Goal: Task Accomplishment & Management: Complete application form

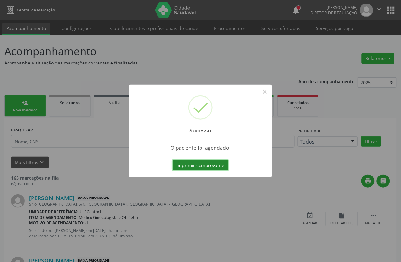
click at [195, 164] on button "Imprimir comprovante" at bounding box center [200, 165] width 55 height 11
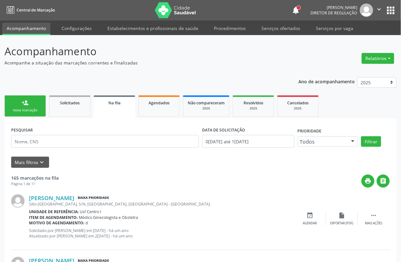
click at [25, 104] on div "person_add" at bounding box center [25, 102] width 7 height 7
click at [40, 106] on link "person_add Nova marcação" at bounding box center [24, 105] width 41 height 21
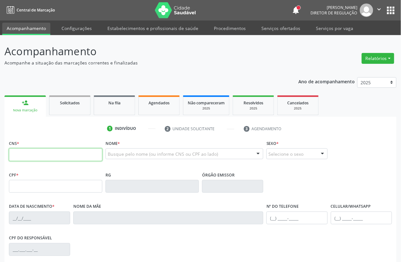
click at [53, 152] on input "text" at bounding box center [55, 154] width 93 height 13
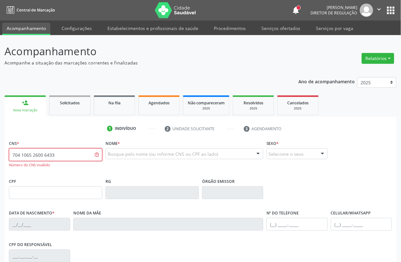
click at [51, 152] on input "704 1065 2600 6433" at bounding box center [55, 154] width 93 height 13
type input "708 1065 2600 6433"
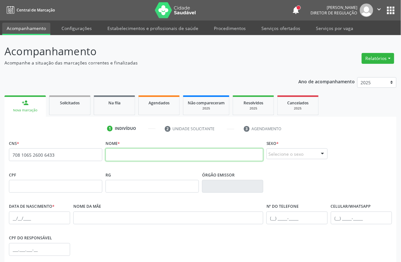
click at [144, 152] on input "text" at bounding box center [184, 154] width 158 height 13
type input "l"
type input "LUIZ SILVINO DE LIMA"
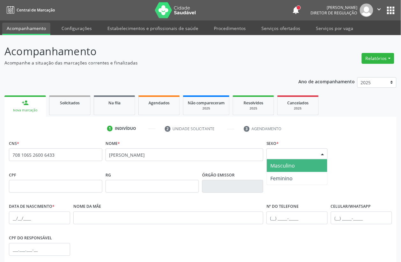
click at [291, 152] on div "Selecione o sexo" at bounding box center [296, 153] width 61 height 11
click at [289, 163] on span "Masculino" at bounding box center [283, 165] width 25 height 7
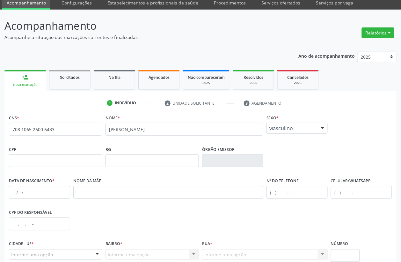
scroll to position [40, 0]
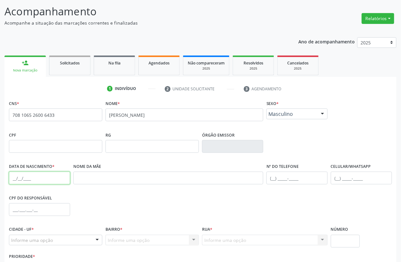
click at [15, 179] on input "text" at bounding box center [39, 177] width 61 height 13
type input "23/04/1957"
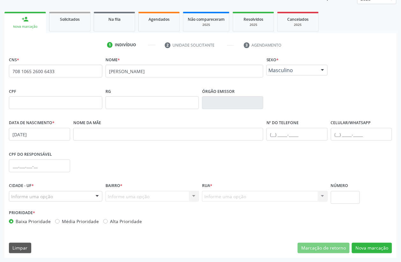
scroll to position [84, 0]
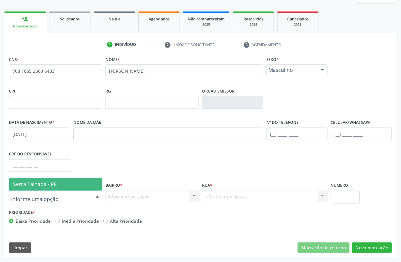
click at [43, 185] on span "Serra Talhada - PE" at bounding box center [35, 184] width 44 height 7
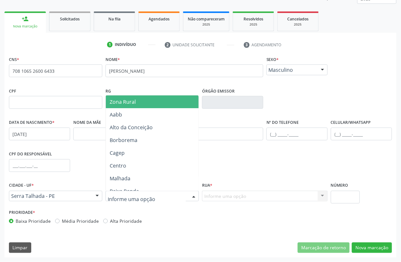
click at [144, 102] on span "Zona Rural" at bounding box center [157, 101] width 102 height 13
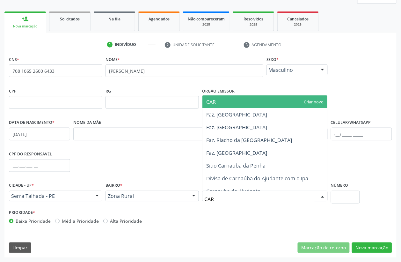
type input "CARN"
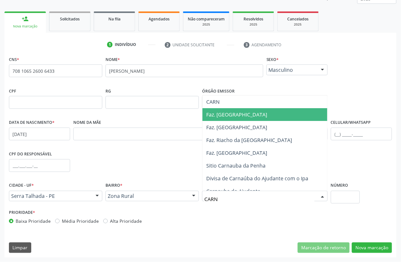
click at [243, 114] on span "Faz. Carnaúba" at bounding box center [264, 114] width 125 height 13
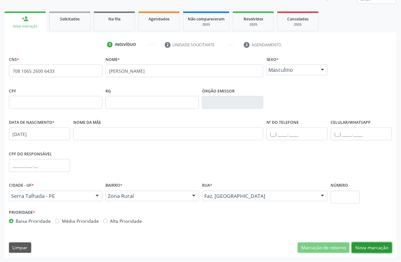
click at [366, 244] on button "Nova marcação" at bounding box center [372, 247] width 40 height 11
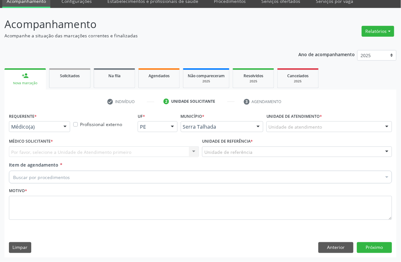
scroll to position [27, 0]
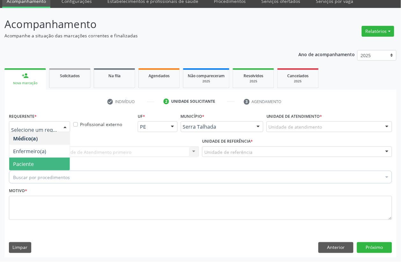
click at [31, 164] on span "Paciente" at bounding box center [23, 163] width 21 height 7
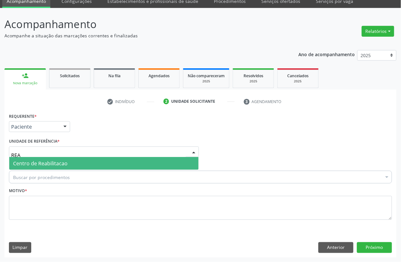
type input "REAB"
click at [34, 168] on span "Centro de Reabilitacao" at bounding box center [103, 163] width 189 height 13
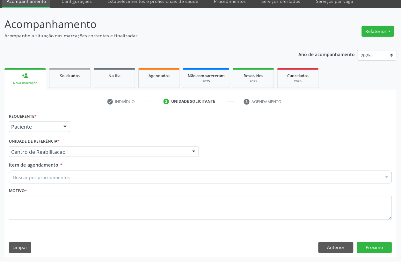
click at [34, 180] on div "Buscar por procedimentos" at bounding box center [200, 176] width 383 height 13
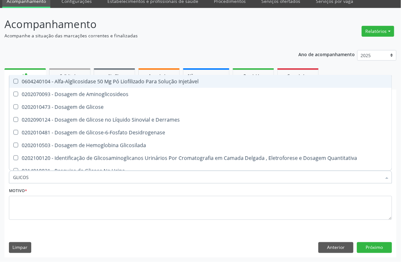
type input "GLICOSE"
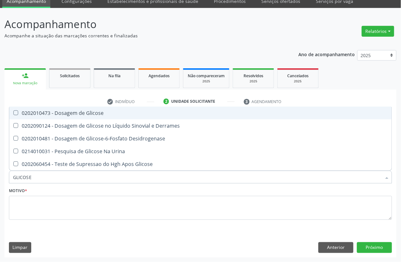
click at [56, 108] on span "0202010473 - Dosagem de Glicose" at bounding box center [200, 112] width 382 height 13
checkbox Glicose "true"
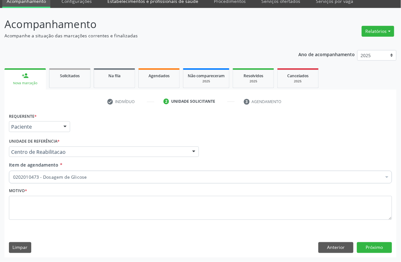
checkbox Glicose "true"
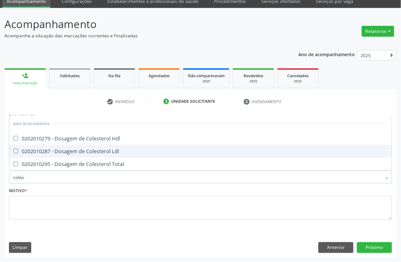
type input "colest"
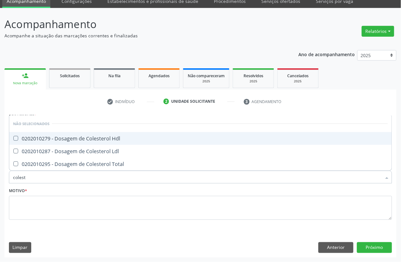
click at [66, 142] on span "0202010279 - Dosagem de Colesterol Hdl" at bounding box center [200, 138] width 382 height 13
checkbox Hdl "true"
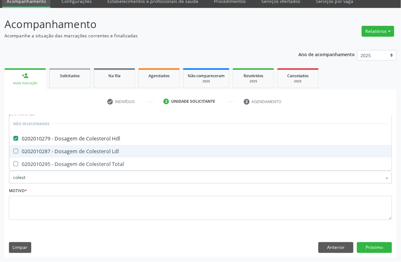
click at [66, 145] on span "0202010287 - Dosagem de Colesterol Ldl" at bounding box center [200, 151] width 382 height 13
checkbox Ldl "true"
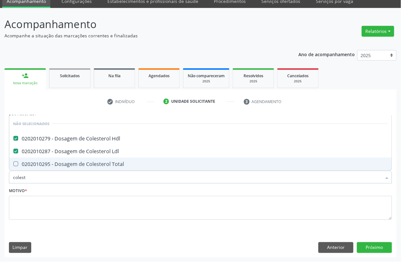
click at [59, 163] on div "0202010295 - Dosagem de Colesterol Total" at bounding box center [200, 163] width 375 height 5
checkbox Total "true"
type input "c"
checkbox Hdl "true"
checkbox Total "false"
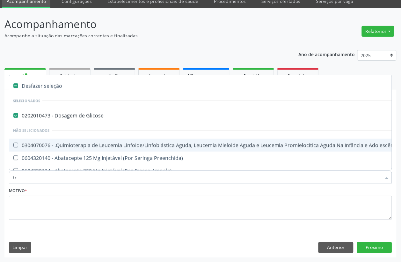
type input "tri"
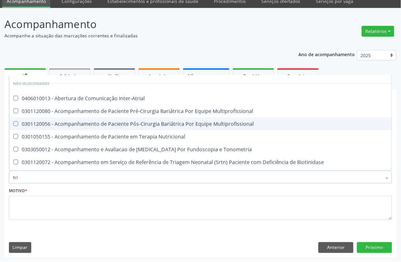
checkbox Inter-Atrial "false"
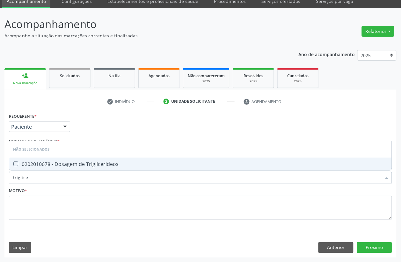
type input "triglicer"
click at [64, 163] on div "0202010678 - Dosagem de Triglicerideos" at bounding box center [200, 163] width 375 height 5
checkbox Triglicerideos "true"
click at [63, 171] on input "triglicer" at bounding box center [197, 176] width 368 height 13
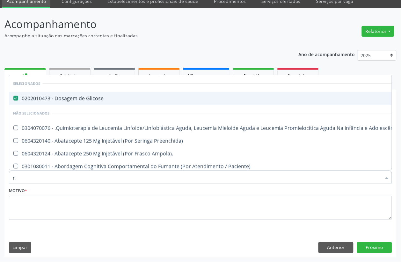
type input "gl"
checkbox Miotendinoso "true"
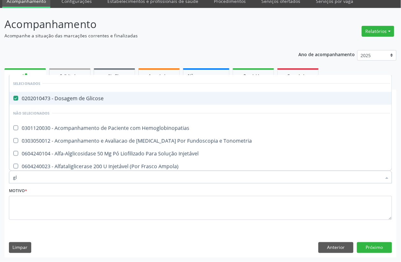
type input "gli"
checkbox Dosagens\) "true"
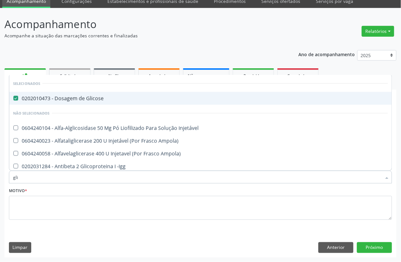
type input "glic"
checkbox Triglicerideos "true"
checkbox Delgada\) "false"
type input "glicosi"
checkbox Glicose "false"
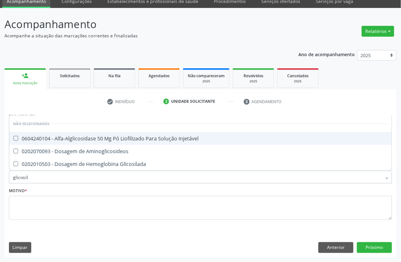
type input "glicosila"
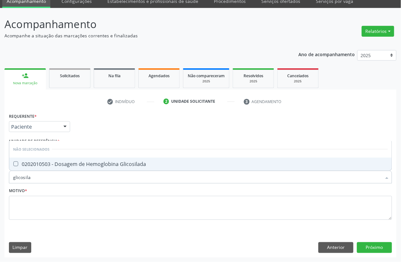
click at [68, 162] on div "0202010503 - Dosagem de Hemoglobina Glicosilada" at bounding box center [200, 163] width 375 height 5
checkbox Glicosilada "true"
click at [56, 183] on input "glicosila" at bounding box center [197, 176] width 368 height 13
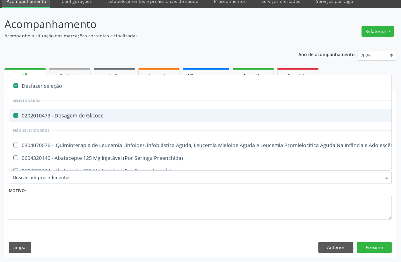
type input "p"
checkbox Glicose "false"
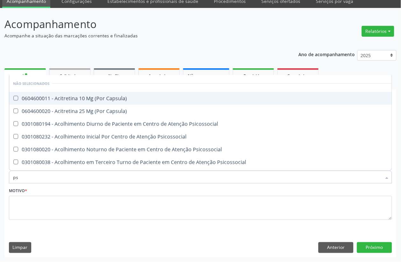
type input "psa"
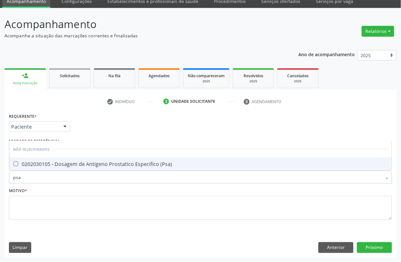
click at [72, 165] on div "0202030105 - Dosagem de Antigeno Prostatico Especifico (Psa)" at bounding box center [200, 163] width 375 height 5
checkbox \(Psa\) "true"
click at [69, 172] on input "psa" at bounding box center [197, 176] width 368 height 13
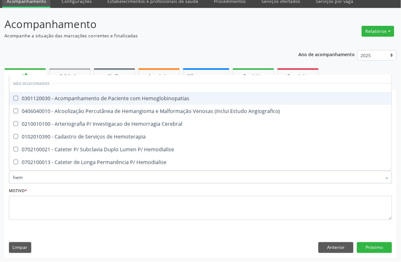
type input "he"
checkbox Glicosilada "false"
checkbox Hematocrito "true"
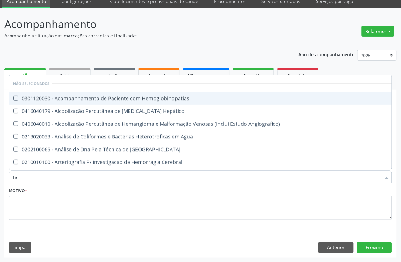
type input "hem"
checkbox \(Qualitativo\) "true"
checkbox Glicosilada "false"
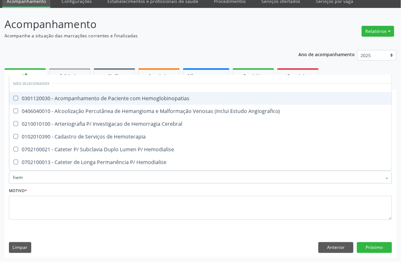
type input "hemo"
checkbox Hemacias "true"
checkbox Glicosilada "false"
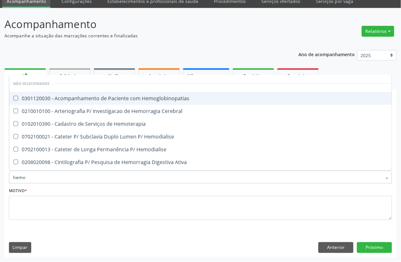
type input "hemog"
checkbox Tardio\) "true"
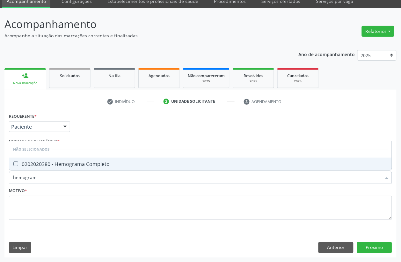
type input "hemograma"
click at [83, 168] on span "0202020380 - Hemograma Completo" at bounding box center [200, 163] width 382 height 13
checkbox Completo "true"
click at [61, 174] on input "hemograma" at bounding box center [197, 176] width 368 height 13
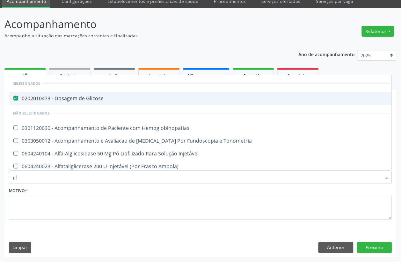
type input "gli"
checkbox Dosagens\) "true"
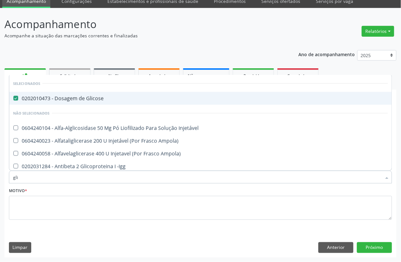
type input "glic"
checkbox Igg "true"
checkbox Derrames "true"
checkbox Glicosilada "false"
checkbox Triglicerideos "false"
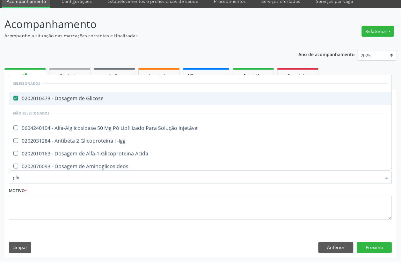
type input "glico"
checkbox Glicosilada "true"
type input "glicos"
checkbox Igm "true"
checkbox Glicosilada "false"
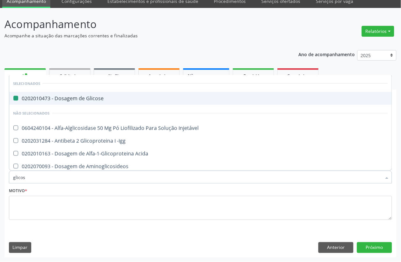
type input "glicosi"
checkbox Glicose "false"
checkbox Injetável "true"
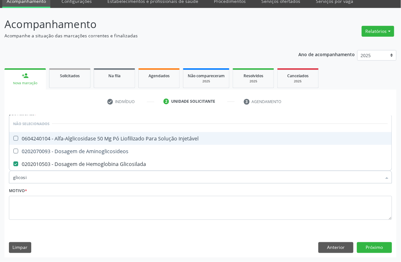
type input "glicosil"
checkbox Injetável "true"
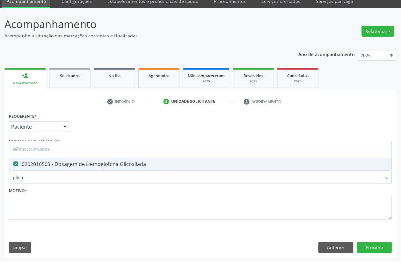
type input "glic"
checkbox Glicosilada "true"
type input "g"
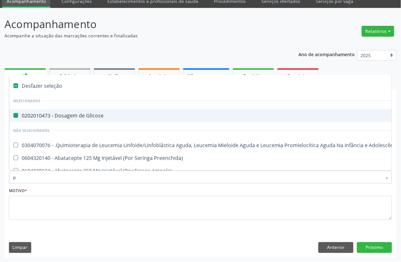
type input "ps"
checkbox Glicose "false"
checkbox A "true"
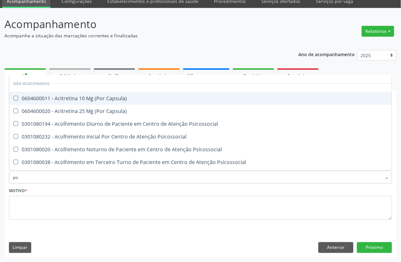
type input "psa"
checkbox Capsula\) "true"
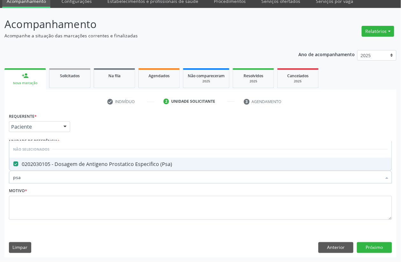
type input "ps"
checkbox \(Psa\) "false"
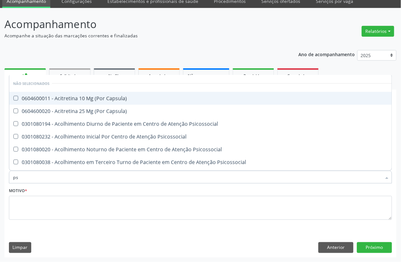
type input "p"
checkbox Capsula\) "true"
checkbox \(Psa\) "false"
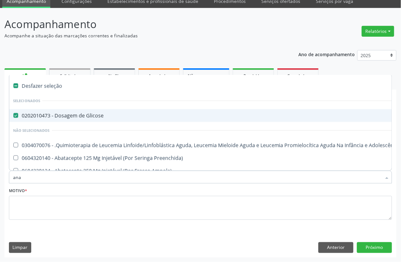
type input "anal"
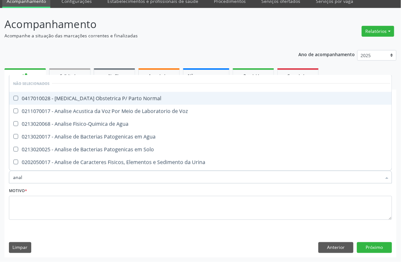
checkbox Normal "false"
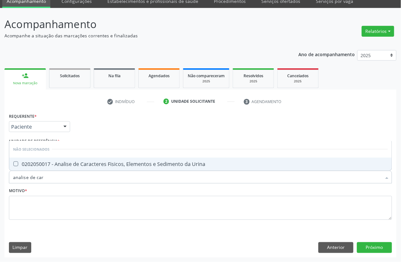
type input "analise de cara"
click at [88, 167] on span "0202050017 - Analise de Caracteres Fisicos, Elementos e Sedimento da Urina" at bounding box center [200, 163] width 382 height 13
checkbox Urina "true"
click at [70, 177] on input "analise de cara" at bounding box center [197, 176] width 368 height 13
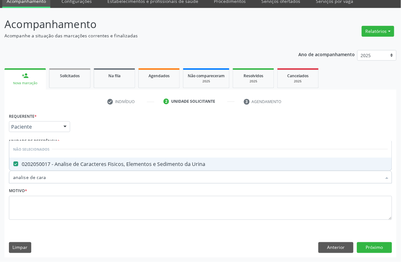
click at [70, 177] on input "analise de cara" at bounding box center [197, 176] width 368 height 13
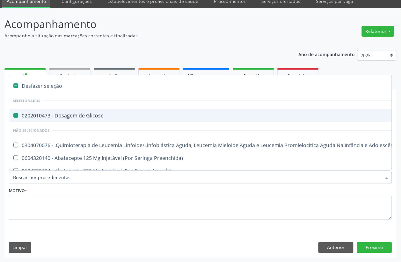
type input "p"
checkbox Glicose "false"
checkbox Urina "false"
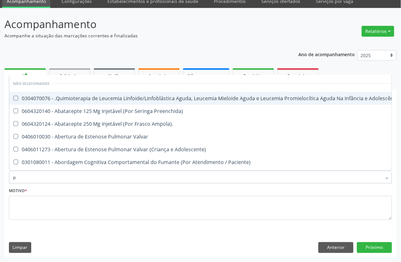
type input "pe"
checkbox A "true"
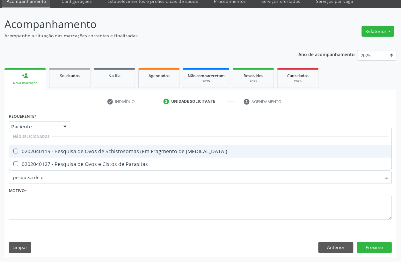
type input "pesquisa de ov"
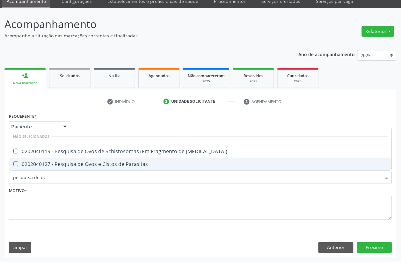
click at [73, 164] on div "0202040127 - Pesquisa de Ovos e Cistos de Parasitas" at bounding box center [200, 163] width 375 height 5
checkbox Parasitas "true"
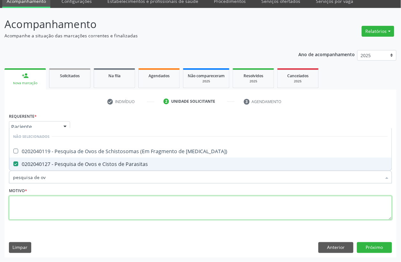
click at [26, 212] on textarea at bounding box center [200, 208] width 383 height 24
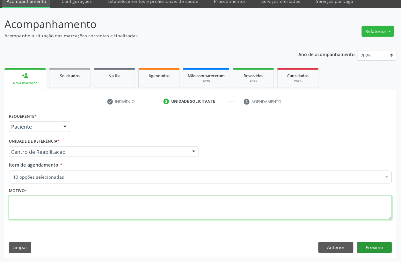
type textarea "."
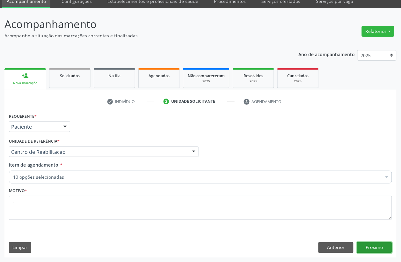
click at [370, 247] on button "Próximo" at bounding box center [374, 247] width 35 height 11
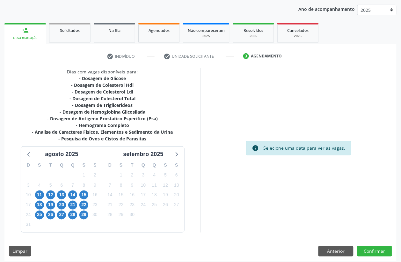
scroll to position [76, 0]
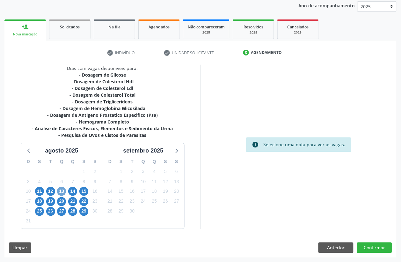
click at [64, 192] on span "13" at bounding box center [61, 191] width 9 height 9
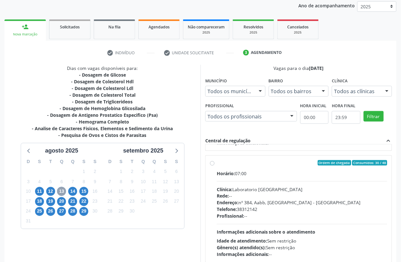
scroll to position [120, 0]
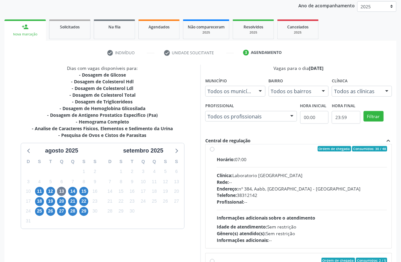
click at [272, 202] on div "Profissional: --" at bounding box center [302, 202] width 170 height 7
click at [214, 152] on input "Ordem de chegada Consumidos: 30 / 48 Horário: 07:00 Clínica: Laboratorio Sao Fr…" at bounding box center [212, 149] width 4 height 6
radio input "true"
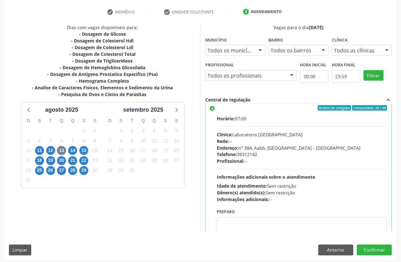
scroll to position [119, 0]
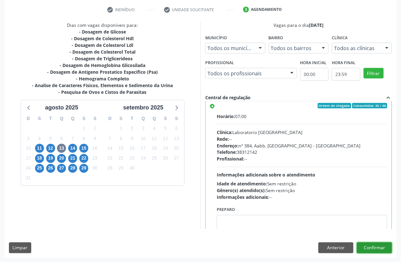
click at [375, 249] on button "Confirmar" at bounding box center [374, 247] width 35 height 11
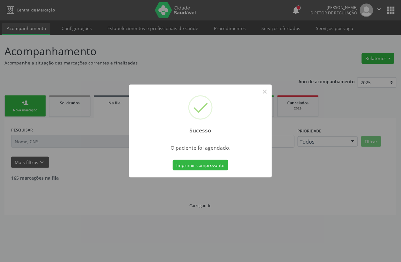
scroll to position [0, 0]
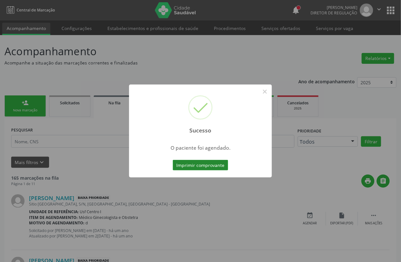
click at [202, 168] on button "Imprimir comprovante" at bounding box center [200, 165] width 55 height 11
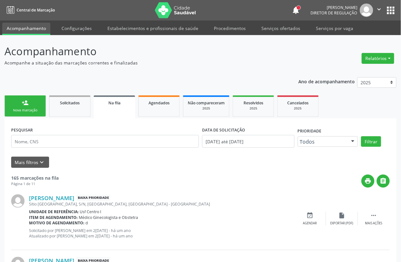
click at [27, 105] on div "person_add" at bounding box center [25, 102] width 7 height 7
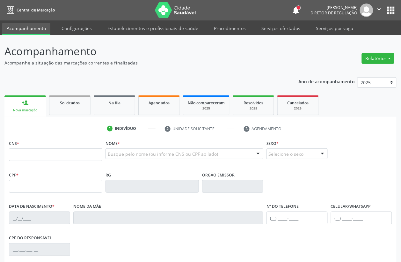
click at [28, 106] on link "person_add Nova marcação" at bounding box center [24, 105] width 41 height 21
click at [31, 160] on input "text" at bounding box center [55, 154] width 93 height 13
paste input "708 1065 2600 6433"
type input "708 1065 2600 6433"
type input "2[DATE]"
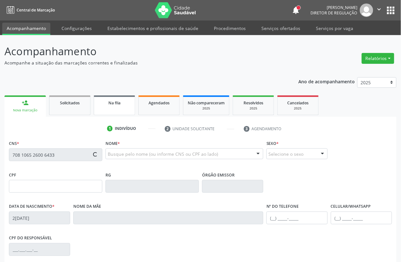
type input "S/N"
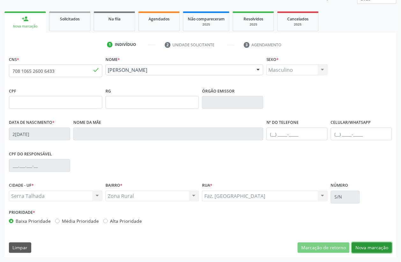
click at [373, 248] on button "Nova marcação" at bounding box center [372, 247] width 40 height 11
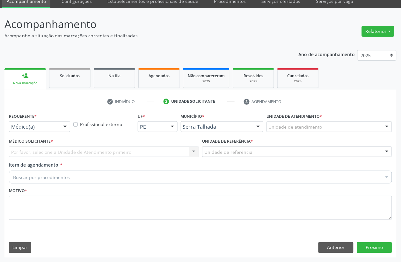
scroll to position [27, 0]
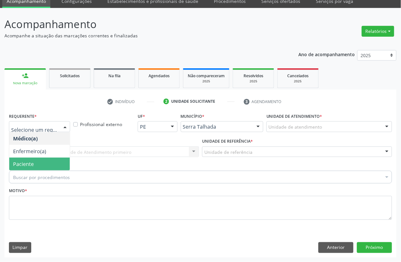
click at [33, 161] on span "Paciente" at bounding box center [23, 163] width 21 height 7
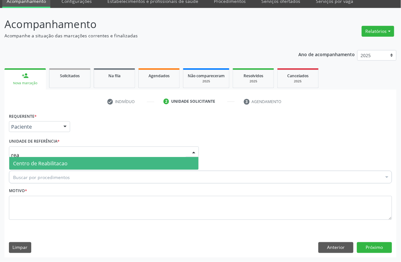
type input "reab"
click at [33, 157] on span "Centro de Reabilitacao" at bounding box center [103, 163] width 189 height 13
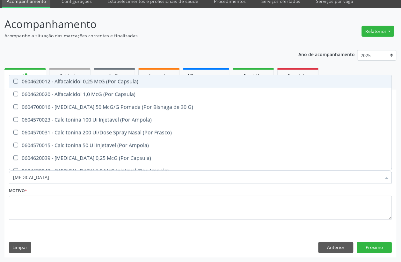
type input "calcan"
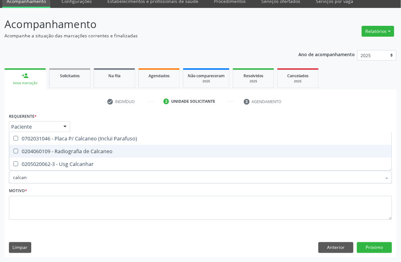
click at [89, 154] on div "0204060109 - Radiografia de Calcaneo" at bounding box center [200, 151] width 375 height 5
checkbox Calcaneo "true"
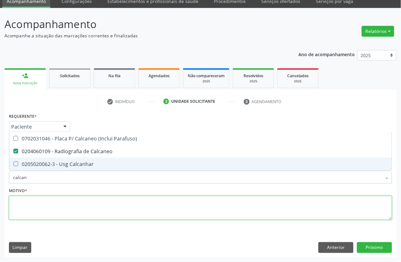
click at [63, 206] on textarea at bounding box center [200, 208] width 383 height 24
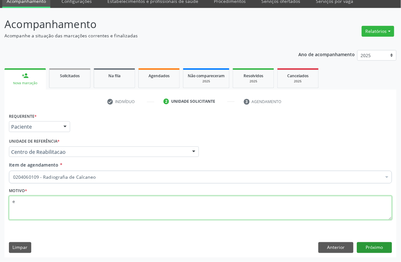
type textarea "e"
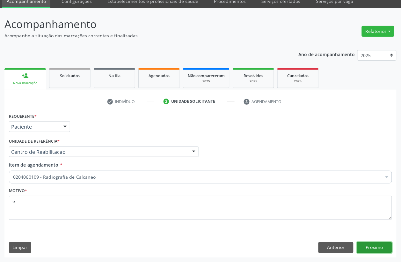
click at [366, 246] on button "Próximo" at bounding box center [374, 247] width 35 height 11
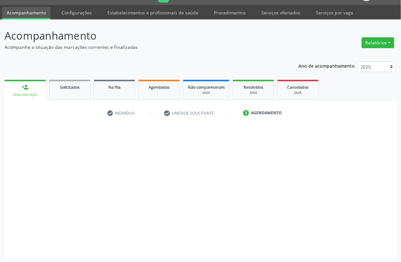
scroll to position [16, 0]
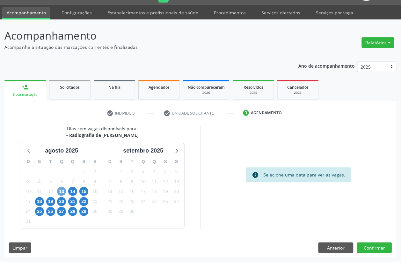
click at [62, 193] on span "13" at bounding box center [61, 191] width 9 height 9
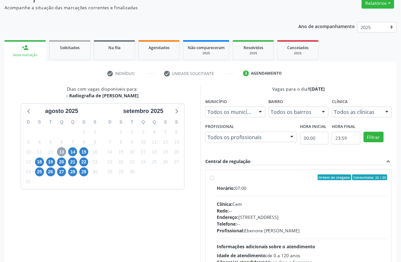
scroll to position [108, 0]
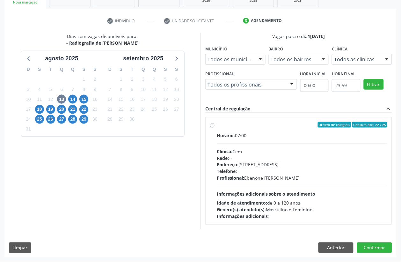
click at [244, 149] on div "Clínica: Cem" at bounding box center [302, 151] width 170 height 7
click at [214, 127] on input "Ordem de chegada Consumidos: 22 / 25 Horário: 07:00 Clínica: Cem Rede: -- Ender…" at bounding box center [212, 125] width 4 height 6
radio input "true"
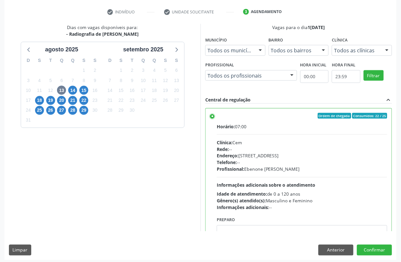
scroll to position [119, 0]
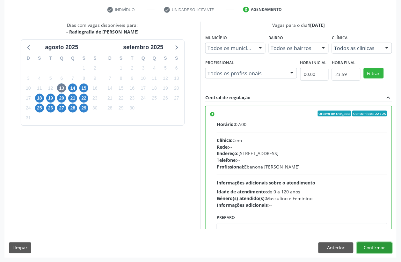
click at [374, 249] on button "Confirmar" at bounding box center [374, 247] width 35 height 11
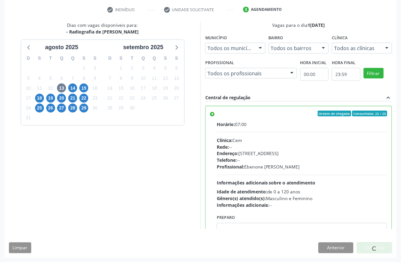
scroll to position [0, 0]
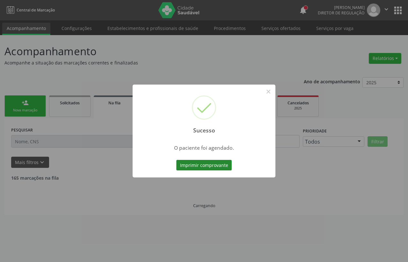
click at [210, 164] on button "Imprimir comprovante" at bounding box center [203, 165] width 55 height 11
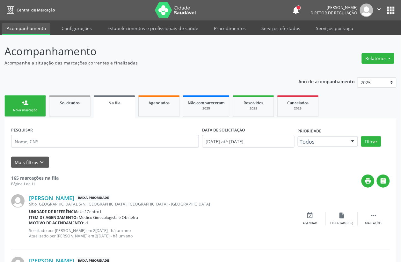
click at [39, 105] on link "person_add Nova marcação" at bounding box center [24, 105] width 41 height 21
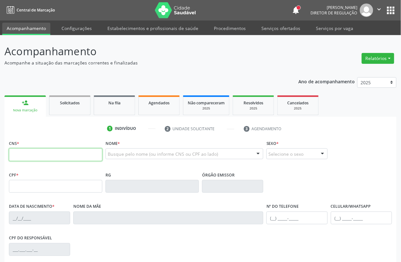
click at [68, 155] on input "text" at bounding box center [55, 154] width 93 height 13
type input "706 2060 7609 5468"
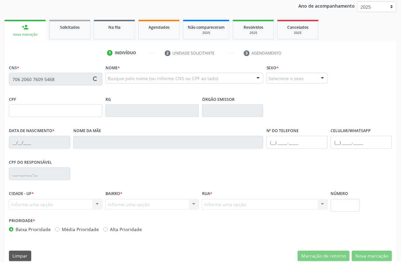
scroll to position [80, 0]
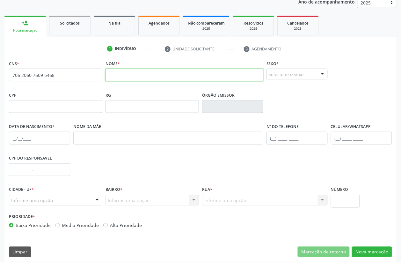
click at [127, 75] on input "text" at bounding box center [184, 75] width 158 height 13
type input "r"
type input "edite dias do nascimento"
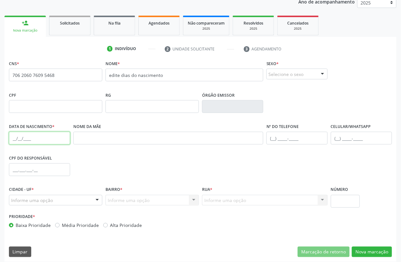
click at [10, 139] on input "text" at bounding box center [39, 138] width 61 height 13
type input "01/09/1964"
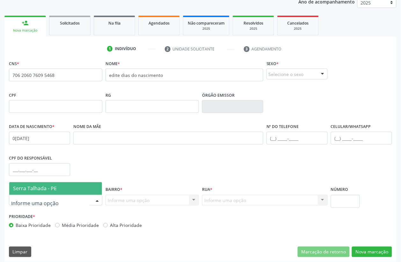
click at [37, 185] on span "Serra Talhada - PE" at bounding box center [35, 188] width 44 height 7
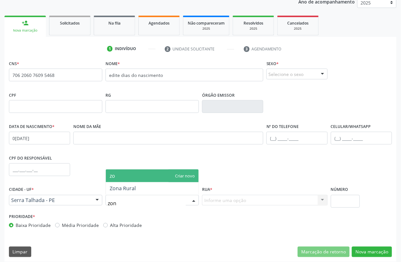
type input "zona"
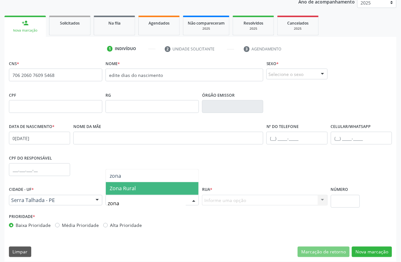
click at [138, 184] on span "Zona Rural" at bounding box center [152, 188] width 93 height 13
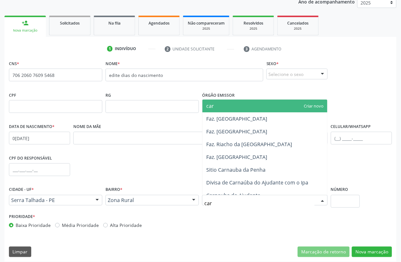
type input "carn"
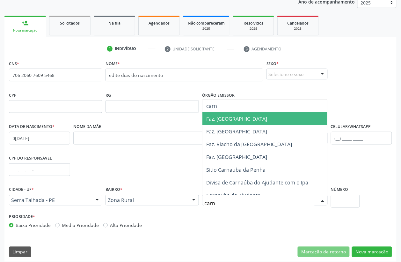
click at [243, 115] on span "Faz. Carnaúba" at bounding box center [264, 118] width 125 height 13
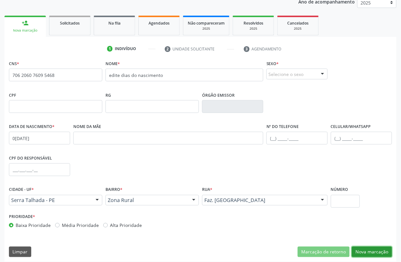
click at [384, 252] on button "Nova marcação" at bounding box center [372, 251] width 40 height 11
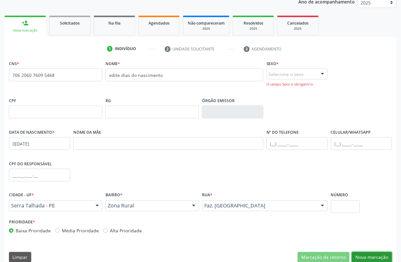
click at [373, 257] on button "Nova marcação" at bounding box center [372, 257] width 40 height 11
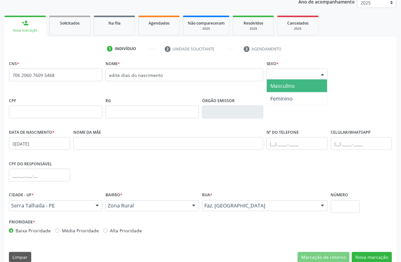
click at [290, 78] on div "Selecione o sexo" at bounding box center [296, 74] width 61 height 11
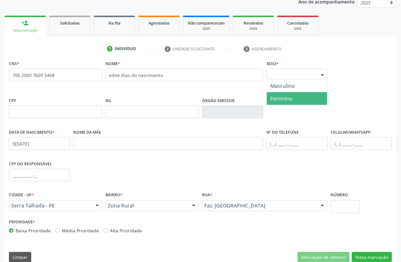
click at [287, 93] on span "Feminino" at bounding box center [297, 98] width 61 height 13
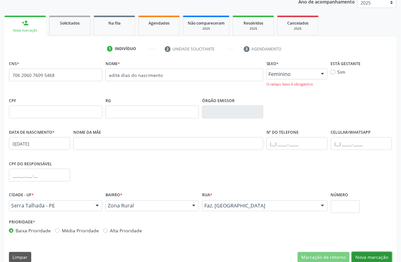
click at [362, 255] on button "Nova marcação" at bounding box center [372, 257] width 40 height 11
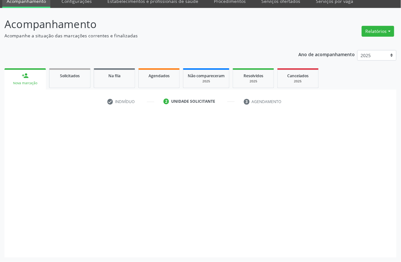
scroll to position [27, 0]
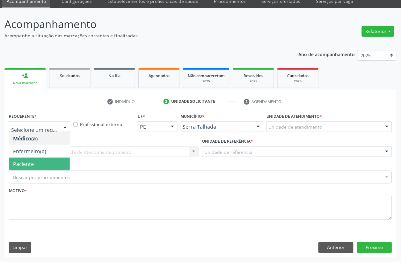
click at [41, 159] on span "Paciente" at bounding box center [39, 163] width 61 height 13
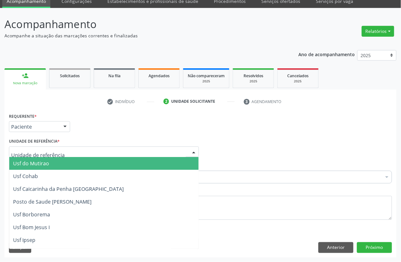
click at [40, 148] on div at bounding box center [104, 151] width 190 height 11
type input "t"
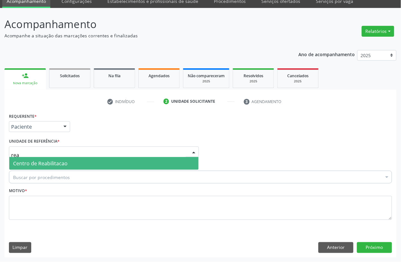
type input "reab"
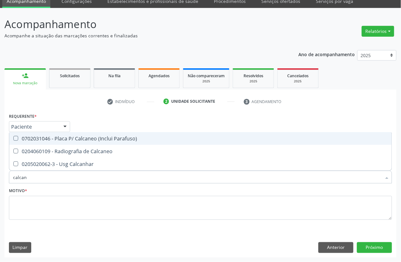
type input "calcane"
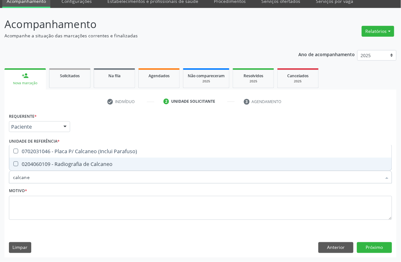
click at [53, 169] on span "0204060109 - Radiografia de Calcaneo" at bounding box center [200, 163] width 382 height 13
checkbox Calcaneo "true"
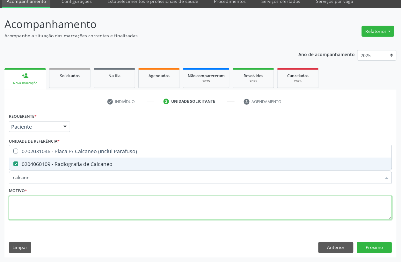
click at [40, 207] on textarea at bounding box center [200, 208] width 383 height 24
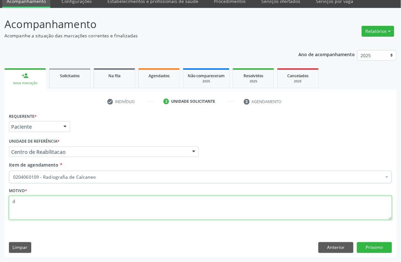
type textarea "d"
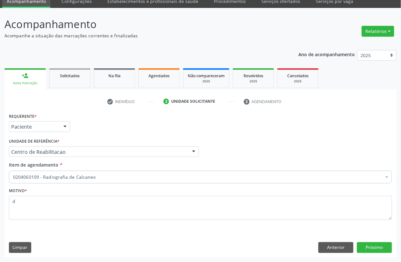
click at [333, 236] on div "Requerente * Paciente Médico(a) Enfermeiro(a) Paciente Nenhum resultado encontr…" at bounding box center [200, 184] width 392 height 146
click at [370, 242] on button "Próximo" at bounding box center [374, 247] width 35 height 11
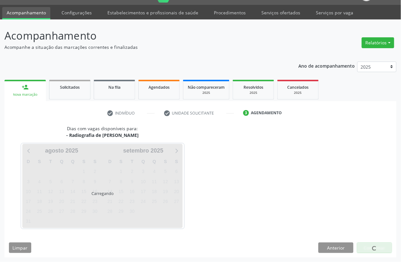
scroll to position [16, 0]
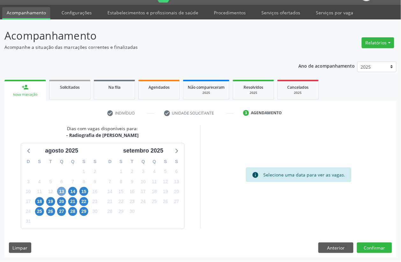
click at [58, 191] on span "13" at bounding box center [61, 191] width 9 height 9
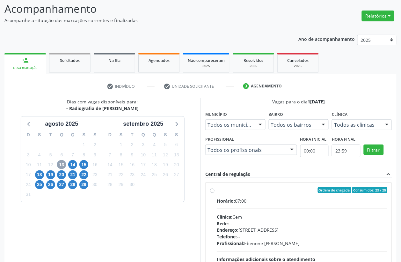
scroll to position [96, 0]
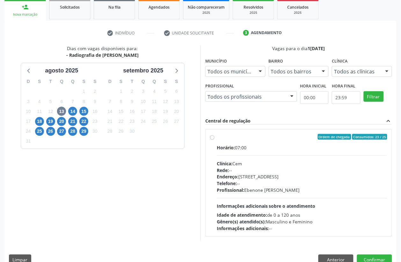
click at [278, 163] on div "Clínica: Cem" at bounding box center [302, 163] width 170 height 7
click at [214, 140] on input "Ordem de chegada Consumidos: 23 / 25 Horário: 07:00 Clínica: Cem Rede: -- Ender…" at bounding box center [212, 137] width 4 height 6
radio input "true"
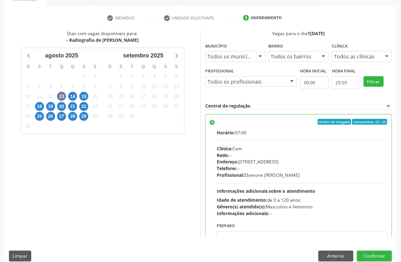
scroll to position [119, 0]
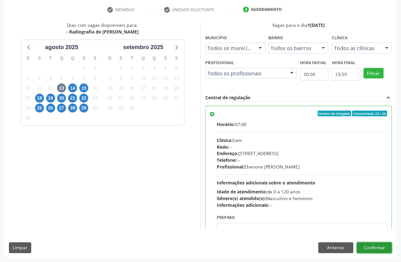
click at [370, 249] on button "Confirmar" at bounding box center [374, 247] width 35 height 11
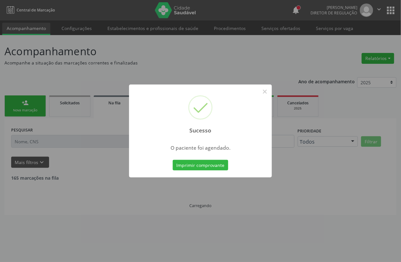
scroll to position [0, 0]
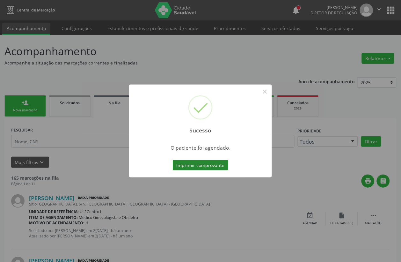
click at [197, 165] on button "Imprimir comprovante" at bounding box center [200, 165] width 55 height 11
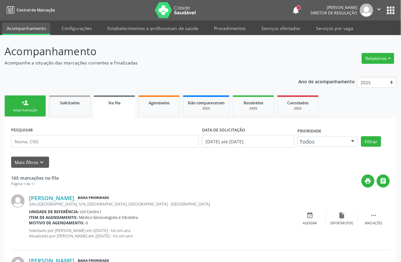
click at [33, 104] on link "person_add Nova marcação" at bounding box center [24, 105] width 41 height 21
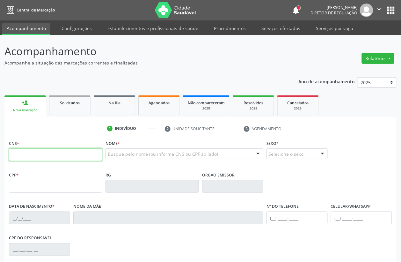
click at [44, 154] on input "text" at bounding box center [55, 154] width 93 height 13
type input "702 8096 8959 8566"
type input "155.884.654-90"
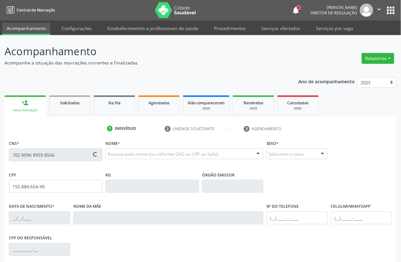
type input "01/08/2011"
type input "Cicera Maria de Oliveira"
type input "(87) 98871-2965"
type input "071.631.014-73"
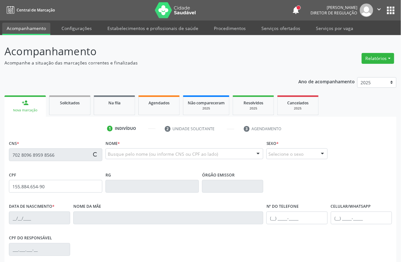
type input "9"
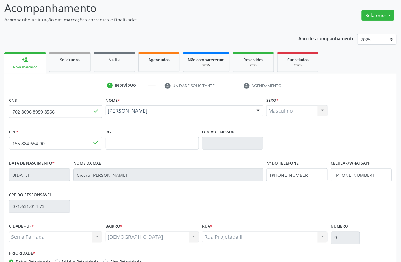
scroll to position [84, 0]
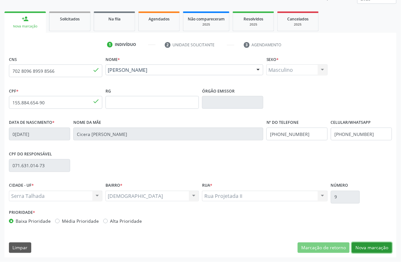
click at [378, 244] on button "Nova marcação" at bounding box center [372, 247] width 40 height 11
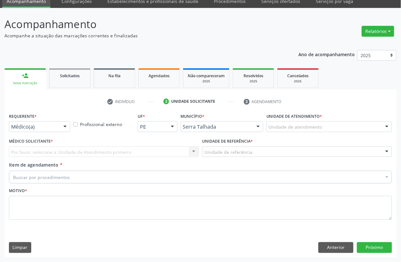
scroll to position [27, 0]
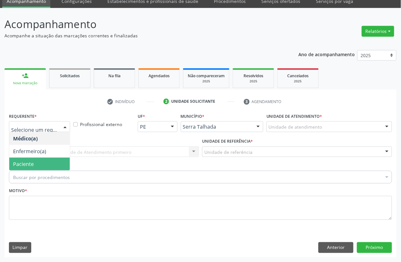
click at [37, 160] on span "Paciente" at bounding box center [39, 163] width 61 height 13
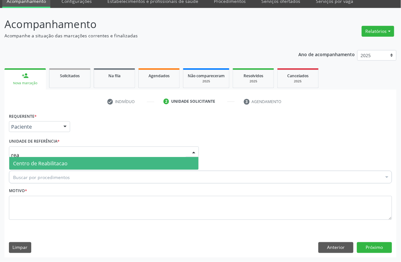
type input "reab"
click at [95, 166] on span "Centro de Reabilitacao" at bounding box center [103, 163] width 189 height 13
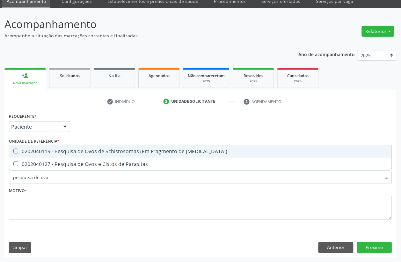
type input "pesquisa de ovos"
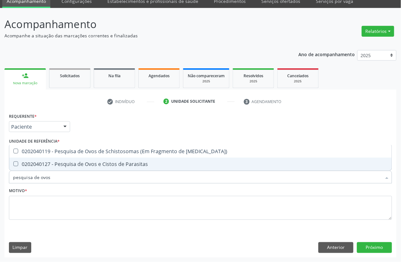
click at [75, 168] on span "0202040127 - Pesquisa de Ovos e Cistos de Parasitas" at bounding box center [200, 163] width 382 height 13
checkbox Parasitas "true"
click at [65, 176] on input "pesquisa de ovos" at bounding box center [197, 176] width 368 height 13
type input "pesquisa de"
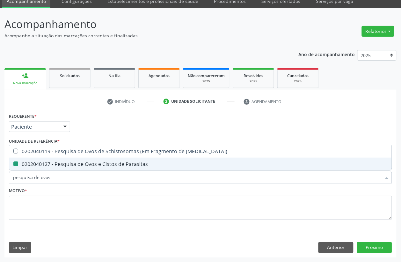
checkbox Parasitas "false"
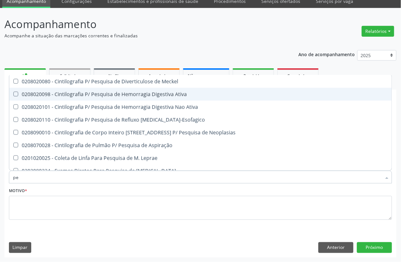
type input "p"
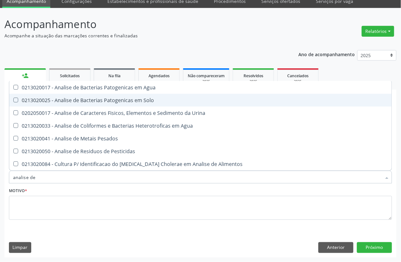
type input "analise de c"
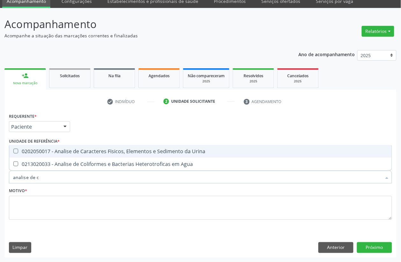
click at [78, 152] on div "0202050017 - Analise de Caracteres Fisicos, Elementos e Sedimento da Urina" at bounding box center [200, 151] width 375 height 5
checkbox Urina "true"
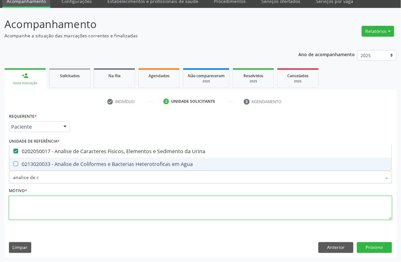
click at [86, 208] on textarea at bounding box center [200, 208] width 383 height 24
checkbox Agua "true"
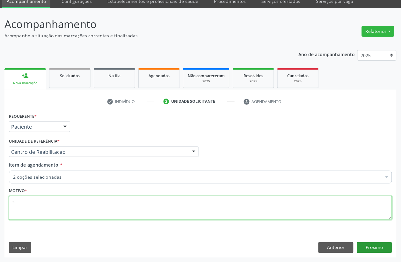
type textarea "s"
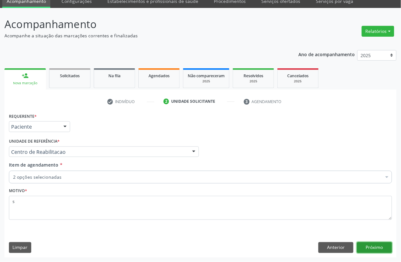
click at [372, 248] on button "Próximo" at bounding box center [374, 247] width 35 height 11
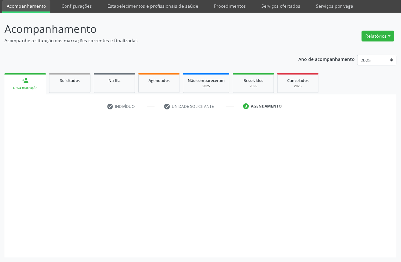
scroll to position [22, 0]
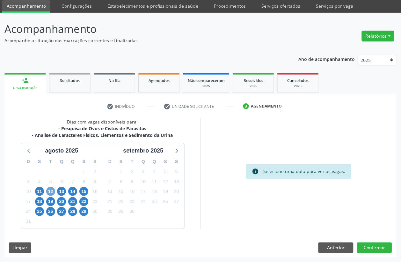
click at [48, 190] on span "12" at bounding box center [50, 191] width 9 height 9
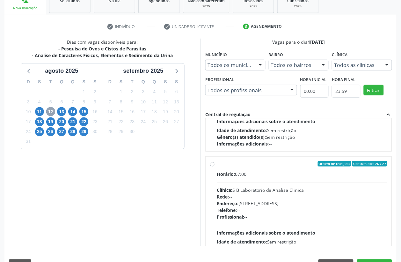
scroll to position [80, 0]
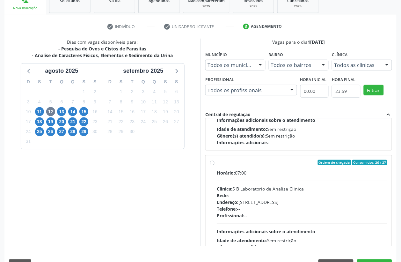
click at [252, 184] on div "Horário: 07:00 Clínica: S B Laboratorio de Analise Clinica Rede: -- Endereço: C…" at bounding box center [302, 214] width 170 height 88
click at [214, 165] on input "Ordem de chegada Consumidos: 26 / 27 Horário: 07:00 Clínica: S B Laboratorio de…" at bounding box center [212, 163] width 4 height 6
radio input "true"
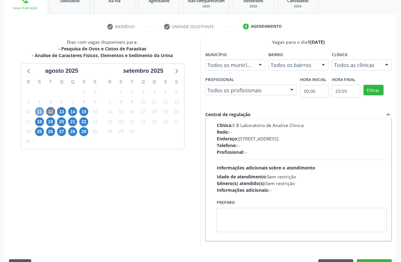
click at [39, 114] on span "11" at bounding box center [39, 111] width 9 height 9
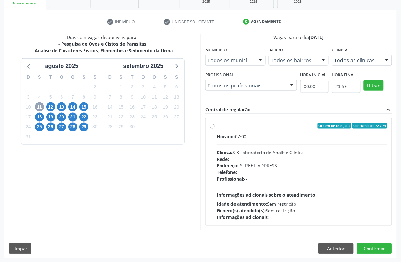
scroll to position [108, 0]
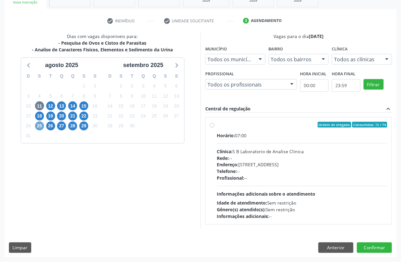
click at [38, 125] on span "25" at bounding box center [39, 125] width 9 height 9
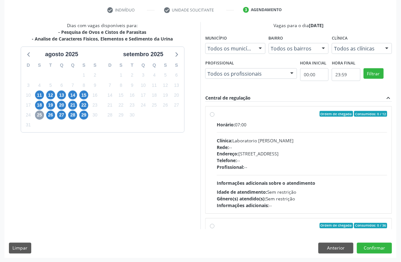
scroll to position [119, 0]
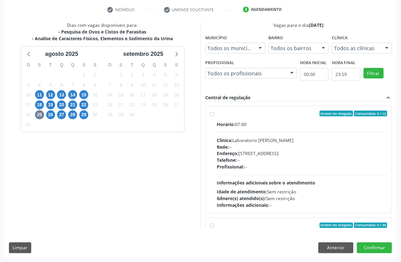
click at [281, 145] on div "Rede: --" at bounding box center [302, 146] width 170 height 7
click at [214, 116] on input "Ordem de chegada Consumidos: 0 / 12 Horário: 07:00 Clínica: Laboratorio Jose Pa…" at bounding box center [212, 114] width 4 height 6
radio input "true"
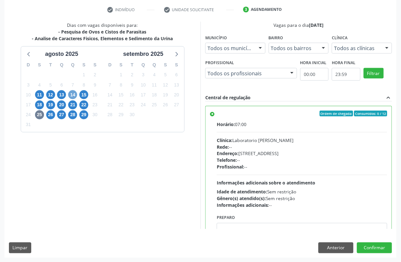
click at [72, 94] on span "14" at bounding box center [72, 94] width 9 height 9
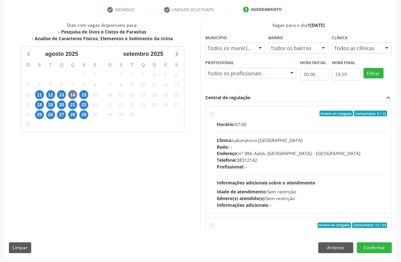
click at [289, 136] on div "Horário: 07:00 Clínica: Laboratorio Sao Francisco Rede: -- Endereço: nº 384, Aa…" at bounding box center [302, 165] width 170 height 88
click at [214, 116] on input "Ordem de chegada Consumidos: 6 / 12 Horário: 07:00 Clínica: Laboratorio Sao Fra…" at bounding box center [212, 114] width 4 height 6
radio input "true"
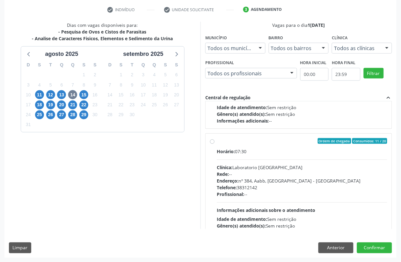
scroll to position [256, 0]
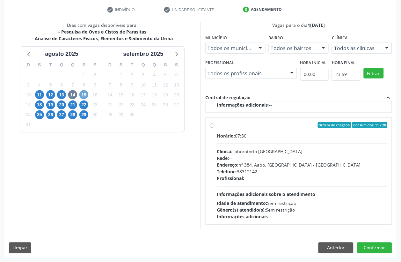
click at [84, 96] on span "15" at bounding box center [83, 94] width 9 height 9
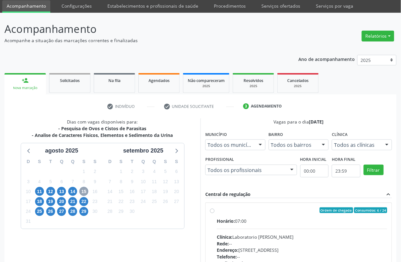
scroll to position [119, 0]
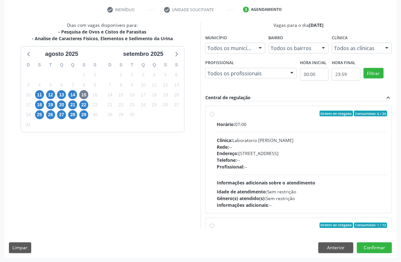
click at [257, 149] on div "Rede: --" at bounding box center [302, 146] width 170 height 7
click at [214, 116] on input "Ordem de chegada Consumidos: 6 / 24 Horário: 07:00 Clínica: Laboratorio Jose Pa…" at bounding box center [212, 114] width 4 height 6
radio input "true"
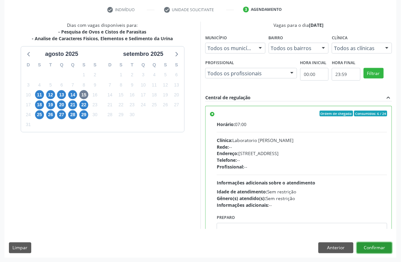
click at [383, 247] on button "Confirmar" at bounding box center [374, 247] width 35 height 11
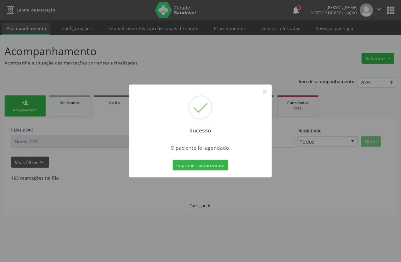
scroll to position [0, 0]
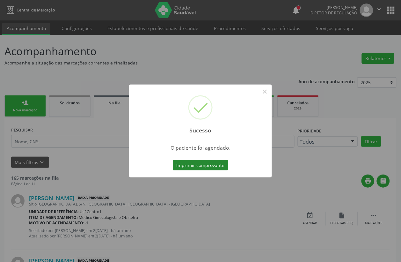
click at [181, 164] on button "Imprimir comprovante" at bounding box center [200, 165] width 55 height 11
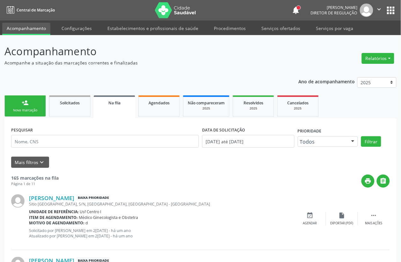
click at [28, 100] on div "person_add" at bounding box center [25, 102] width 7 height 7
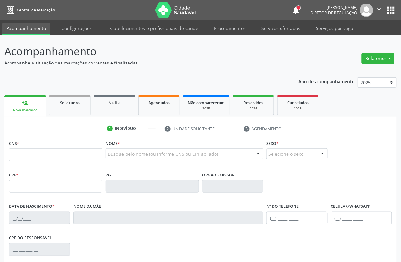
click at [31, 108] on div "Nova marcação" at bounding box center [25, 110] width 33 height 5
click at [31, 156] on input "text" at bounding box center [55, 154] width 93 height 13
paste input "898 0039 2477 6301"
type input "898 0039 2477 6301"
type input "17/08/2008"
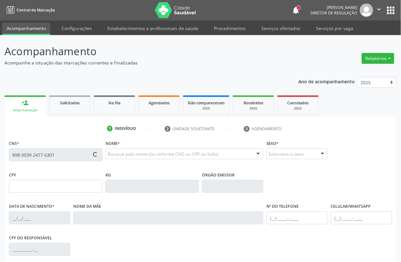
type input "Maria Fas Dores da Silva"
type input "[PHONE_NUMBER]"
type input "015.509.074-76"
type input "283"
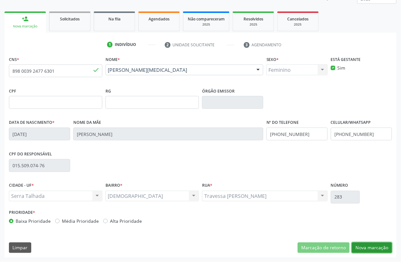
click at [366, 248] on button "Nova marcação" at bounding box center [372, 247] width 40 height 11
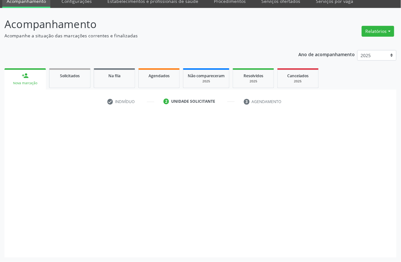
scroll to position [27, 0]
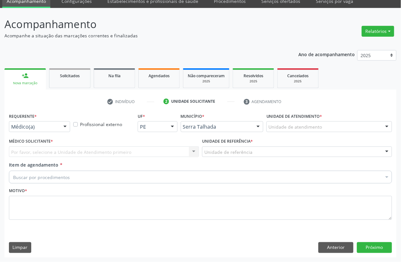
click at [47, 119] on div "Requerente * Médico(a) Médico(a) Enfermeiro(a) Paciente Nenhum resultado encont…" at bounding box center [39, 121] width 61 height 20
click at [44, 132] on div "Requerente * Médico(a) Médico(a) Enfermeiro(a) Paciente Nenhum resultado encont…" at bounding box center [39, 123] width 64 height 25
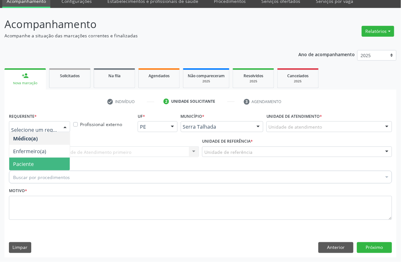
click at [34, 163] on span "Paciente" at bounding box center [39, 163] width 61 height 13
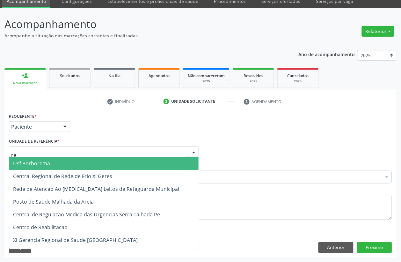
type input "rea"
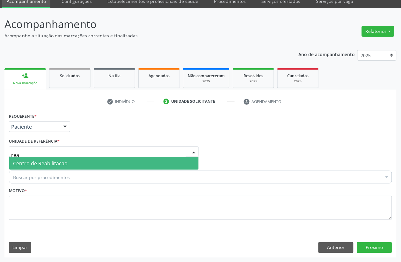
click at [36, 166] on span "Centro de Reabilitacao" at bounding box center [40, 163] width 54 height 7
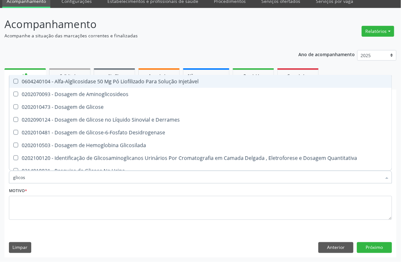
type input "glicose"
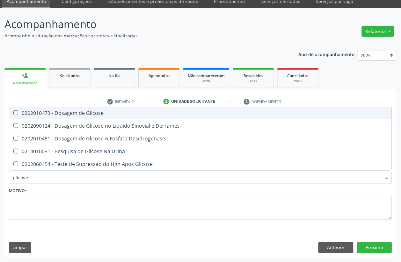
click at [84, 115] on div "0202010473 - Dosagem de Glicose" at bounding box center [200, 112] width 375 height 5
checkbox Glicose "true"
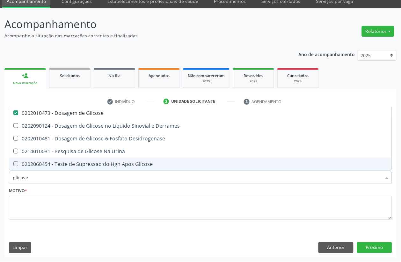
type input "glicos"
checkbox Glicose "false"
checkbox Desidrogenase "true"
type input "glico"
checkbox Desidrogenase "false"
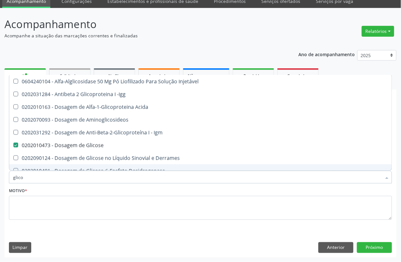
type input "glicos"
checkbox Acida "true"
checkbox Glicose "false"
type input "glicosi"
checkbox Acida "false"
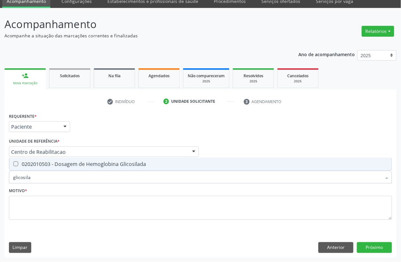
type input "glicosilad"
click at [45, 166] on div "0202010503 - Dosagem de Hemoglobina Glicosilada" at bounding box center [200, 163] width 375 height 5
checkbox Glicosilada "true"
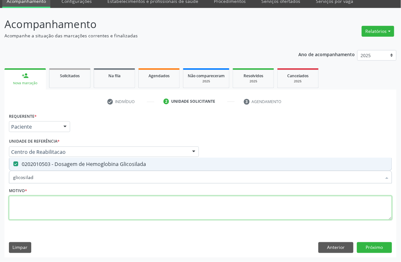
click at [38, 207] on textarea at bounding box center [200, 208] width 383 height 24
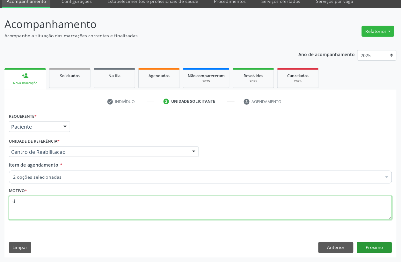
type textarea "d"
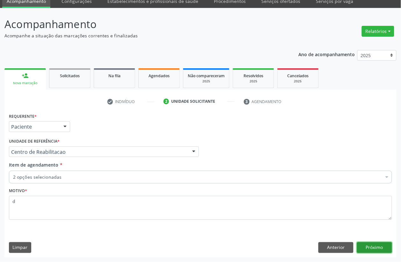
click at [386, 250] on button "Próximo" at bounding box center [374, 247] width 35 height 11
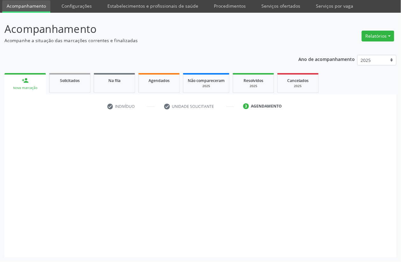
scroll to position [22, 0]
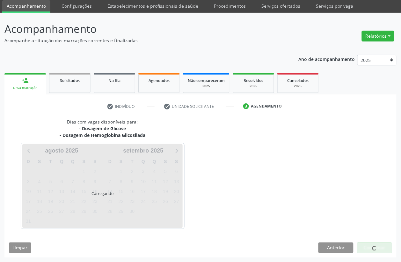
scroll to position [22, 0]
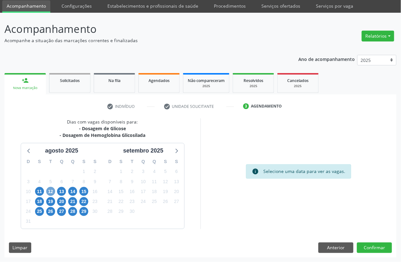
click at [50, 192] on span "12" at bounding box center [50, 191] width 9 height 9
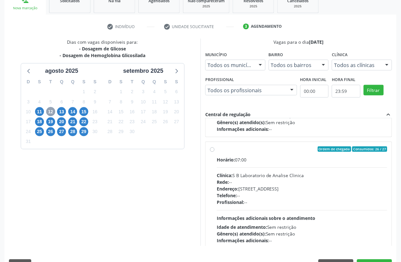
scroll to position [101, 0]
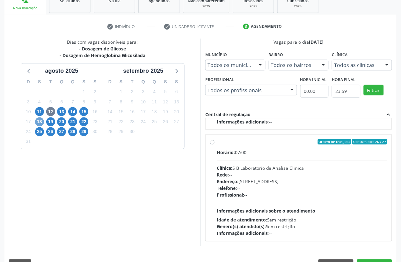
click at [40, 121] on span "18" at bounding box center [39, 121] width 9 height 9
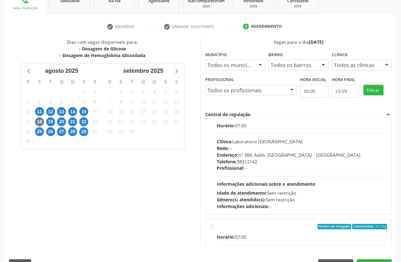
click at [282, 178] on div "Horário: 07:00 Clínica: Laboratorio [GEOGRAPHIC_DATA] Rede: -- Endereço: [STREE…" at bounding box center [302, 166] width 170 height 88
click at [214, 118] on input "Ordem de chegada Consumidos: 3 / 24 Horário: 07:00 Clínica: Laboratorio Sao Fra…" at bounding box center [212, 115] width 4 height 6
radio input "true"
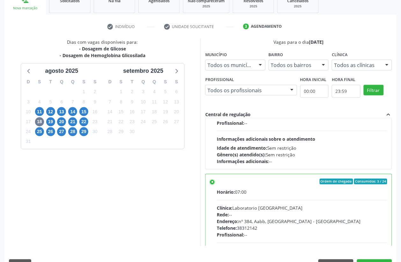
scroll to position [119, 0]
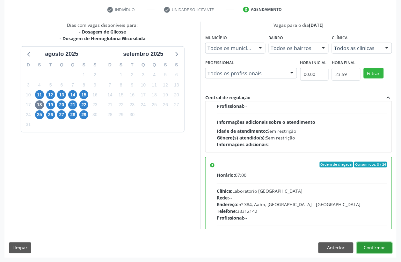
click at [375, 248] on button "Confirmar" at bounding box center [374, 247] width 35 height 11
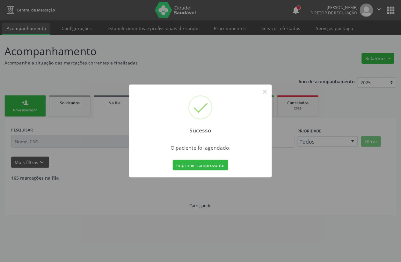
scroll to position [0, 0]
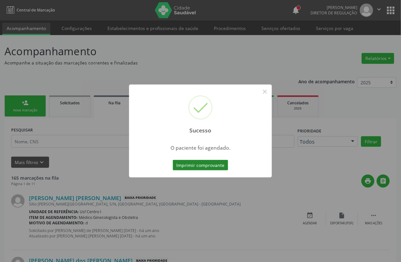
click at [217, 169] on button "Imprimir comprovante" at bounding box center [200, 165] width 55 height 11
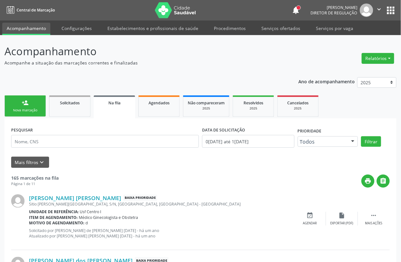
click at [30, 113] on link "person_add Nova marcação" at bounding box center [24, 105] width 41 height 21
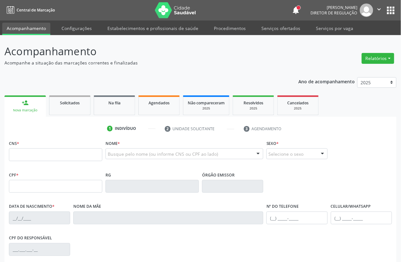
click at [34, 162] on fieldset "CNS *" at bounding box center [55, 151] width 93 height 27
click at [35, 152] on input "text" at bounding box center [55, 154] width 93 height 13
type input "706 8037 7841 3429"
type input "182.749.464-64"
type input "29/08/2022"
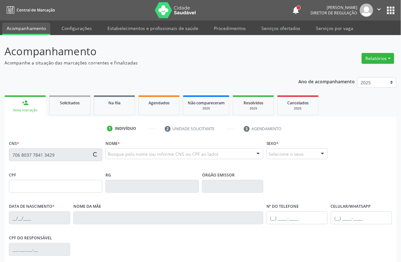
type input "Cicera Maria de Oliveira"
type input "(87) 98871-2965"
type input "071.631.014-73"
type input "9"
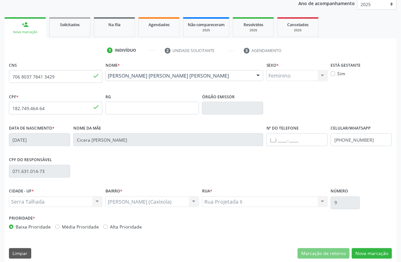
scroll to position [84, 0]
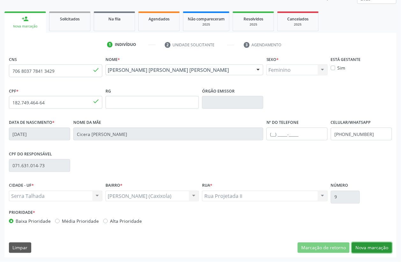
click at [380, 247] on button "Nova marcação" at bounding box center [372, 247] width 40 height 11
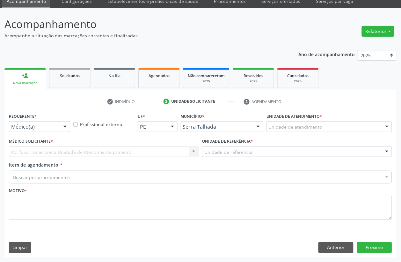
scroll to position [27, 0]
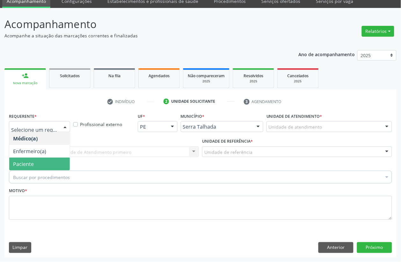
click at [25, 163] on span "Paciente" at bounding box center [23, 163] width 21 height 7
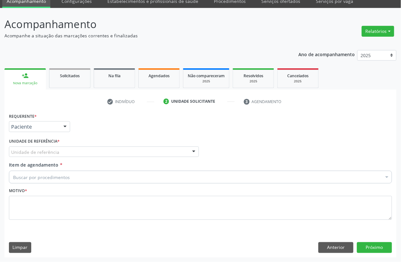
click at [28, 147] on div "Unidade de referência" at bounding box center [104, 151] width 190 height 11
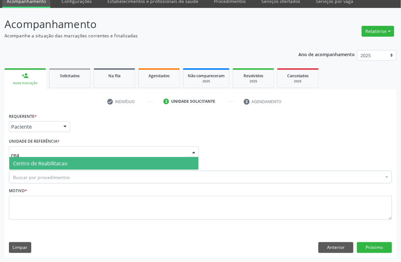
type input "reab"
click at [28, 160] on span "Centro de Reabilitacao" at bounding box center [40, 163] width 54 height 7
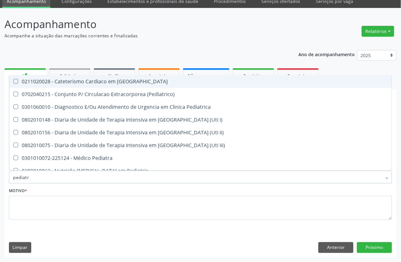
type input "pediatra"
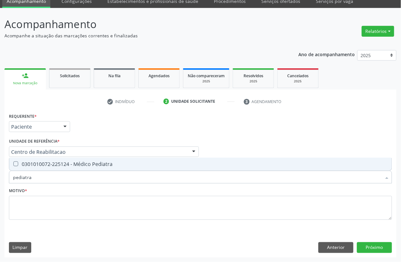
click at [67, 164] on div "0301010072-225124 - Médico Pediatra" at bounding box center [200, 163] width 375 height 5
checkbox Pediatra "true"
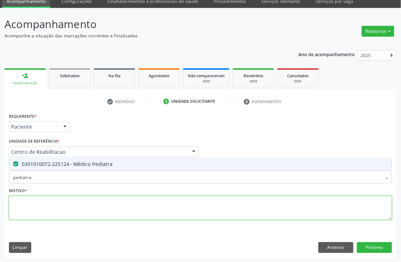
click at [29, 205] on textarea at bounding box center [200, 208] width 383 height 24
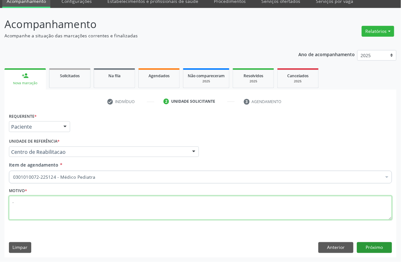
type textarea "."
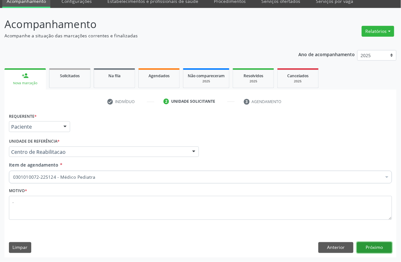
click at [383, 246] on button "Próximo" at bounding box center [374, 247] width 35 height 11
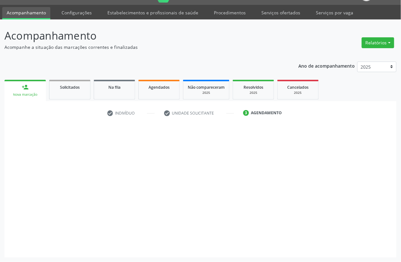
scroll to position [16, 0]
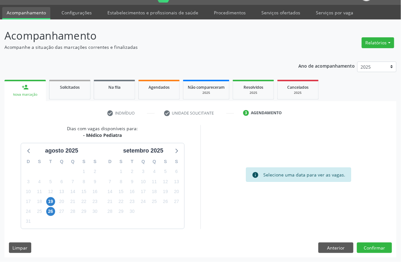
drag, startPoint x: 55, startPoint y: 197, endPoint x: 47, endPoint y: 203, distance: 9.8
click at [55, 198] on div "19" at bounding box center [50, 201] width 9 height 10
click at [47, 203] on span "19" at bounding box center [50, 201] width 9 height 9
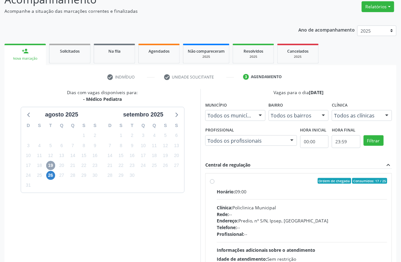
scroll to position [96, 0]
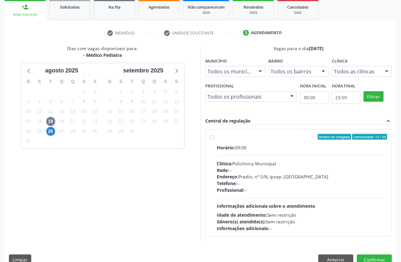
click at [249, 151] on div "Horário: 09:00 Clínica: Policlinica Municipal Rede: -- Endereço: Predio, nº S/N…" at bounding box center [302, 188] width 170 height 88
click at [214, 140] on input "Ordem de chegada Consumidos: 17 / 25 Horário: 09:00 Clínica: Policlinica Munici…" at bounding box center [212, 137] width 4 height 6
radio input "true"
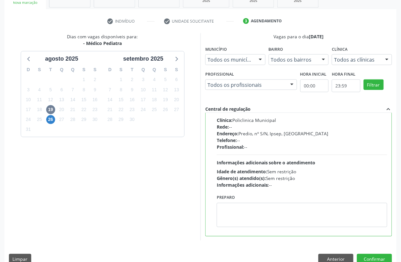
scroll to position [119, 0]
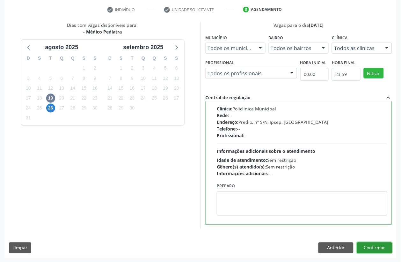
click at [390, 250] on button "Confirmar" at bounding box center [374, 247] width 35 height 11
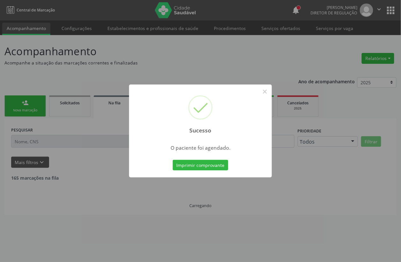
scroll to position [0, 0]
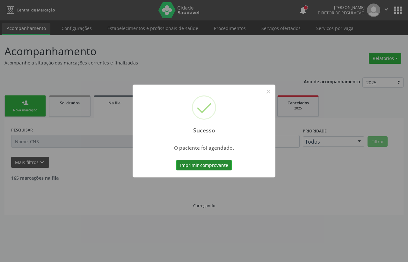
click at [201, 163] on button "Imprimir comprovante" at bounding box center [203, 165] width 55 height 11
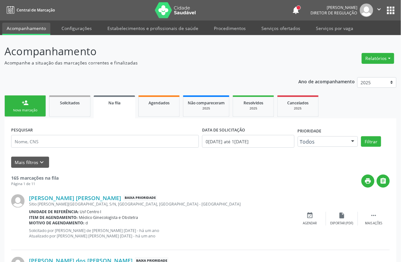
click at [33, 108] on div "Nova marcação" at bounding box center [25, 110] width 32 height 5
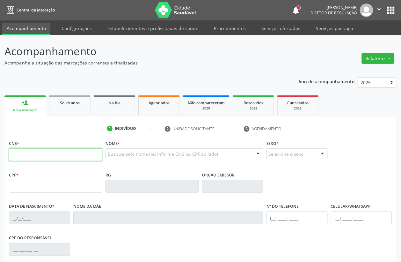
click at [26, 154] on input "text" at bounding box center [55, 154] width 93 height 13
type input "708 4082 2919 5168"
type input "027.760.034-04"
type input "26/02/1975"
type input "Severino Francisco da Silva"
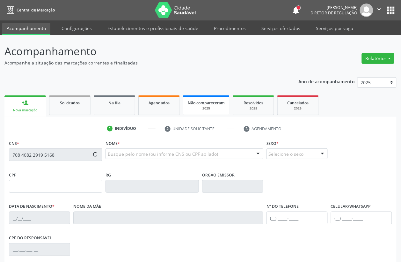
type input "[PHONE_NUMBER]"
type input "S/N"
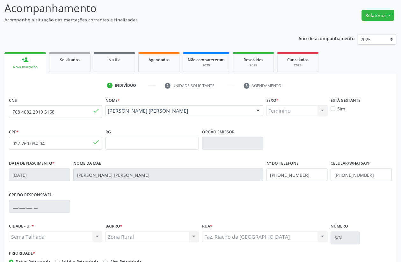
scroll to position [84, 0]
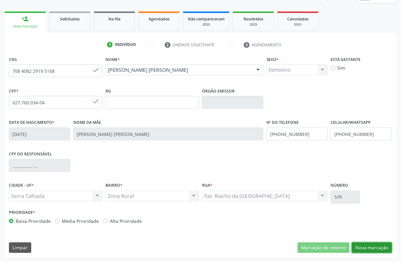
click at [367, 248] on button "Nova marcação" at bounding box center [372, 247] width 40 height 11
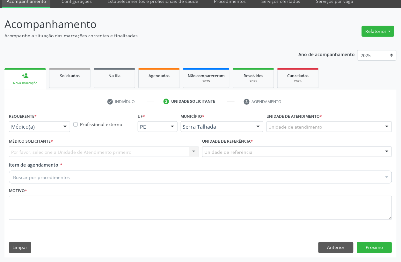
scroll to position [27, 0]
click at [42, 131] on div at bounding box center [39, 126] width 61 height 11
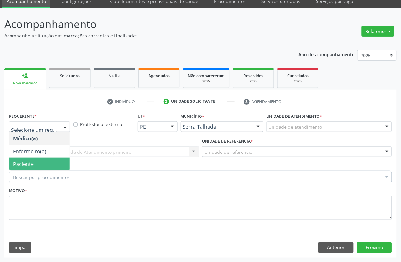
click at [31, 162] on span "Paciente" at bounding box center [23, 163] width 21 height 7
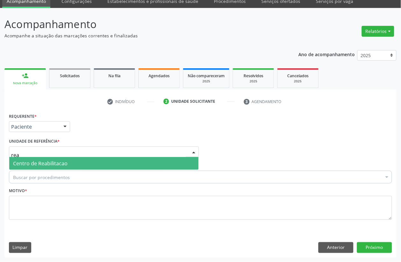
type input "reab"
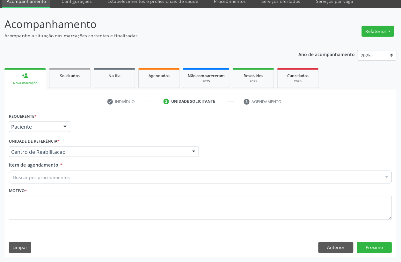
click at [74, 175] on div "Buscar por procedimentos" at bounding box center [200, 176] width 383 height 13
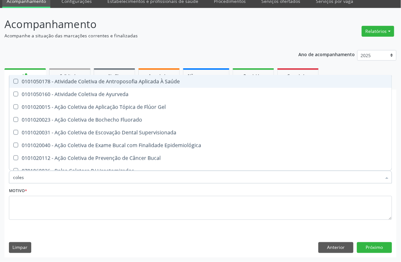
type input "colest"
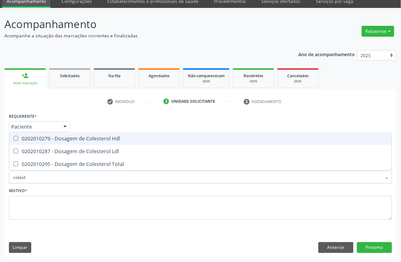
click at [68, 134] on span "0202010279 - Dosagem de Colesterol Hdl" at bounding box center [200, 138] width 382 height 13
checkbox Hdl "true"
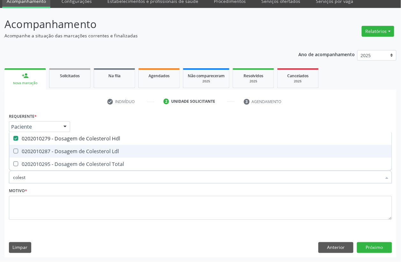
click at [64, 152] on div "0202010287 - Dosagem de Colesterol Ldl" at bounding box center [200, 151] width 375 height 5
checkbox Ldl "true"
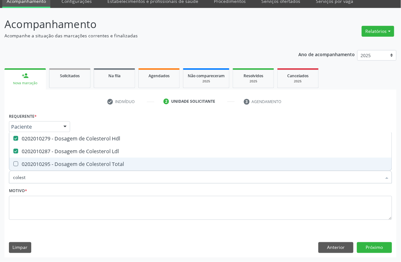
click at [57, 164] on div "0202010295 - Dosagem de Colesterol Total" at bounding box center [200, 163] width 375 height 5
checkbox Total "true"
click at [54, 176] on input "colest" at bounding box center [197, 176] width 368 height 13
checkbox Hdl "false"
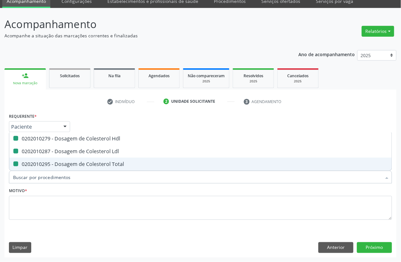
checkbox Ldl "false"
checkbox Total "false"
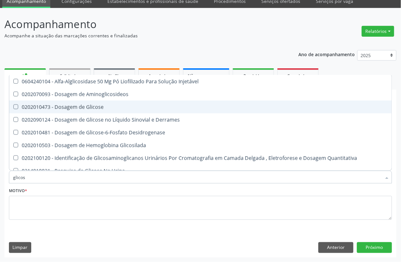
type input "glicose"
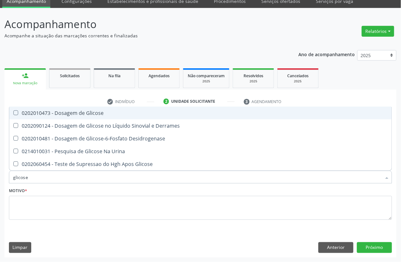
click at [120, 115] on div "0202010473 - Dosagem de Glicose" at bounding box center [200, 112] width 375 height 5
checkbox Glicose "true"
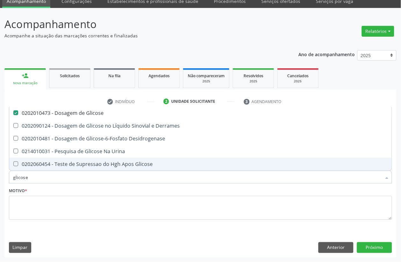
click at [29, 176] on input "glicose" at bounding box center [197, 176] width 368 height 13
checkbox Glicose "false"
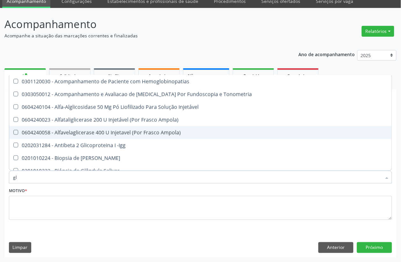
type input "gli"
checkbox \(Confirmatorio\) "true"
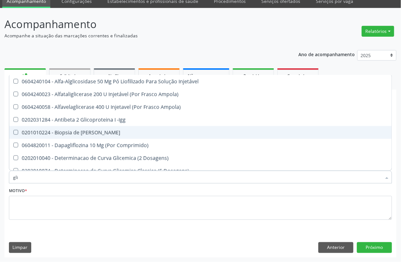
type input "glic"
checkbox Aminoglicosideos "true"
checkbox Glicose "false"
type input "glico"
checkbox Comprimido\) "true"
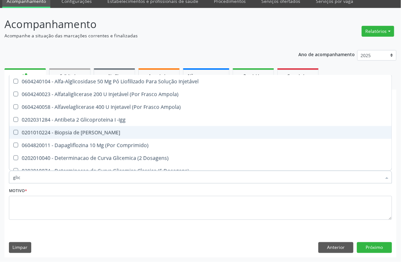
checkbox Aminoglicosideos "false"
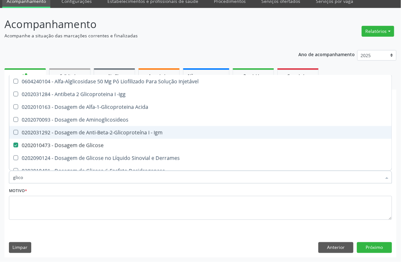
type input "glicos"
checkbox Acida "true"
checkbox Glicose "false"
type input "glicosi"
checkbox Acida "false"
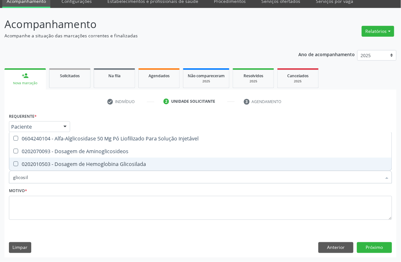
type input "glicosila"
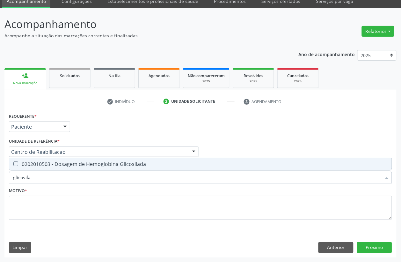
click at [33, 159] on span "0202010503 - Dosagem de Hemoglobina Glicosilada" at bounding box center [200, 163] width 382 height 13
checkbox Glicosilada "true"
click at [31, 175] on input "glicosila" at bounding box center [197, 176] width 368 height 13
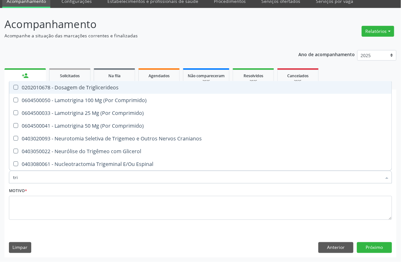
type input "trig"
checkbox Triglicerideos "false"
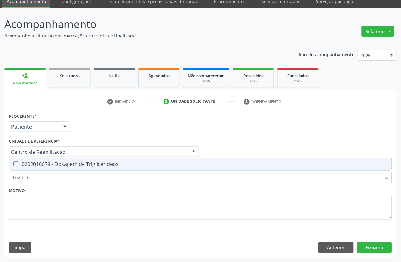
type input "triglicer"
click at [65, 159] on span "0202010678 - Dosagem de Triglicerideos" at bounding box center [200, 163] width 382 height 13
checkbox Triglicerideos "true"
click at [42, 176] on input "triglicer" at bounding box center [197, 176] width 368 height 13
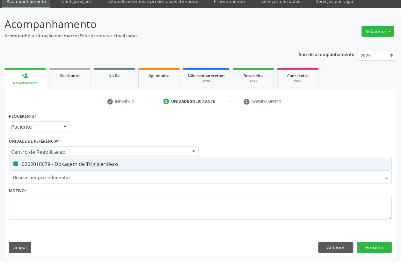
checkbox Triglicerideos "false"
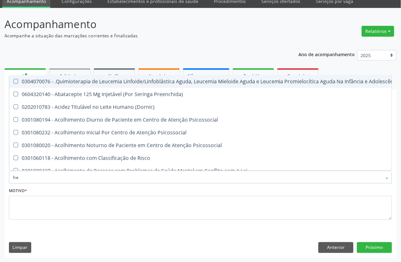
type input "hem"
checkbox Fenilcetonúria "true"
checkbox Pulmão "false"
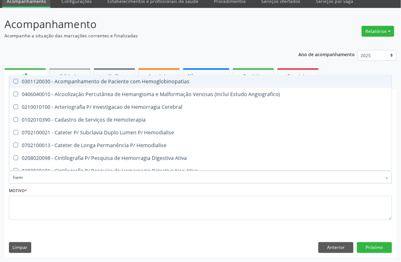
type input "hemo"
checkbox Hemacias "true"
checkbox Glicosilada "false"
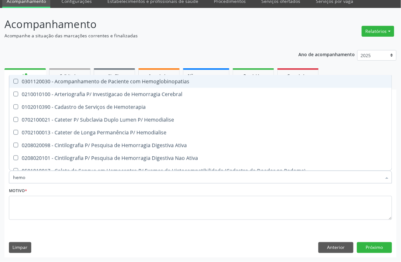
type input "hemog"
checkbox Tardio\) "true"
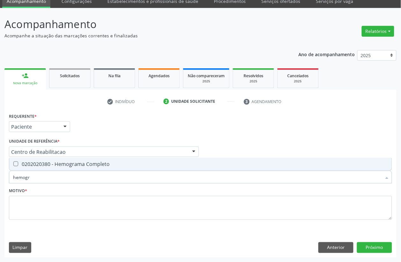
type input "hemogra"
click at [44, 170] on div "Desfazer seleção 0202020380 - Hemograma Completo Nenhum resultado encontrado pa…" at bounding box center [200, 163] width 383 height 13
click at [43, 163] on div "0202020380 - Hemograma Completo" at bounding box center [200, 163] width 375 height 5
checkbox Completo "true"
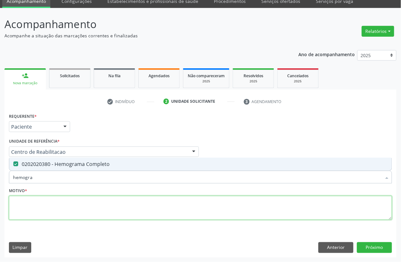
click at [35, 201] on textarea at bounding box center [200, 208] width 383 height 24
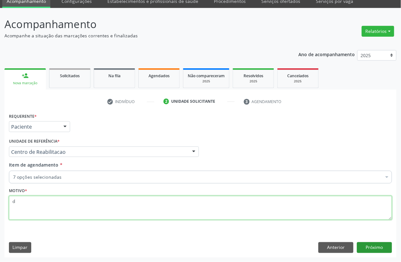
type textarea "d"
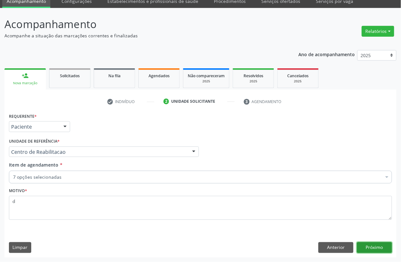
click at [378, 245] on button "Próximo" at bounding box center [374, 247] width 35 height 11
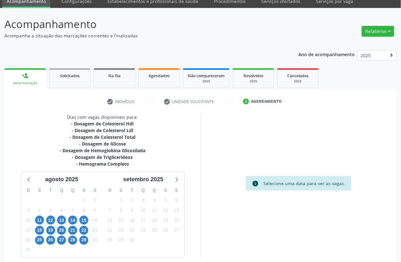
click at [34, 222] on div "11" at bounding box center [39, 220] width 11 height 10
click at [36, 221] on span "11" at bounding box center [39, 219] width 9 height 9
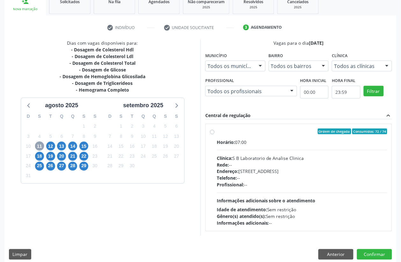
scroll to position [107, 0]
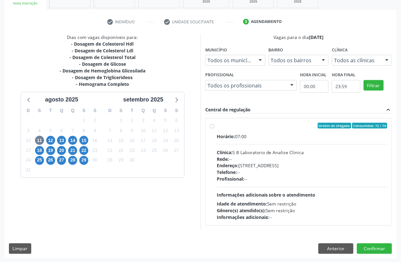
click at [252, 142] on div "Horário: 07:00 Clínica: S B Laboratorio de Analise Clinica Rede: -- Endereço: C…" at bounding box center [302, 177] width 170 height 88
click at [214, 128] on input "Ordem de chegada Consumidos: 72 / 74 Horário: 07:00 Clínica: S B Laboratorio de…" at bounding box center [212, 126] width 4 height 6
radio input "true"
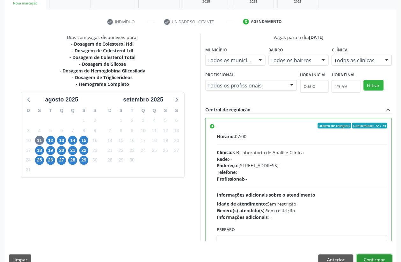
click at [386, 260] on button "Confirmar" at bounding box center [374, 259] width 35 height 11
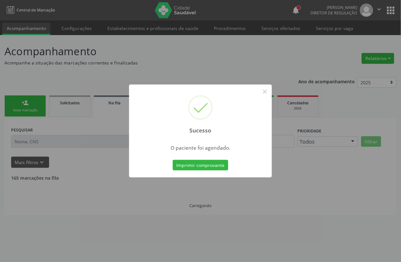
scroll to position [0, 0]
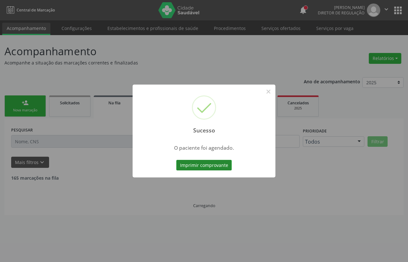
click at [217, 170] on button "Imprimir comprovante" at bounding box center [203, 165] width 55 height 11
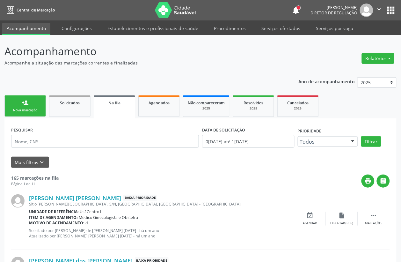
click at [27, 109] on div "Nova marcação" at bounding box center [25, 110] width 32 height 5
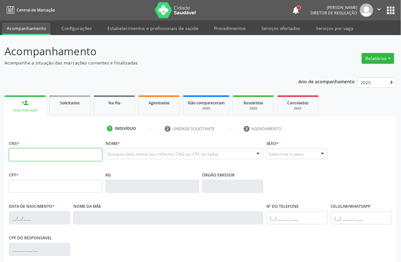
click at [41, 150] on input "text" at bounding box center [55, 154] width 93 height 13
type input "705 8054 7340 8433"
type input "04/06/1967"
type input "(87) 99999-9999"
type input "S/N"
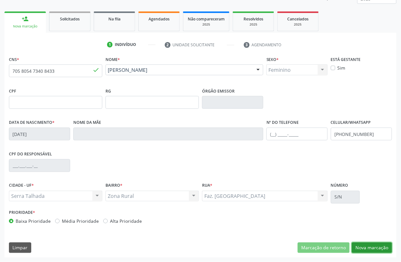
click at [379, 245] on button "Nova marcação" at bounding box center [372, 247] width 40 height 11
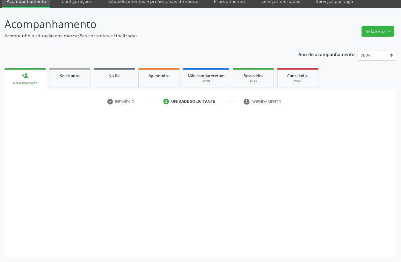
scroll to position [27, 0]
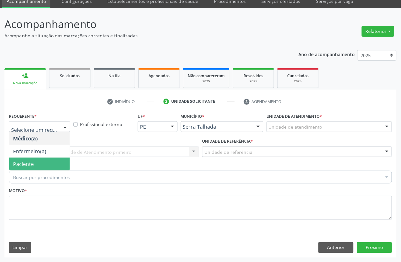
click at [41, 167] on span "Paciente" at bounding box center [39, 163] width 61 height 13
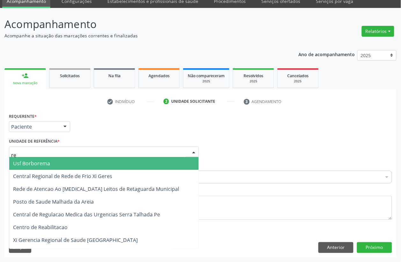
type input "rea"
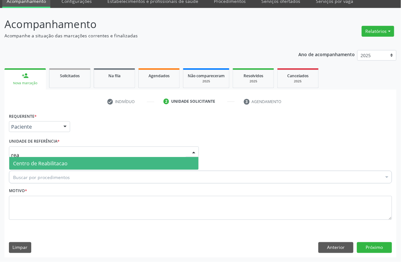
click at [49, 168] on span "Centro de Reabilitacao" at bounding box center [103, 163] width 189 height 13
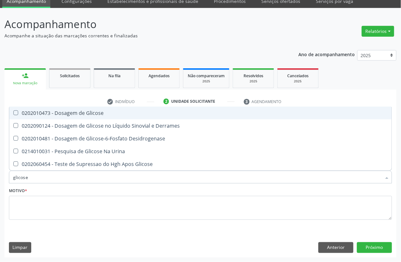
type input "glicose"
click at [78, 227] on div "Motivo *" at bounding box center [200, 207] width 386 height 43
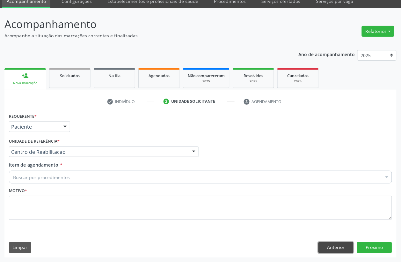
click at [344, 249] on button "Anterior" at bounding box center [335, 247] width 35 height 11
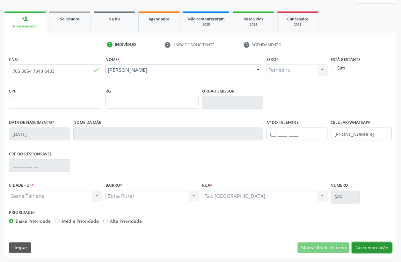
click at [371, 245] on button "Nova marcação" at bounding box center [372, 247] width 40 height 11
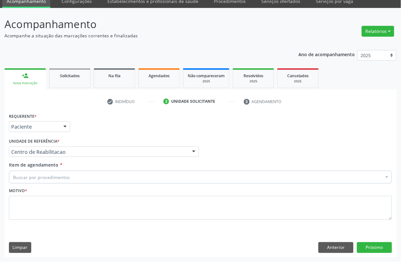
click at [40, 172] on div "Buscar por procedimentos" at bounding box center [200, 176] width 383 height 13
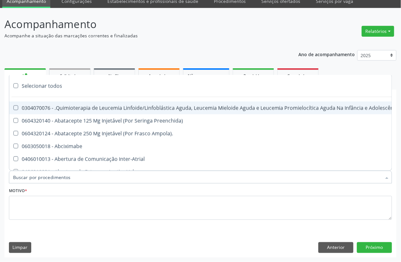
click at [40, 178] on input "Item de agendamento *" at bounding box center [197, 176] width 368 height 13
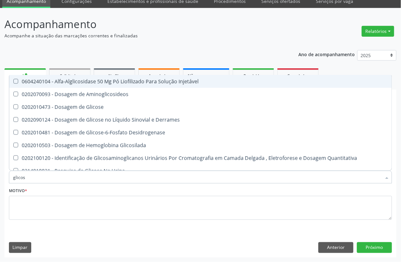
type input "glicose"
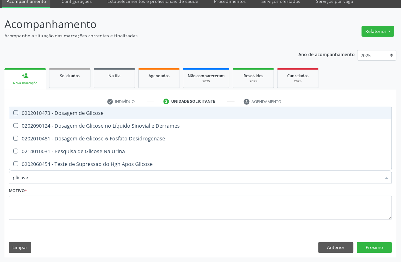
click at [75, 113] on div "0202010473 - Dosagem de Glicose" at bounding box center [200, 112] width 375 height 5
checkbox Glicose "true"
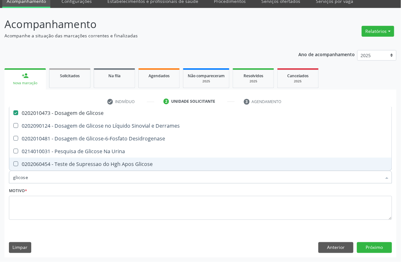
click at [45, 176] on input "glicose" at bounding box center [197, 176] width 368 height 13
checkbox Glicose "false"
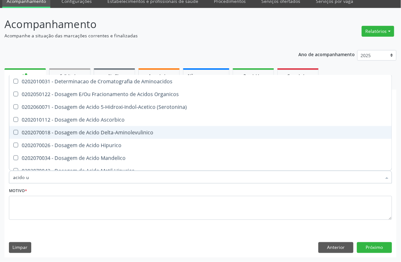
type input "acido ur"
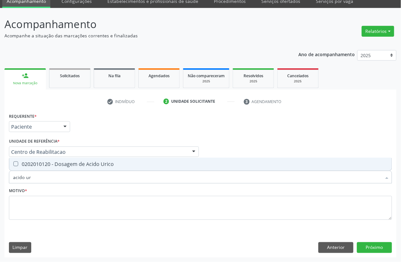
click at [50, 166] on div "0202010120 - Dosagem de Acido Urico" at bounding box center [200, 163] width 375 height 5
checkbox Urico "true"
click at [48, 174] on input "acido ur" at bounding box center [197, 176] width 368 height 13
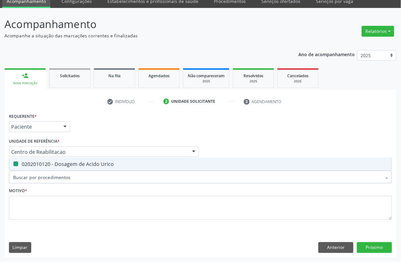
checkbox Urico "false"
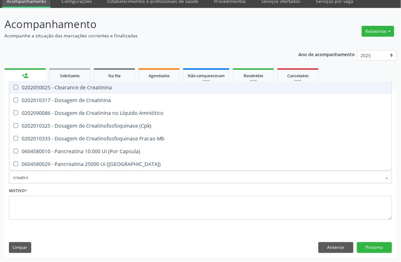
type input "creatini"
checkbox Creatinina "true"
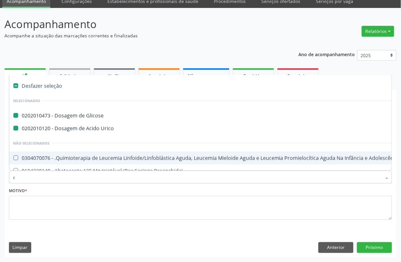
type input "cr"
checkbox Glicose "false"
checkbox Urico "false"
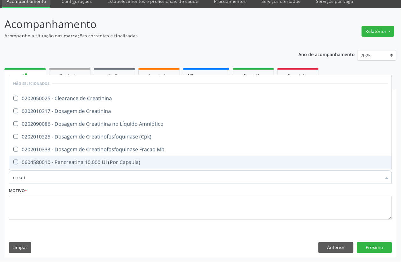
type input "creatin"
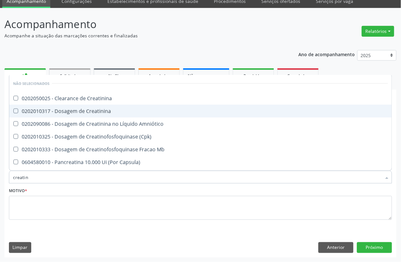
click at [74, 112] on div "0202010317 - Dosagem de Creatinina" at bounding box center [200, 110] width 375 height 5
checkbox Creatinina "true"
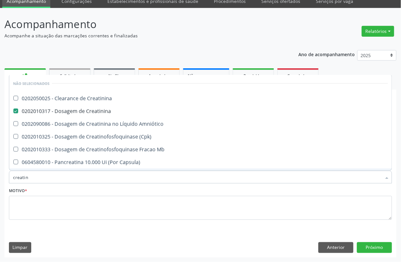
click at [39, 175] on input "creatin" at bounding box center [197, 176] width 368 height 13
checkbox Creatinina "true"
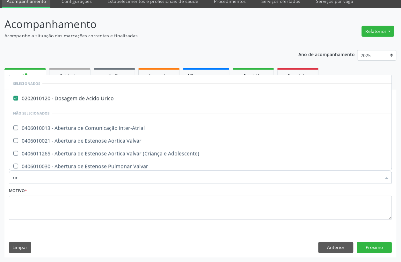
type input "ure"
checkbox Urico "false"
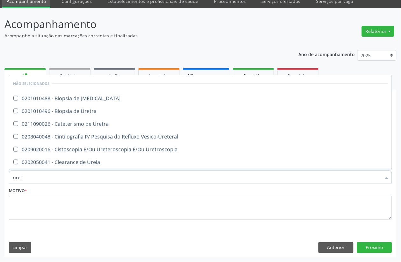
type input "ureia"
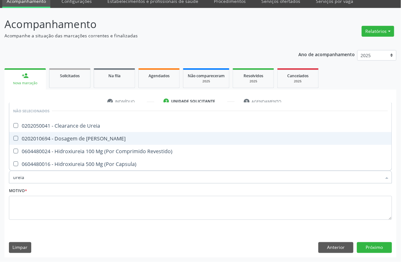
click at [60, 139] on div "0202010694 - Dosagem de [PERSON_NAME]" at bounding box center [200, 138] width 375 height 5
checkbox Ureia "true"
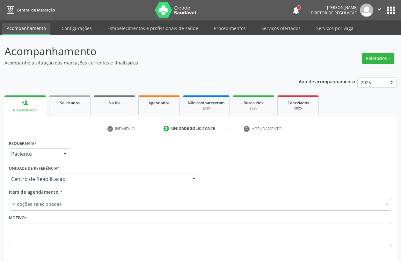
scroll to position [27, 0]
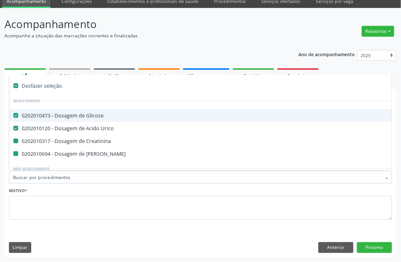
type input "t"
checkbox Creatinina "false"
checkbox Ureia "false"
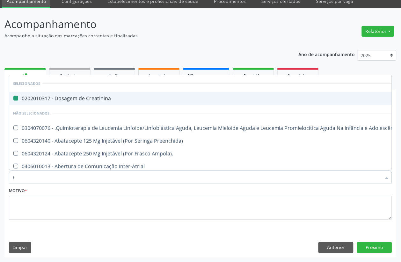
type input "tr"
checkbox Creatinina "false"
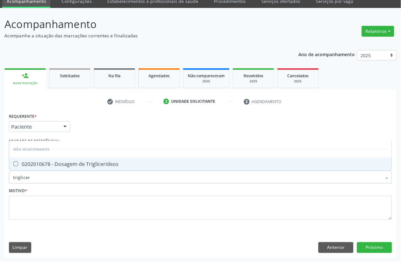
type input "trigliceri"
click at [68, 169] on span "0202010678 - Dosagem de Triglicerideos" at bounding box center [200, 163] width 382 height 13
checkbox Triglicerideos "true"
click at [56, 183] on input "trigliceri" at bounding box center [197, 176] width 368 height 13
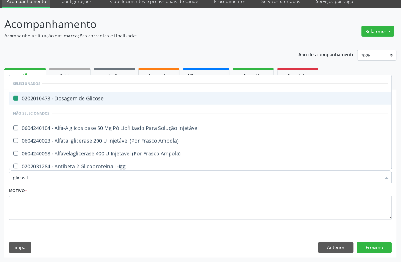
type input "glicosila"
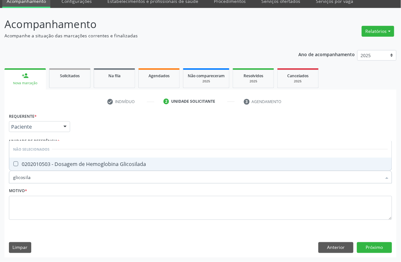
click at [58, 168] on span "0202010503 - Dosagem de Hemoglobina Glicosilada" at bounding box center [200, 163] width 382 height 13
checkbox Glicosilada "true"
click at [54, 176] on input "glicosila" at bounding box center [197, 176] width 368 height 13
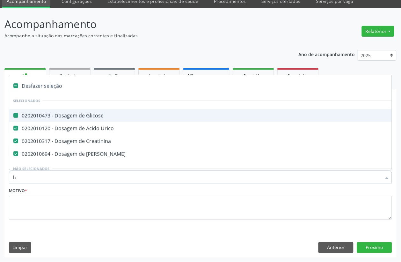
type input "he"
checkbox Glicose "false"
checkbox Urico "false"
checkbox Creatinina "false"
checkbox Ureia "false"
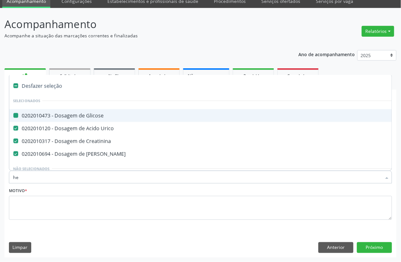
checkbox Pâncreas "true"
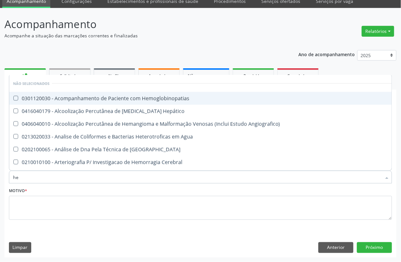
type input "hem"
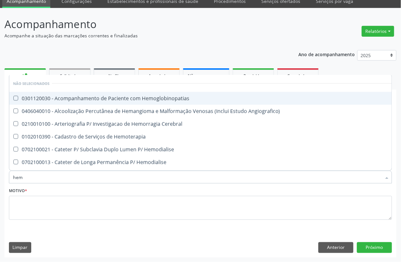
checkbox Glicosilada "true"
checkbox Hematocrito "false"
type input "hemo"
checkbox Hemacias "true"
checkbox Glicosilada "false"
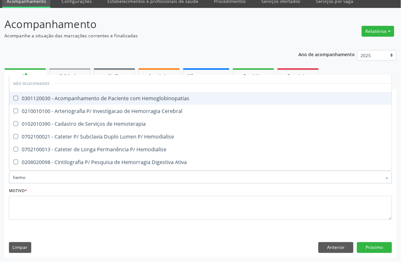
type input "hemog"
checkbox Tardio\) "true"
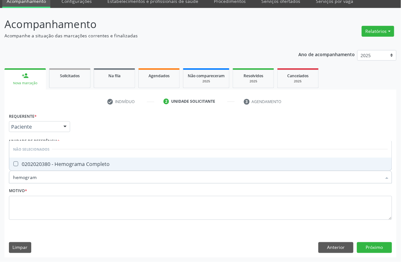
type input "hemograma"
click at [56, 171] on input "hemograma" at bounding box center [197, 176] width 368 height 13
click at [56, 166] on div "0202020380 - Hemograma Completo" at bounding box center [200, 163] width 375 height 5
checkbox Completo "true"
click at [54, 178] on input "hemograma" at bounding box center [197, 176] width 368 height 13
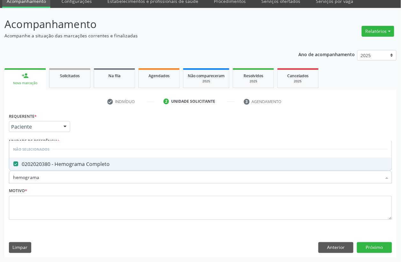
click at [54, 178] on input "hemograma" at bounding box center [197, 176] width 368 height 13
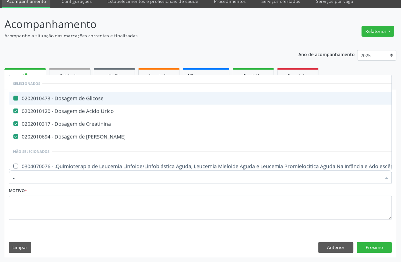
type input "an"
checkbox Glicose "false"
checkbox Urico "false"
checkbox Creatinina "false"
checkbox Ureia "false"
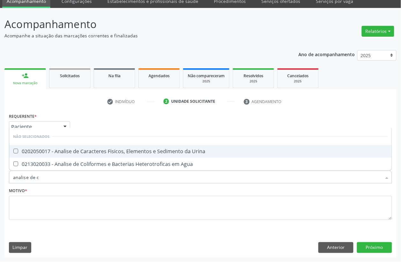
type input "analise de ca"
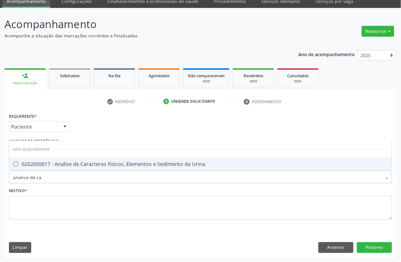
click at [59, 165] on div "0202050017 - Analise de Caracteres Fisicos, Elementos e Sedimento da Urina" at bounding box center [200, 163] width 375 height 5
checkbox Urina "true"
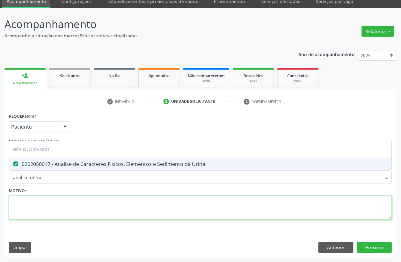
click at [25, 208] on textarea at bounding box center [200, 208] width 383 height 24
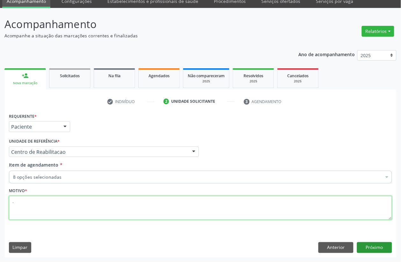
type textarea "."
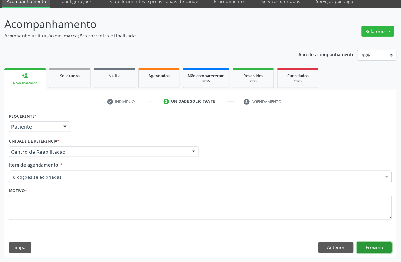
click at [359, 249] on button "Próximo" at bounding box center [374, 247] width 35 height 11
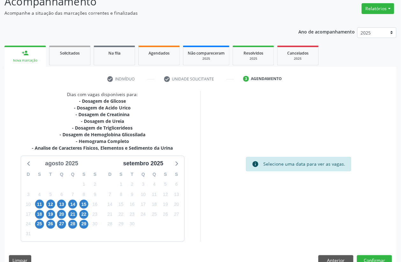
scroll to position [62, 0]
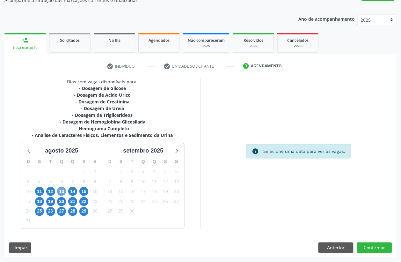
click at [64, 190] on span "13" at bounding box center [61, 191] width 9 height 9
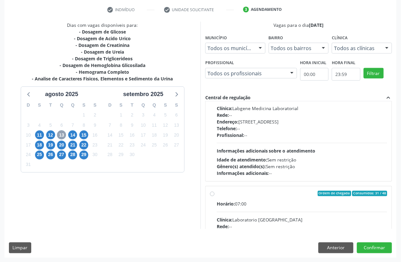
scroll to position [80, 0]
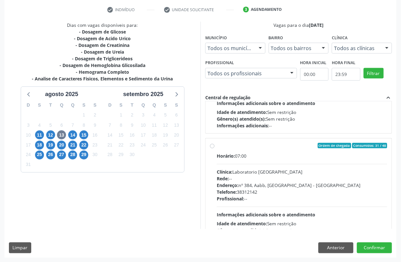
click at [270, 164] on div "Horário: 07:00 Clínica: Laboratorio Sao Francisco Rede: -- Endereço: nº 384, Aa…" at bounding box center [302, 197] width 170 height 88
click at [214, 149] on input "Ordem de chegada Consumidos: 31 / 48 Horário: 07:00 Clínica: Laboratorio Sao Fr…" at bounding box center [212, 146] width 4 height 6
radio input "true"
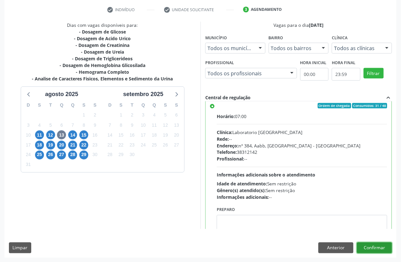
click at [375, 251] on button "Confirmar" at bounding box center [374, 247] width 35 height 11
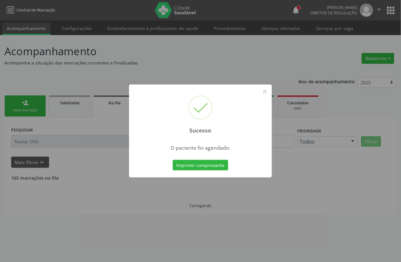
scroll to position [0, 0]
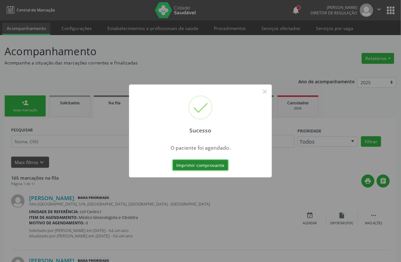
click at [202, 166] on button "Imprimir comprovante" at bounding box center [200, 165] width 55 height 11
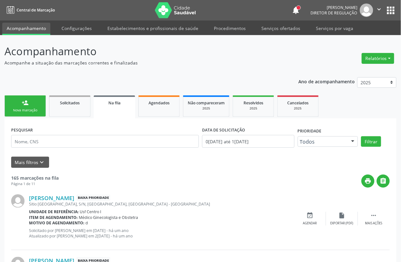
click at [31, 106] on link "person_add Nova marcação" at bounding box center [24, 105] width 41 height 21
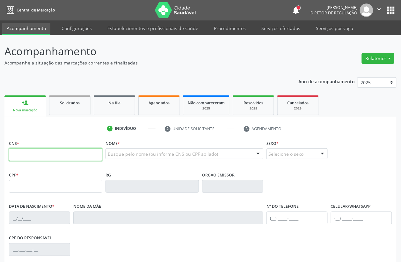
click at [34, 158] on input "text" at bounding box center [55, 154] width 93 height 13
paste input "705 8054 7340 8433"
type input "705 8054 7340 8433"
type input "04/06/1967"
type input "(87) 99999-9999"
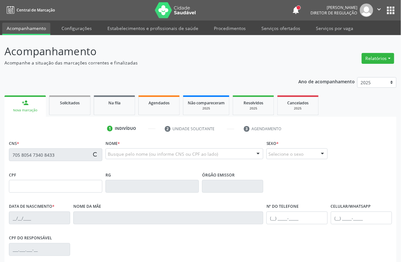
type input "(87) 99999-9999"
type input "S/N"
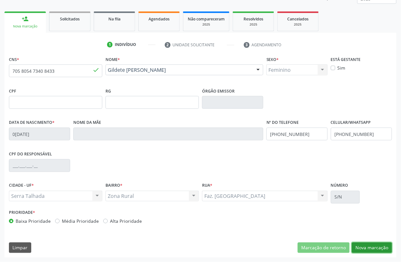
click at [382, 250] on button "Nova marcação" at bounding box center [372, 247] width 40 height 11
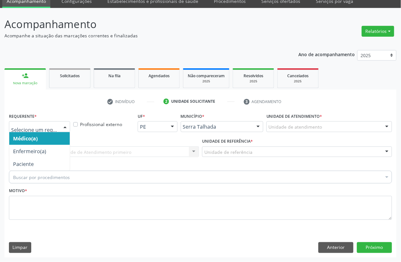
click at [35, 130] on div at bounding box center [39, 126] width 61 height 11
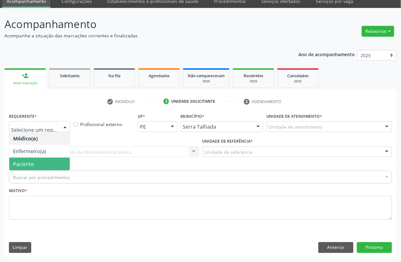
click at [34, 163] on span "Paciente" at bounding box center [39, 163] width 61 height 13
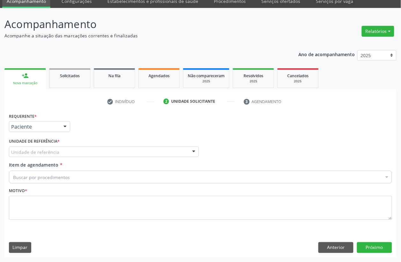
click at [34, 155] on div "Unidade de referência" at bounding box center [104, 151] width 190 height 11
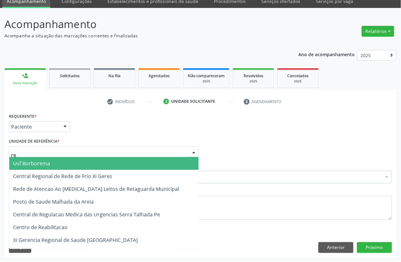
type input "rea"
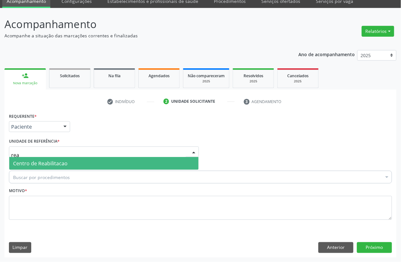
click at [35, 167] on span "Centro de Reabilitacao" at bounding box center [103, 163] width 189 height 13
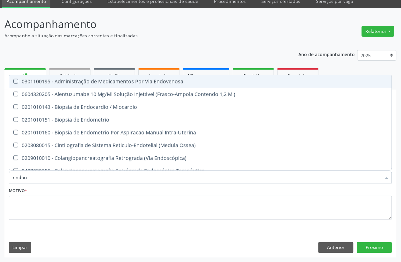
type input "endocri"
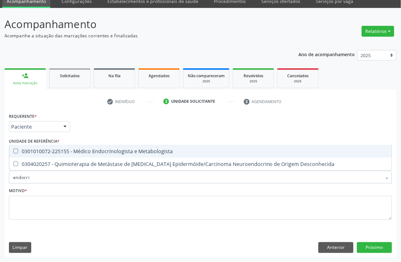
click at [75, 145] on span "0301010072-225155 - Médico Endocrinologista e Metabologista" at bounding box center [200, 151] width 382 height 13
checkbox Metabologista "true"
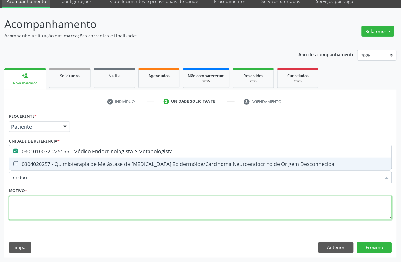
click at [48, 214] on textarea at bounding box center [200, 208] width 383 height 24
checkbox Desconhecida "true"
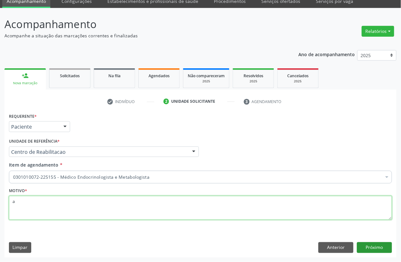
type textarea "a"
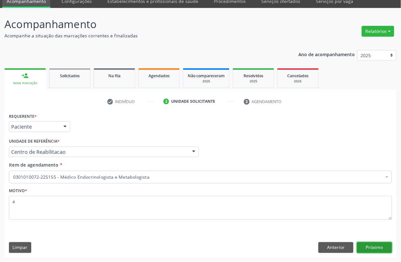
click at [379, 248] on button "Próximo" at bounding box center [374, 247] width 35 height 11
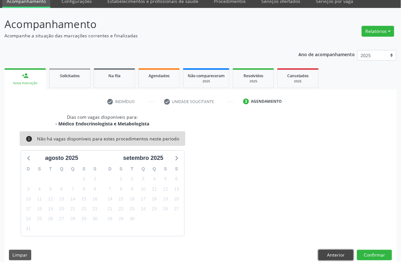
click at [351, 253] on button "Anterior" at bounding box center [335, 255] width 35 height 11
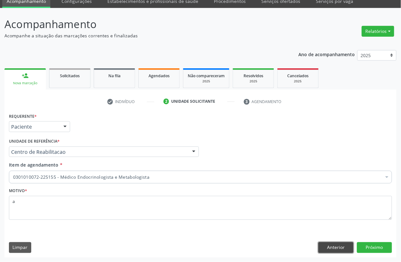
click at [330, 247] on button "Anterior" at bounding box center [335, 247] width 35 height 11
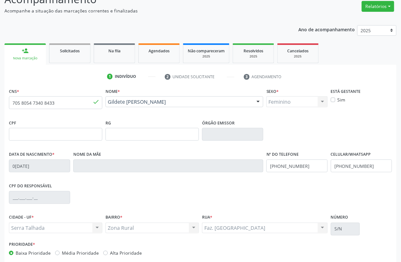
scroll to position [84, 0]
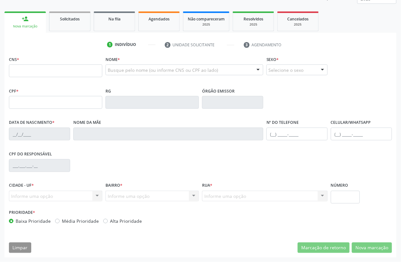
scroll to position [84, 0]
click at [42, 70] on input "704" at bounding box center [55, 70] width 93 height 13
type input "704 6011 2859 0923"
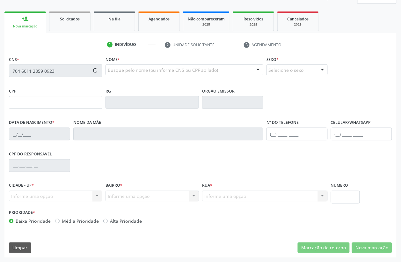
type input "028.141.494-74"
type input "[DATE]"
type input "[PERSON_NAME] de [DEMOGRAPHIC_DATA]"
type input "[PHONE_NUMBER]"
type input "S/N"
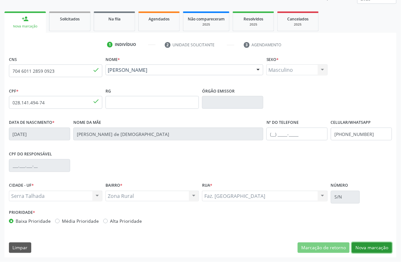
click at [372, 248] on button "Nova marcação" at bounding box center [372, 247] width 40 height 11
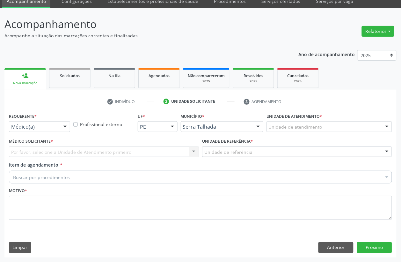
scroll to position [27, 0]
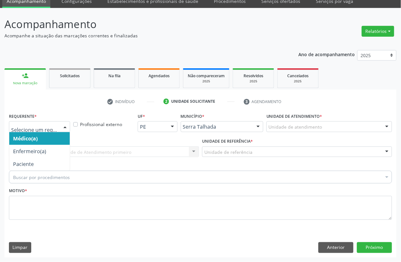
click at [42, 123] on div at bounding box center [39, 126] width 61 height 11
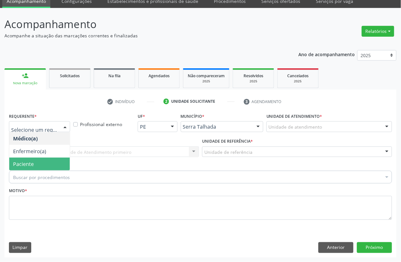
click at [26, 162] on span "Paciente" at bounding box center [23, 163] width 21 height 7
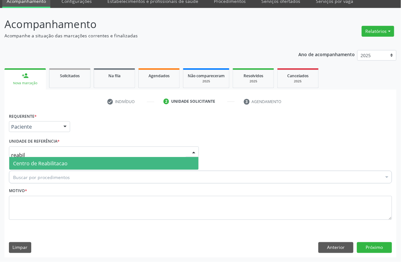
type input "reabili"
click at [20, 162] on span "Centro de Reabilitacao" at bounding box center [40, 163] width 54 height 7
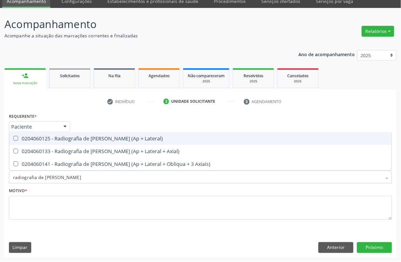
type input "radiografia de [PERSON_NAME]"
click at [120, 141] on div "0204060125 - Radiografia de [PERSON_NAME] (Ap + Lateral)" at bounding box center [200, 138] width 375 height 5
checkbox Lateral\) "true"
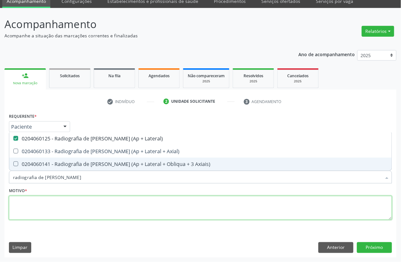
click at [36, 205] on textarea at bounding box center [200, 208] width 383 height 24
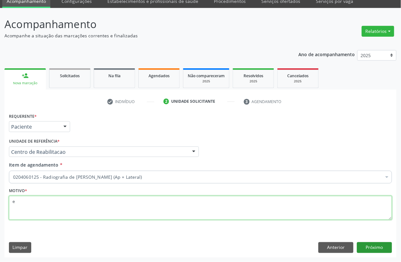
type textarea "e"
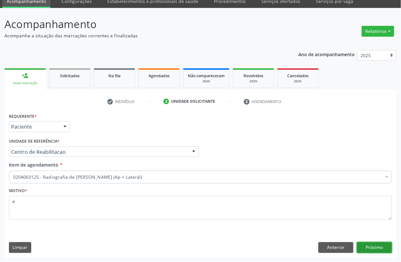
click at [379, 247] on button "Próximo" at bounding box center [374, 247] width 35 height 11
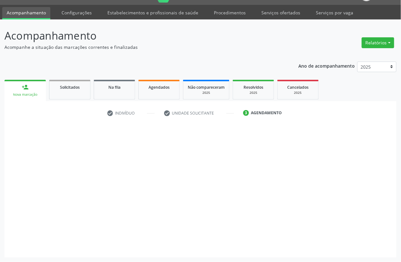
scroll to position [16, 0]
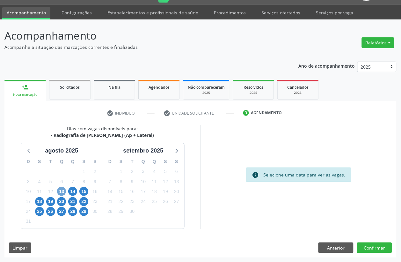
click at [61, 191] on span "13" at bounding box center [61, 191] width 9 height 9
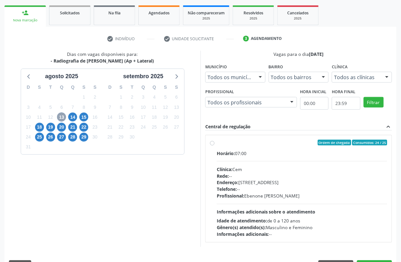
scroll to position [96, 0]
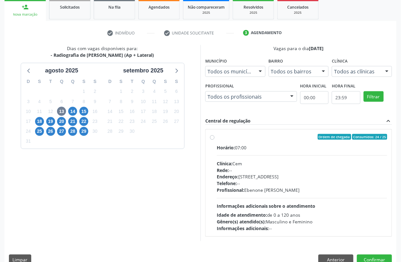
click at [243, 168] on div "Rede: --" at bounding box center [302, 170] width 170 height 7
click at [214, 140] on input "Ordem de chegada Consumidos: 24 / 25 Horário: 07:00 Clínica: Cem Rede: -- Ender…" at bounding box center [212, 137] width 4 height 6
radio input "true"
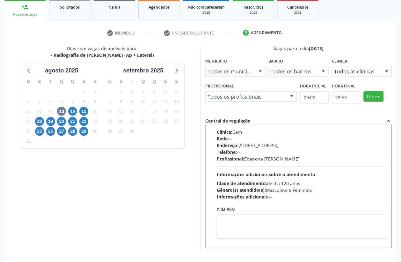
scroll to position [119, 0]
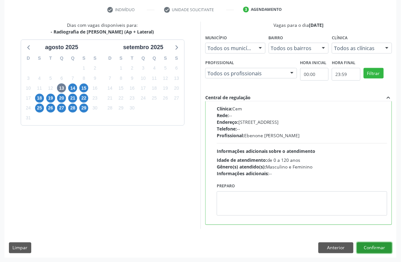
click at [382, 250] on button "Confirmar" at bounding box center [374, 247] width 35 height 11
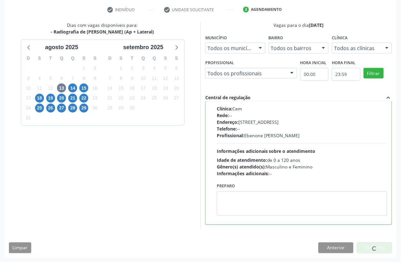
scroll to position [0, 0]
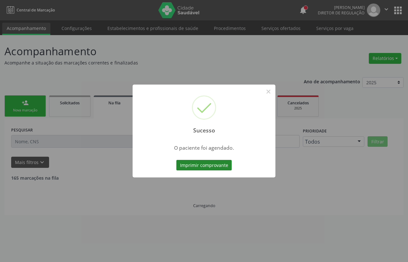
click at [182, 161] on button "Imprimir comprovante" at bounding box center [203, 165] width 55 height 11
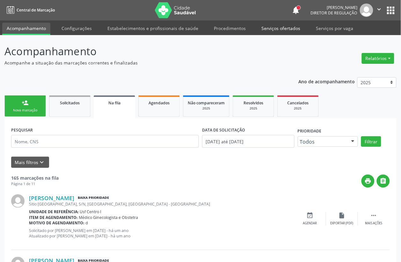
click at [266, 26] on link "Serviços ofertados" at bounding box center [281, 28] width 48 height 11
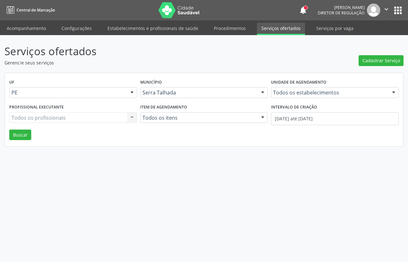
click at [269, 28] on link "Serviços ofertados" at bounding box center [281, 29] width 48 height 12
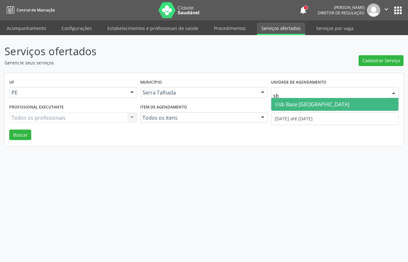
type input "s"
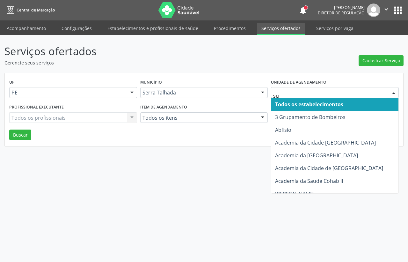
type input "sus"
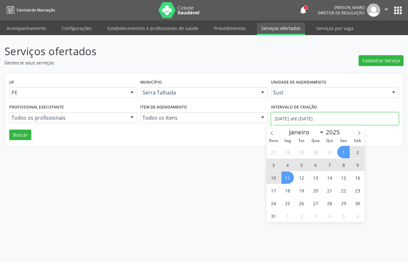
click at [309, 121] on input "[DATE] até [DATE]" at bounding box center [335, 118] width 128 height 13
click at [272, 133] on icon at bounding box center [272, 133] width 4 height 4
select select "6"
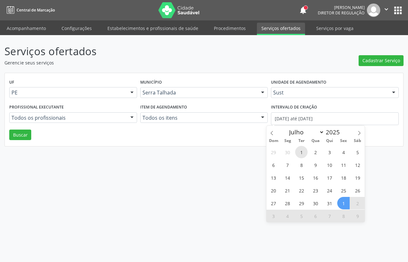
click at [300, 150] on span "1" at bounding box center [301, 152] width 12 height 12
type input "[DATE]"
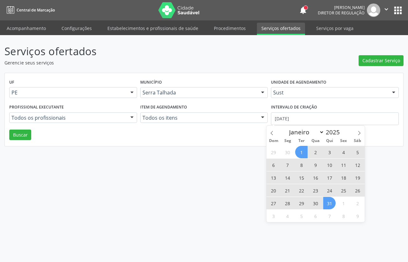
click at [331, 205] on span "31" at bounding box center [329, 203] width 12 height 12
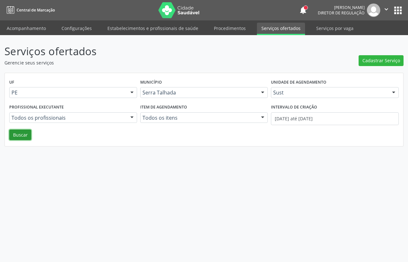
click at [27, 134] on button "Buscar" at bounding box center [20, 134] width 22 height 11
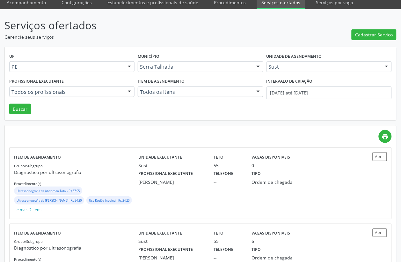
scroll to position [40, 0]
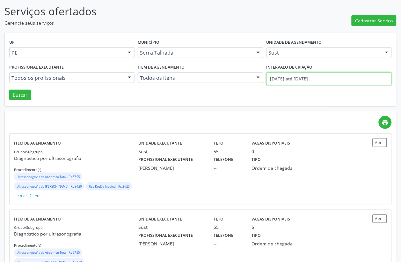
click at [309, 77] on input "01/07/2025 até 31/07/2025" at bounding box center [328, 78] width 125 height 13
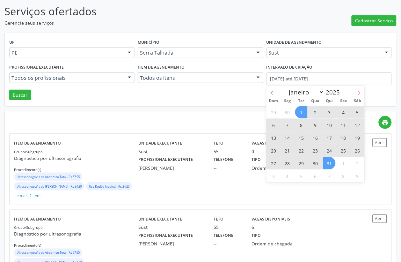
click at [357, 96] on span at bounding box center [359, 91] width 11 height 11
select select "7"
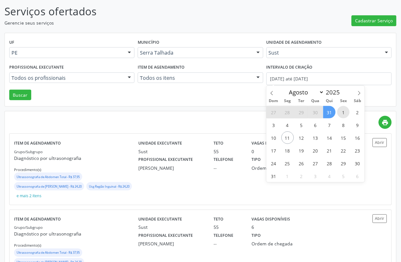
click at [347, 110] on span "1" at bounding box center [343, 112] width 12 height 12
type input "01/08/2025"
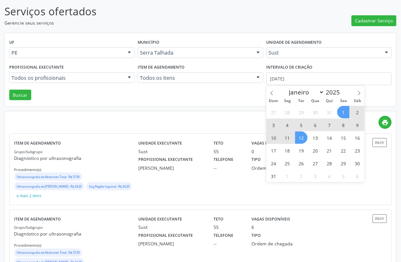
click at [303, 137] on span "12" at bounding box center [301, 137] width 12 height 12
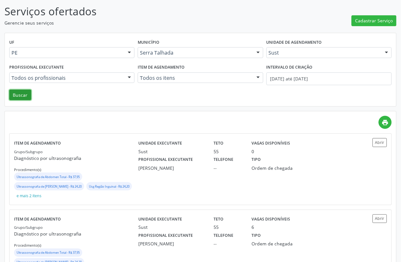
click at [25, 97] on button "Buscar" at bounding box center [20, 95] width 22 height 11
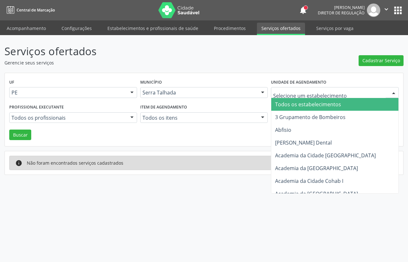
click at [262, 76] on div "UF PE PE Nenhum resultado encontrado para: " " Não há nenhuma opção para ser ex…" at bounding box center [204, 109] width 398 height 73
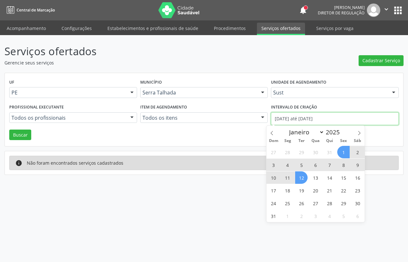
click at [289, 123] on input "01/08/2025 até 12/08/2025" at bounding box center [335, 118] width 128 height 13
click at [274, 133] on icon at bounding box center [272, 133] width 4 height 4
select select "6"
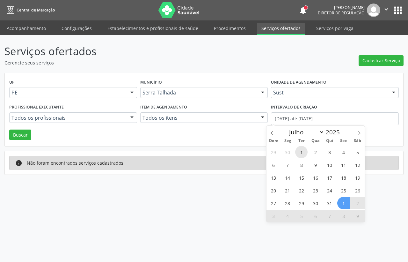
click at [301, 152] on span "1" at bounding box center [301, 152] width 12 height 12
type input "01/07/2025"
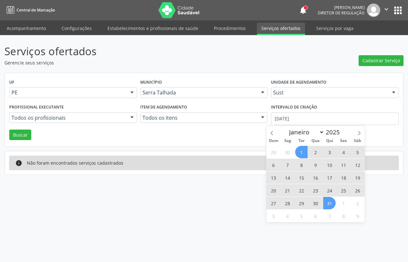
click at [333, 208] on div "29 30 1 2 3 4 5 6 7 8 9 10 11 12 13 14 15 16 17 18 19 20 21 22 23 24 25 26 27 2…" at bounding box center [315, 183] width 98 height 76
click at [332, 206] on span "31" at bounding box center [329, 203] width 12 height 12
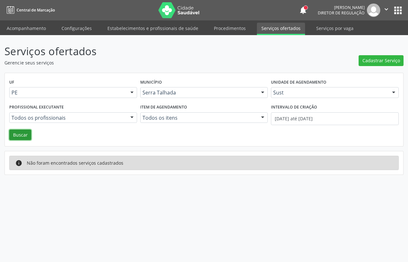
click at [25, 133] on button "Buscar" at bounding box center [20, 134] width 22 height 11
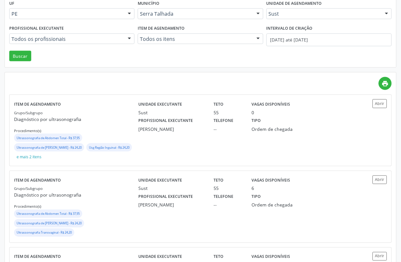
scroll to position [80, 0]
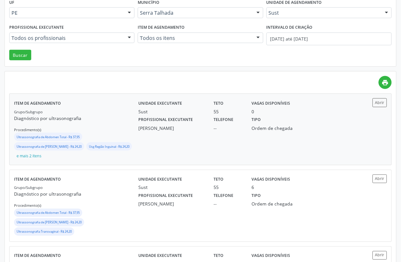
click at [115, 129] on div "Grupo/Subgrupo Diagnóstico por ultrasonografia Procedimento(s) Ultrassonografia…" at bounding box center [76, 134] width 124 height 52
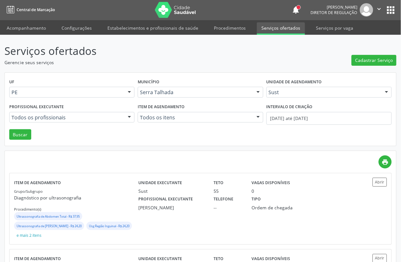
scroll to position [0, 0]
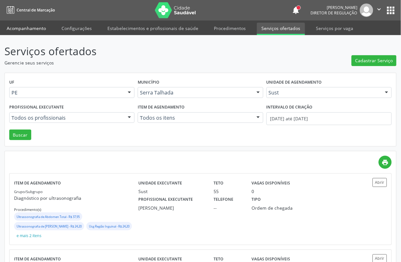
click at [23, 26] on link "Acompanhamento" at bounding box center [26, 28] width 48 height 11
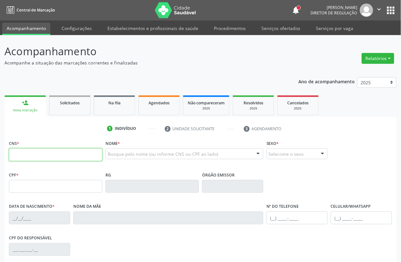
click at [82, 152] on input "text" at bounding box center [55, 154] width 93 height 13
type input "707 6042 9685 0896"
type input "092.529.154-43"
type input "03/11/1990"
type input "Maria do Socorro de Lima Santos"
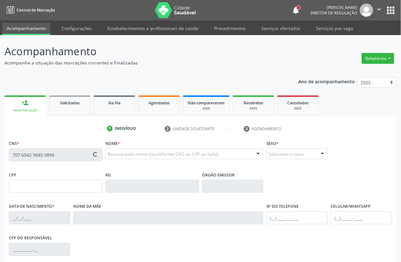
type input "(87) 98858-8837"
type input "256"
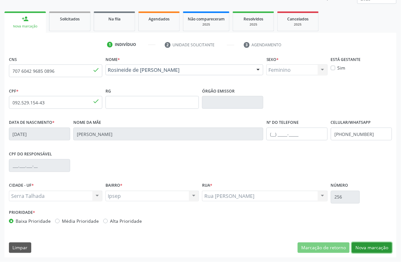
click at [387, 246] on button "Nova marcação" at bounding box center [372, 247] width 40 height 11
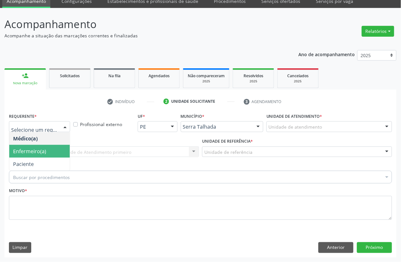
click at [40, 160] on span "Paciente" at bounding box center [39, 163] width 61 height 13
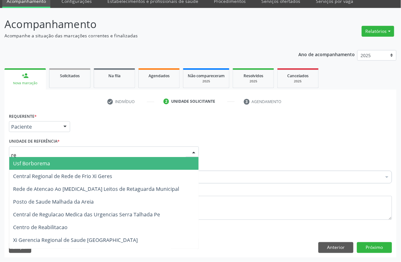
type input "rea"
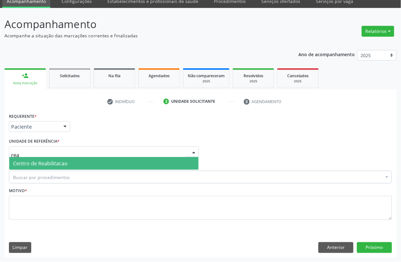
click at [46, 160] on span "Centro de Reabilitacao" at bounding box center [40, 163] width 54 height 7
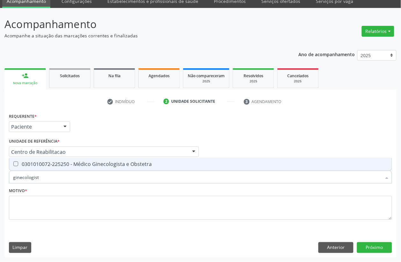
type input "ginecologista"
click at [45, 166] on div "0301010072-225250 - Médico Ginecologista e Obstetra" at bounding box center [200, 163] width 375 height 5
checkbox Obstetra "true"
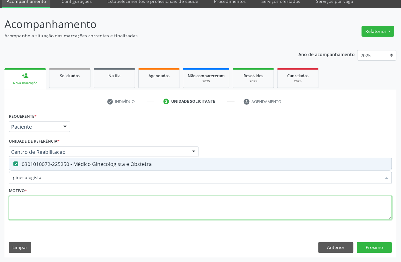
click at [41, 200] on textarea at bounding box center [200, 208] width 383 height 24
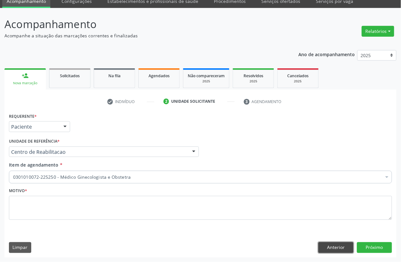
click at [322, 249] on button "Anterior" at bounding box center [335, 247] width 35 height 11
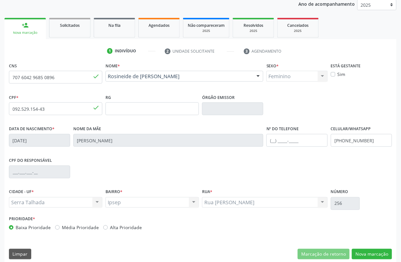
scroll to position [84, 0]
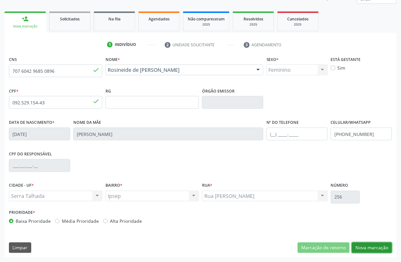
click at [382, 247] on button "Nova marcação" at bounding box center [372, 247] width 40 height 11
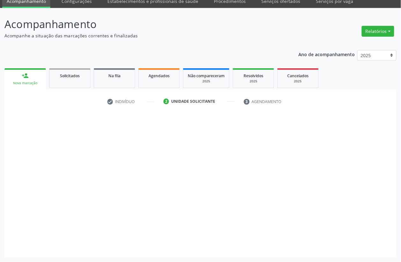
scroll to position [27, 0]
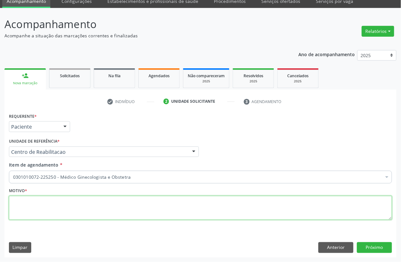
click at [40, 206] on textarea at bounding box center [200, 208] width 383 height 24
type textarea "."
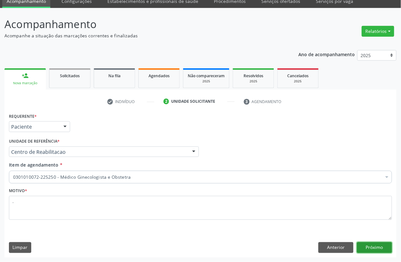
click at [373, 247] on button "Próximo" at bounding box center [374, 247] width 35 height 11
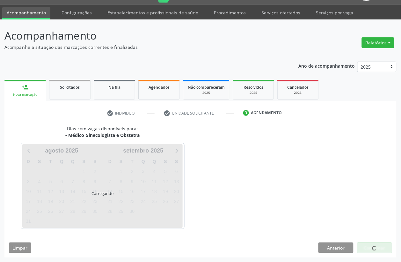
scroll to position [16, 0]
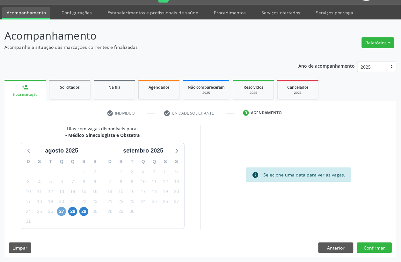
click at [59, 208] on span "27" at bounding box center [61, 211] width 9 height 9
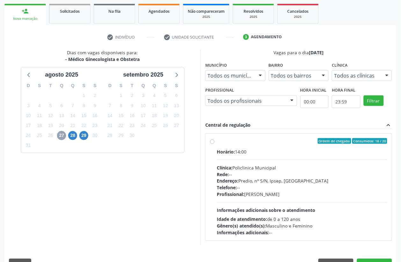
scroll to position [96, 0]
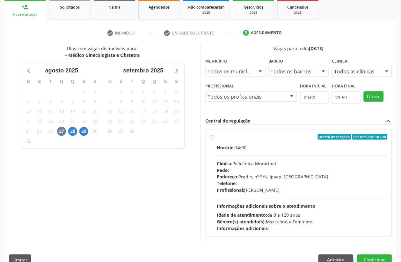
click at [271, 168] on div "Rede: --" at bounding box center [302, 170] width 170 height 7
click at [214, 140] on input "Ordem de chegada Consumidos: 18 / 20 Horário: 14:00 Clínica: Policlinica Munici…" at bounding box center [212, 137] width 4 height 6
radio input "true"
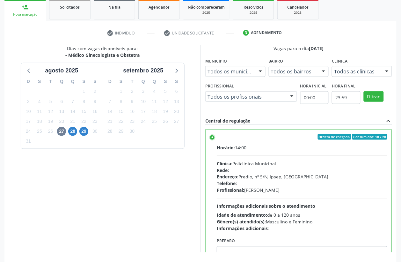
scroll to position [119, 0]
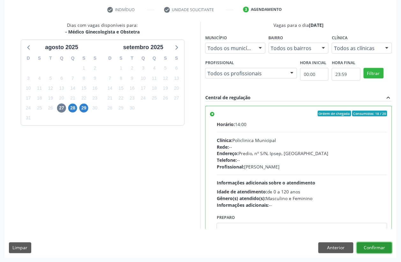
click at [388, 250] on button "Confirmar" at bounding box center [374, 247] width 35 height 11
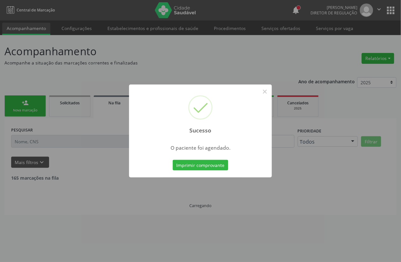
scroll to position [0, 0]
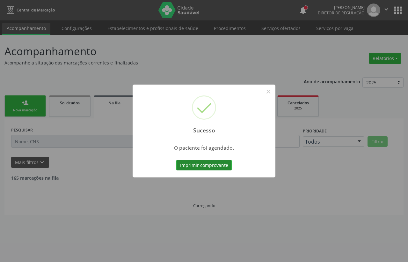
click at [192, 165] on button "Imprimir comprovante" at bounding box center [203, 165] width 55 height 11
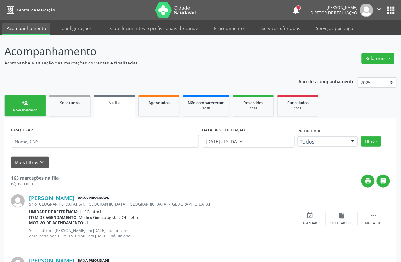
click at [44, 108] on link "person_add Nova marcação" at bounding box center [24, 105] width 41 height 21
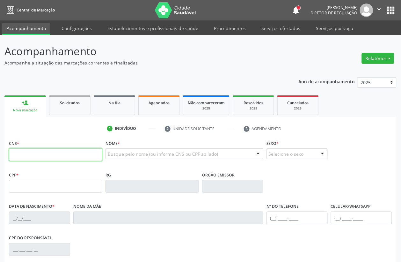
click at [29, 151] on input "text" at bounding box center [55, 154] width 93 height 13
paste input "707 6042 9685 0896"
type input "707 6042 9685 0896"
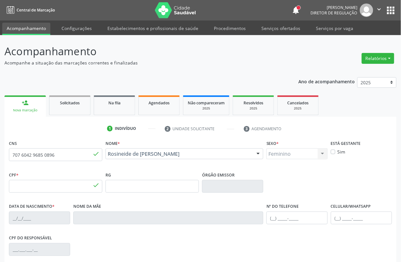
type input "092.529.154-43"
type input "0[DATE]"
type input "[PERSON_NAME]"
type input "[PHONE_NUMBER]"
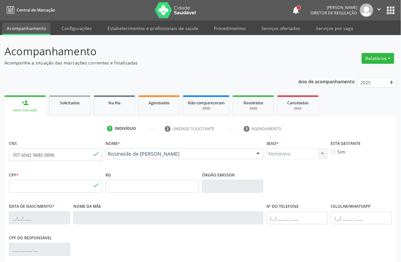
type input "256"
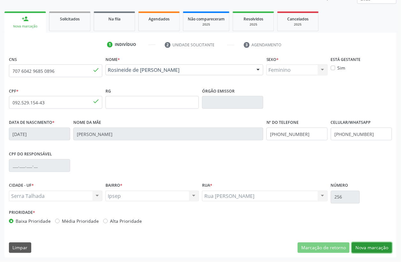
click at [375, 246] on button "Nova marcação" at bounding box center [372, 247] width 40 height 11
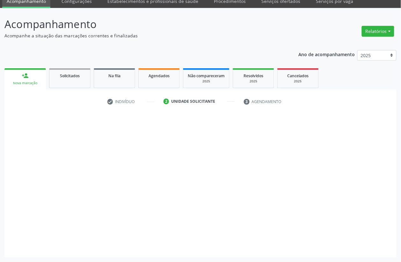
scroll to position [27, 0]
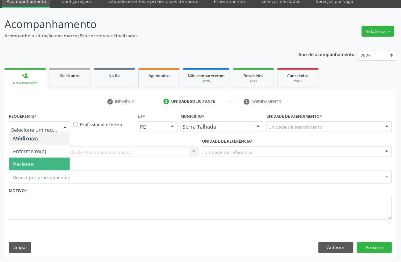
click at [40, 163] on span "Paciente" at bounding box center [39, 163] width 61 height 13
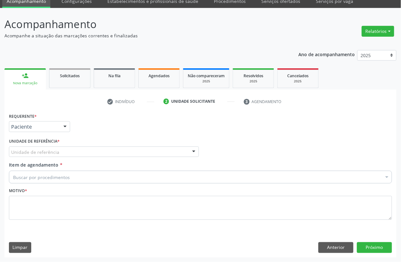
click at [40, 147] on div "Unidade de referência" at bounding box center [104, 151] width 190 height 11
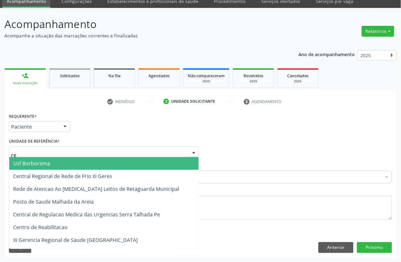
type input "rea"
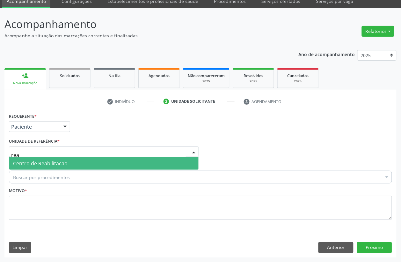
click at [44, 160] on span "Centro de Reabilitacao" at bounding box center [40, 163] width 54 height 7
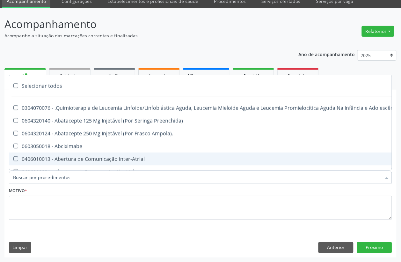
click at [141, 53] on div "Ano de acompanhamento 2025 2024 person_add Nova marcação Solicitados Na fila Ag…" at bounding box center [200, 152] width 392 height 212
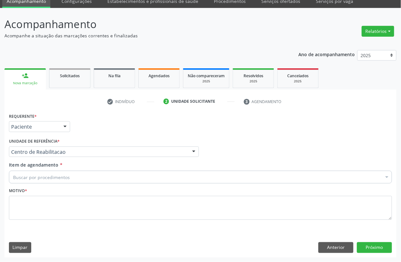
click at [77, 194] on div "Motivo *" at bounding box center [200, 203] width 383 height 34
click at [77, 192] on div "Motivo *" at bounding box center [200, 203] width 383 height 34
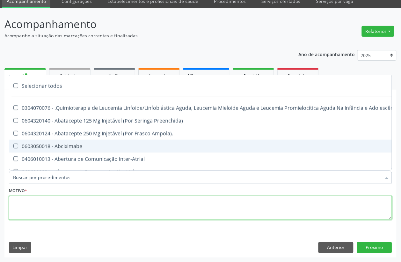
click at [77, 196] on textarea at bounding box center [200, 208] width 383 height 24
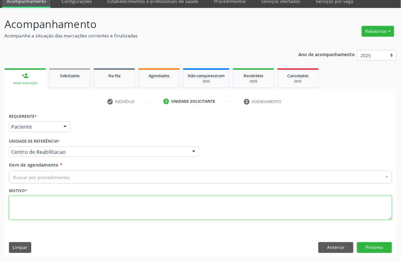
click at [77, 196] on textarea at bounding box center [200, 208] width 383 height 24
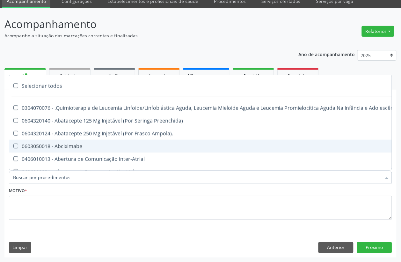
click at [102, 188] on div "Motivo *" at bounding box center [200, 203] width 383 height 34
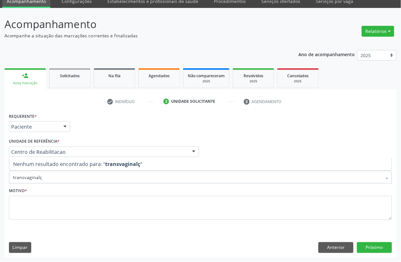
type input "transvaginal"
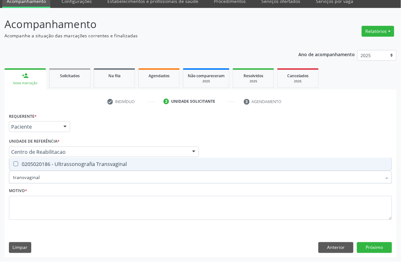
click at [114, 163] on div "0205020186 - Ultrassonografia Transvaginal" at bounding box center [200, 163] width 375 height 5
checkbox Transvaginal "true"
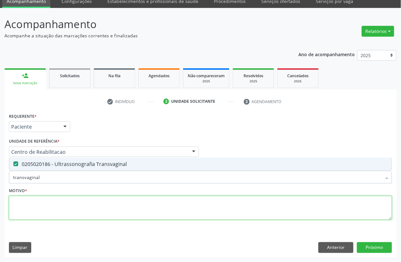
click at [51, 199] on textarea at bounding box center [200, 208] width 383 height 24
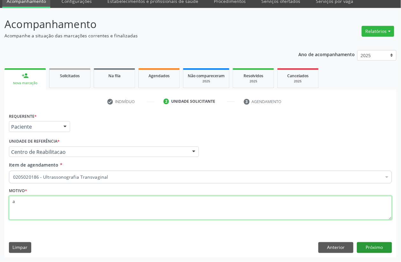
type textarea "a"
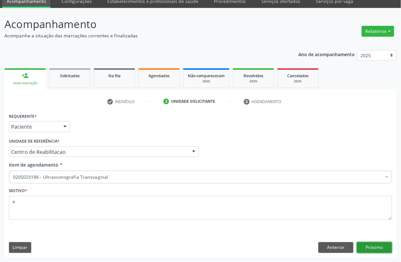
click at [365, 245] on button "Próximo" at bounding box center [374, 247] width 35 height 11
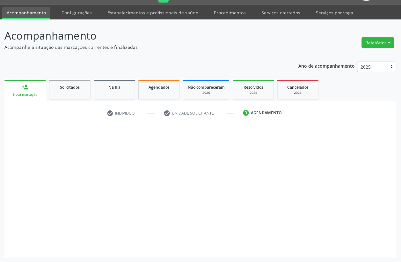
scroll to position [16, 0]
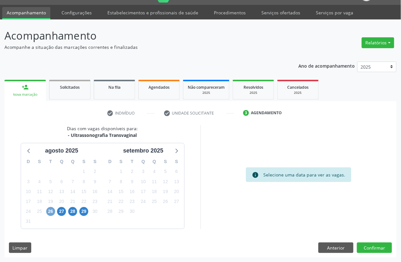
click at [55, 211] on span "26" at bounding box center [50, 211] width 9 height 9
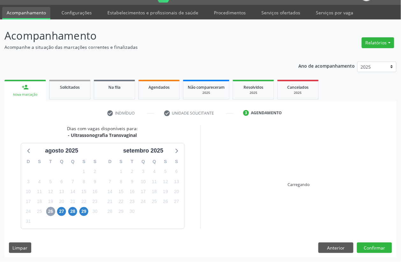
click at [53, 211] on span "26" at bounding box center [50, 211] width 9 height 9
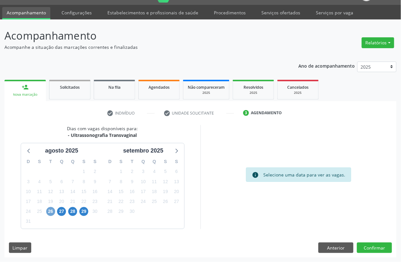
click at [53, 211] on span "26" at bounding box center [50, 211] width 9 height 9
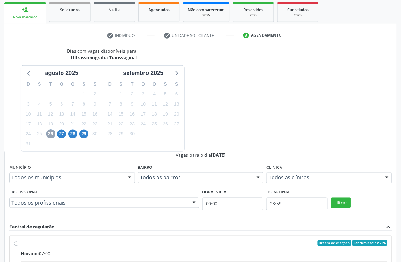
scroll to position [96, 0]
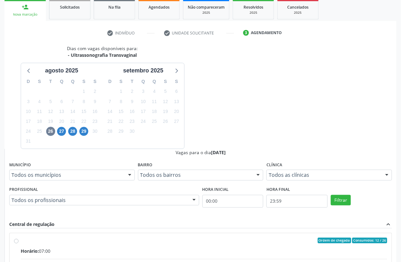
click at [18, 237] on input "Ordem de chegada Consumidos: 12 / 26 Horário: 07:00 Clínica: Hospital Sao Franc…" at bounding box center [16, 240] width 4 height 6
radio input "true"
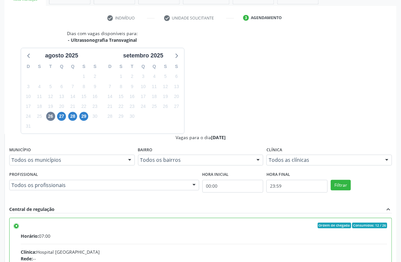
scroll to position [119, 0]
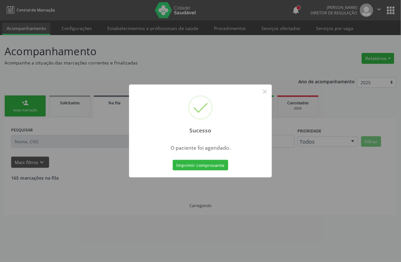
scroll to position [0, 0]
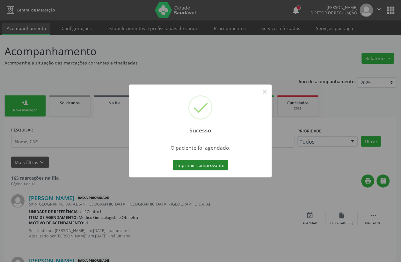
click at [200, 167] on button "Imprimir comprovante" at bounding box center [200, 165] width 55 height 11
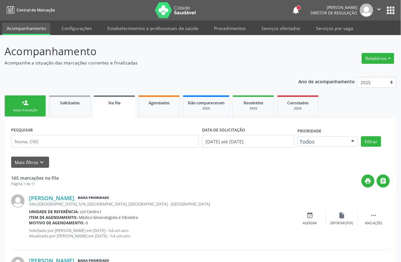
click at [25, 113] on div "Sucesso × O paciente foi agendado. Imprimir comprovante Cancel" at bounding box center [200, 131] width 401 height 262
click at [31, 115] on div "Sucesso × O paciente foi agendado. Imprimir comprovante Cancel" at bounding box center [200, 131] width 401 height 262
click at [34, 105] on div "Sucesso × O paciente foi agendado. Imprimir comprovante Cancel" at bounding box center [200, 131] width 401 height 262
click at [40, 113] on div "Sucesso × O paciente foi agendado. Imprimir comprovante Cancel" at bounding box center [200, 131] width 401 height 262
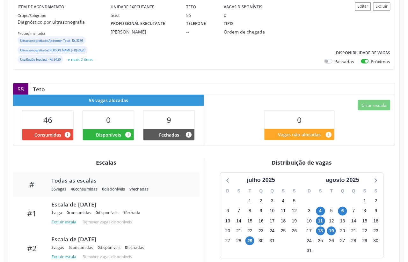
scroll to position [40, 0]
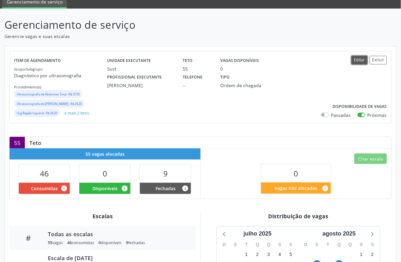
click at [359, 62] on button "Editar" at bounding box center [359, 60] width 16 height 9
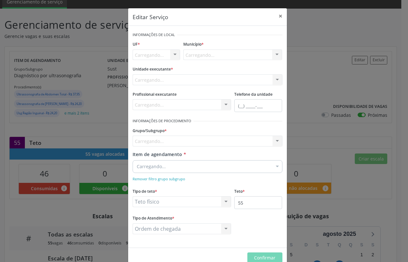
scroll to position [0, 0]
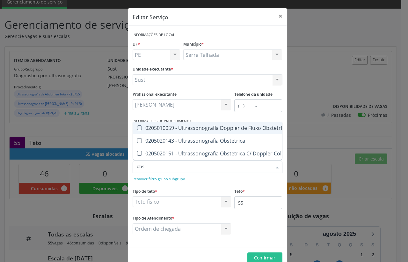
type input "obst"
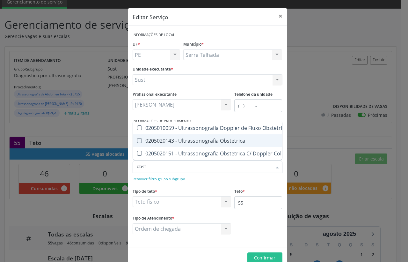
click at [203, 138] on div "0205020143 - Ultrassonografia Obstetrica" at bounding box center [228, 140] width 183 height 5
checkbox Obstetrica "true"
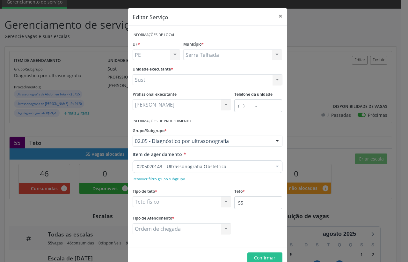
click at [203, 182] on div "Remover filtro grupo subgrupo" at bounding box center [208, 178] width 150 height 7
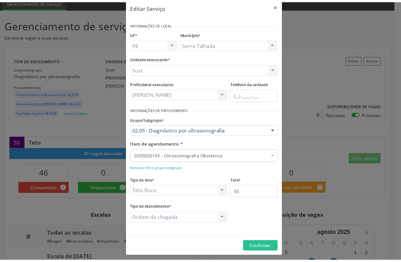
scroll to position [14, 0]
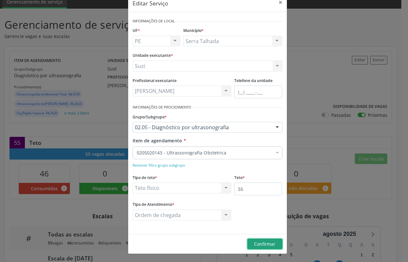
click at [259, 244] on span "Confirmar" at bounding box center [264, 244] width 21 height 6
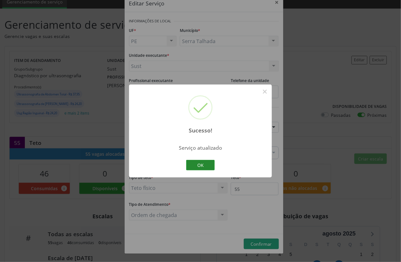
click at [189, 166] on button "OK" at bounding box center [200, 165] width 29 height 11
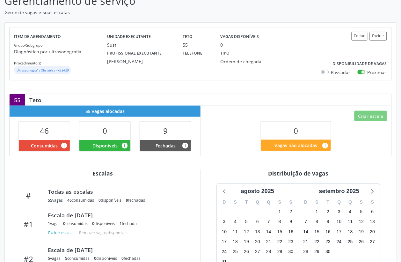
scroll to position [80, 0]
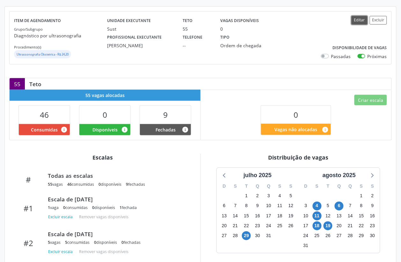
click at [357, 23] on button "Editar" at bounding box center [359, 20] width 16 height 9
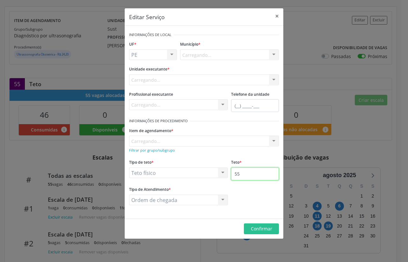
click at [241, 174] on input "55" at bounding box center [255, 173] width 48 height 13
type input "65"
click at [265, 228] on span "Confirmar" at bounding box center [261, 228] width 21 height 6
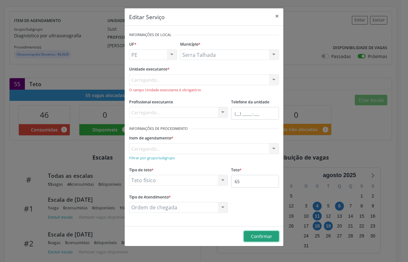
click at [265, 235] on span "Confirmar" at bounding box center [261, 236] width 21 height 6
click at [150, 80] on div "Carregando... Nenhum resultado encontrado para: " " Não há nenhuma opção para s…" at bounding box center [204, 83] width 150 height 18
click at [160, 72] on label "Unidade executante *" at bounding box center [149, 69] width 40 height 10
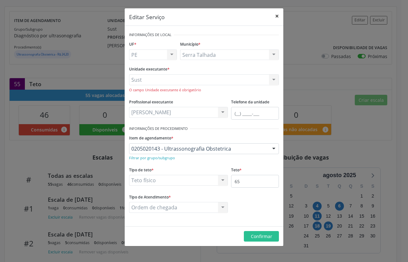
click at [278, 15] on button "×" at bounding box center [277, 16] width 13 height 16
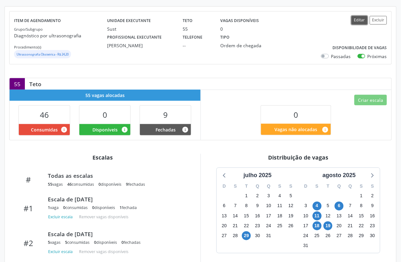
click at [358, 23] on button "Editar" at bounding box center [359, 20] width 16 height 9
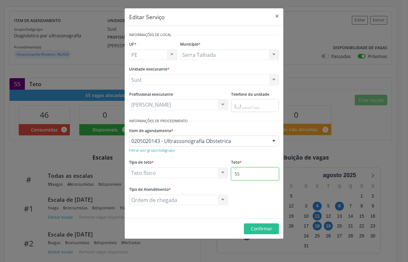
click at [243, 169] on input "55" at bounding box center [255, 173] width 48 height 13
type input "65"
click at [259, 230] on span "Confirmar" at bounding box center [261, 228] width 21 height 6
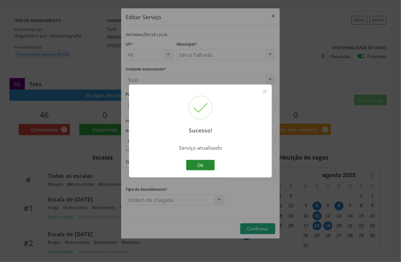
click at [192, 163] on button "OK" at bounding box center [200, 165] width 29 height 11
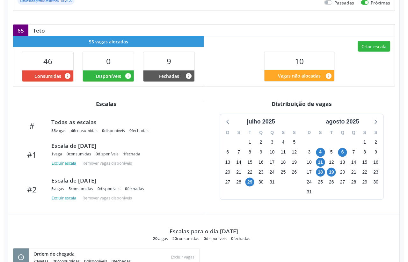
scroll to position [120, 0]
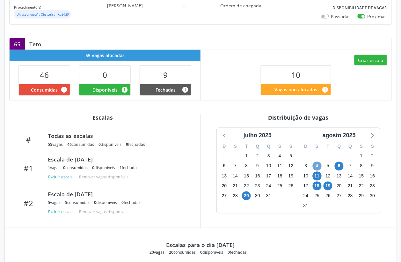
click at [315, 168] on span "4" at bounding box center [317, 166] width 9 height 9
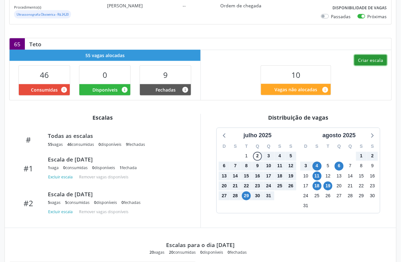
click at [364, 62] on button "Criar escala" at bounding box center [370, 60] width 33 height 11
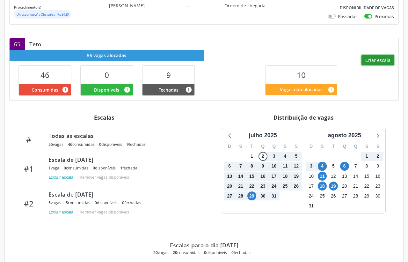
select select "7"
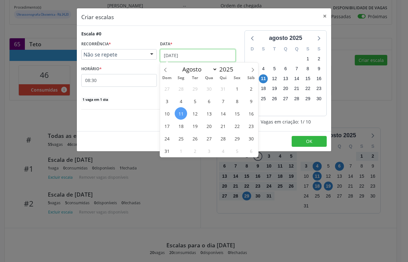
click at [177, 56] on input "[DATE]" at bounding box center [198, 55] width 76 height 13
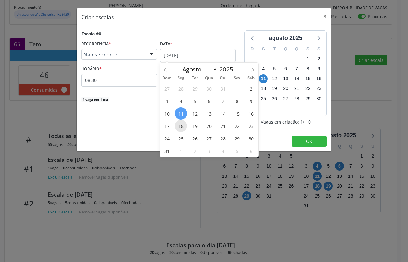
click at [182, 128] on span "18" at bounding box center [181, 126] width 12 height 12
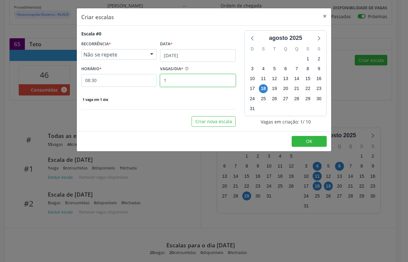
click at [177, 79] on input "1" at bounding box center [198, 80] width 76 height 13
type input "20"
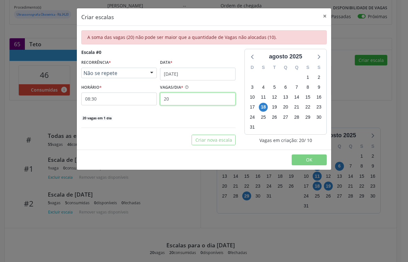
click at [176, 98] on input "20" at bounding box center [198, 98] width 76 height 13
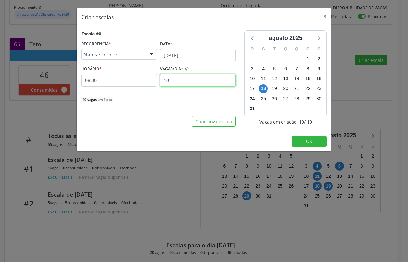
type input "10"
click at [121, 77] on input "08:30" at bounding box center [119, 80] width 76 height 13
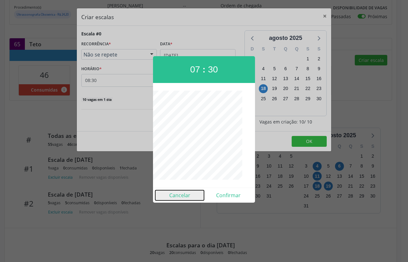
click at [173, 193] on button "Cancelar" at bounding box center [179, 195] width 49 height 10
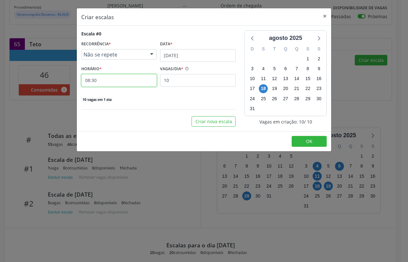
click at [126, 76] on input "08:30" at bounding box center [119, 80] width 76 height 13
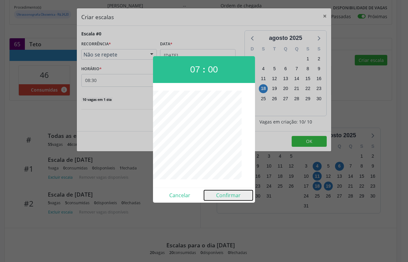
click at [228, 194] on button "Confirmar" at bounding box center [228, 195] width 49 height 10
type input "07:00"
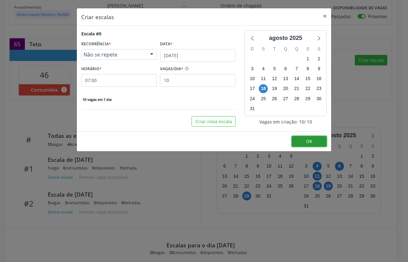
click at [321, 146] on button "OK" at bounding box center [309, 141] width 35 height 11
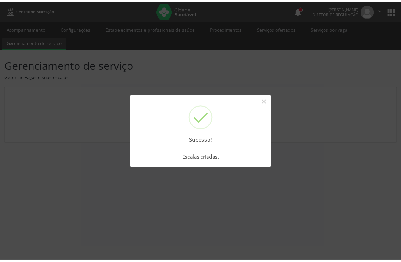
scroll to position [0, 0]
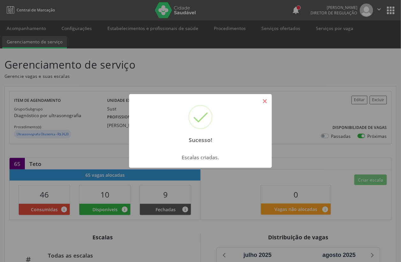
click at [263, 98] on button "×" at bounding box center [264, 101] width 11 height 11
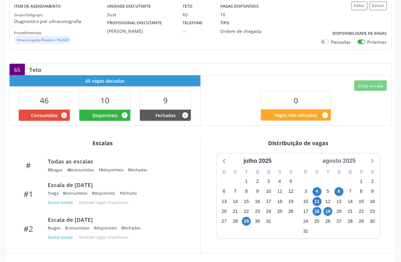
scroll to position [80, 0]
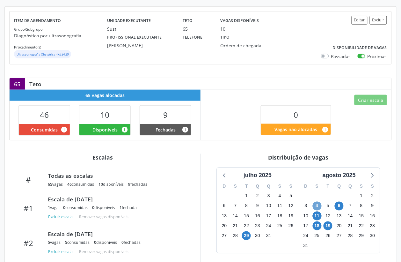
click at [317, 208] on span "4" at bounding box center [317, 205] width 9 height 9
click at [316, 217] on span "11" at bounding box center [317, 215] width 9 height 9
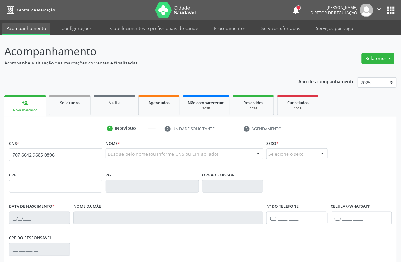
type input "707 6042 9685 0896"
type input "092.529.154-43"
type input "0[DATE]"
type input "[PERSON_NAME]"
type input "[PHONE_NUMBER]"
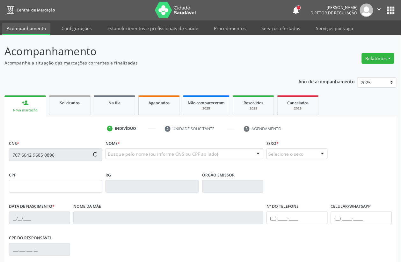
type input "[PHONE_NUMBER]"
type input "256"
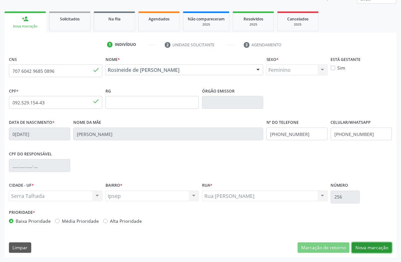
click at [381, 251] on button "Nova marcação" at bounding box center [372, 247] width 40 height 11
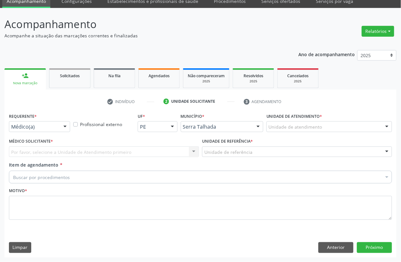
scroll to position [27, 0]
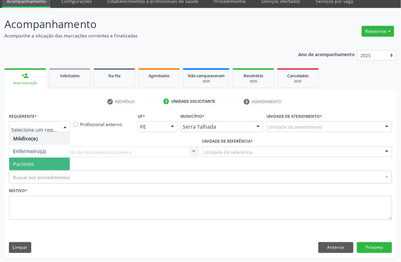
click at [35, 162] on span "Paciente" at bounding box center [39, 163] width 61 height 13
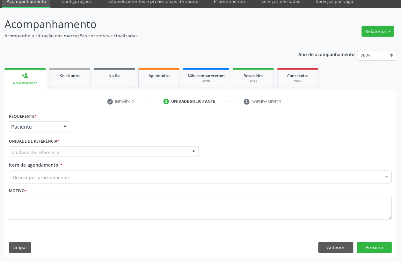
click at [35, 144] on label "Unidade de referência *" at bounding box center [34, 141] width 51 height 10
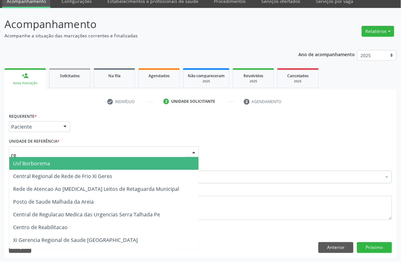
type input "rea"
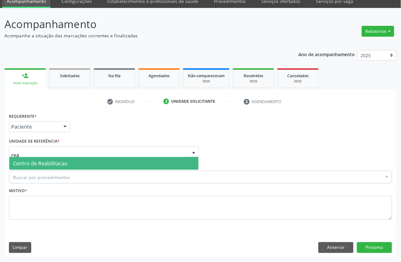
click at [35, 162] on span "Centro de Reabilitacao" at bounding box center [40, 163] width 54 height 7
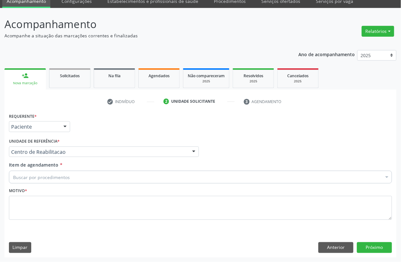
click at [35, 173] on div "Buscar por procedimentos" at bounding box center [200, 176] width 383 height 13
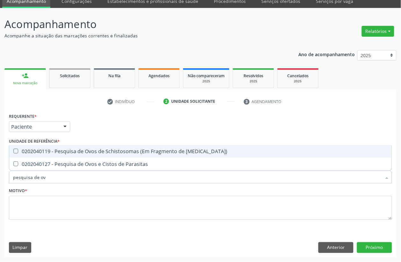
type input "pesquisa de ovo"
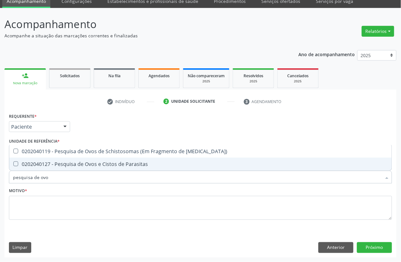
click at [50, 163] on div "0202040127 - Pesquisa de Ovos e Cistos de Parasitas" at bounding box center [200, 163] width 375 height 5
checkbox Parasitas "true"
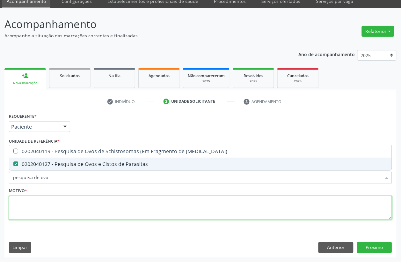
click at [37, 215] on textarea at bounding box center [200, 208] width 383 height 24
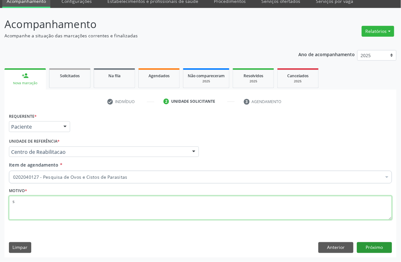
type textarea "s"
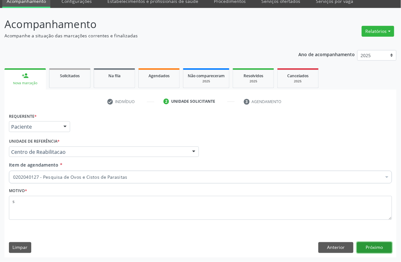
click at [388, 250] on button "Próximo" at bounding box center [374, 247] width 35 height 11
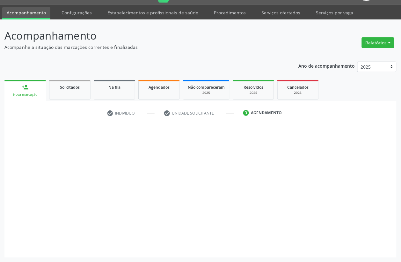
scroll to position [16, 0]
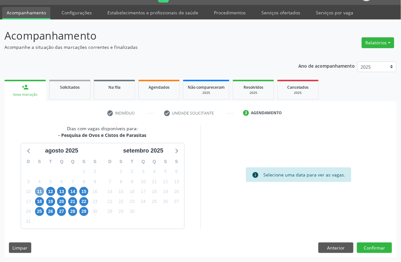
click at [40, 188] on span "11" at bounding box center [39, 191] width 9 height 9
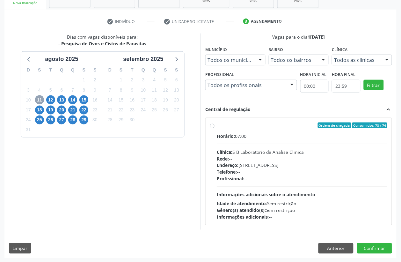
scroll to position [108, 0]
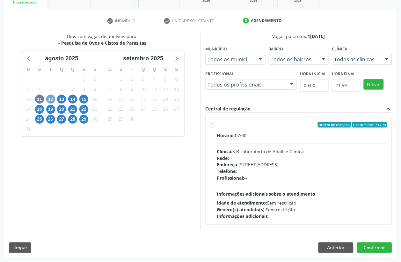
click at [52, 95] on span "12" at bounding box center [50, 99] width 9 height 9
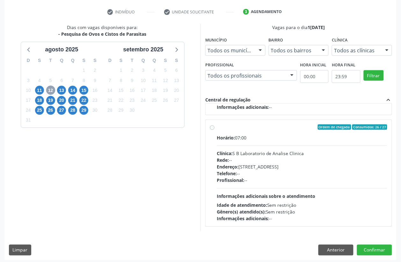
scroll to position [119, 0]
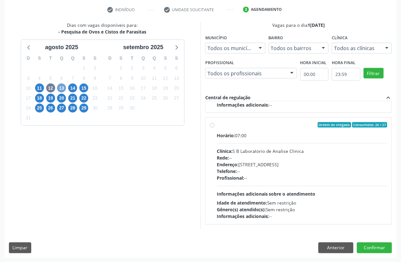
click at [62, 86] on span "13" at bounding box center [61, 87] width 9 height 9
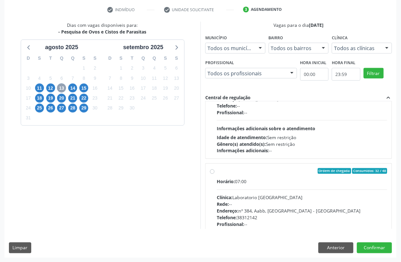
scroll to position [120, 0]
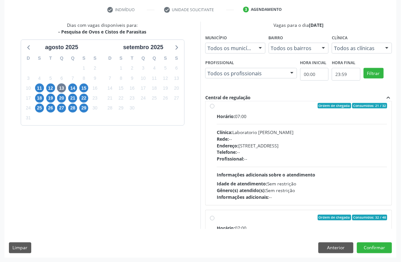
click at [256, 138] on div "Rede: --" at bounding box center [302, 138] width 170 height 7
click at [214, 109] on input "Ordem de chegada Consumidos: 21 / 32 Horário: 07:00 Clínica: Laboratorio [PERSO…" at bounding box center [212, 106] width 4 height 6
radio input "true"
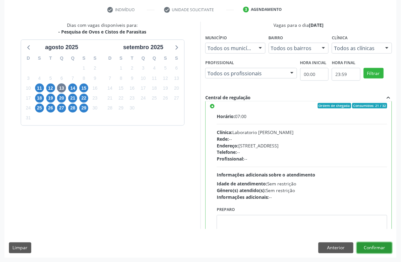
click at [366, 247] on button "Confirmar" at bounding box center [374, 247] width 35 height 11
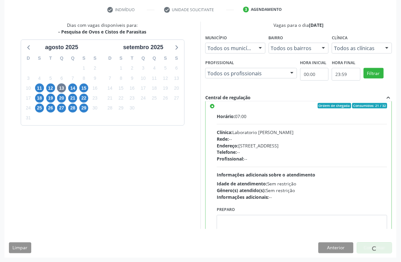
scroll to position [0, 0]
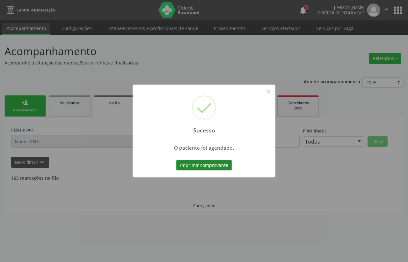
click at [200, 163] on button "Imprimir comprovante" at bounding box center [203, 165] width 55 height 11
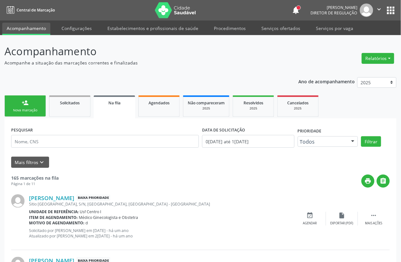
click at [26, 101] on div "person_add" at bounding box center [25, 102] width 7 height 7
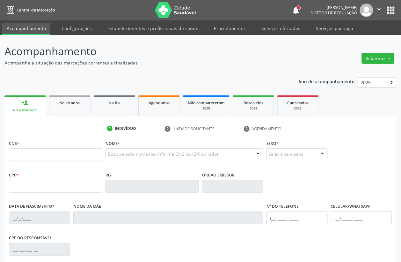
click at [26, 101] on div "person_add" at bounding box center [25, 102] width 7 height 7
click at [20, 149] on input "text" at bounding box center [55, 154] width 93 height 13
click at [30, 150] on input "text" at bounding box center [55, 154] width 93 height 13
drag, startPoint x: 31, startPoint y: 147, endPoint x: 30, endPoint y: 157, distance: 9.6
click at [31, 148] on div "CNS *" at bounding box center [55, 149] width 93 height 23
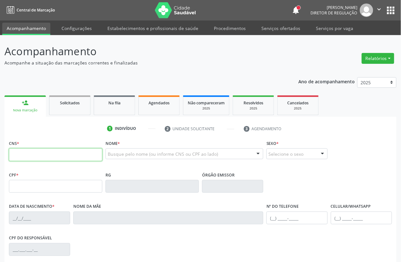
click at [30, 157] on input "text" at bounding box center [55, 154] width 93 height 13
type input "898 0034 1131 5107"
type input "160.173.044-61"
type input "[DATE]"
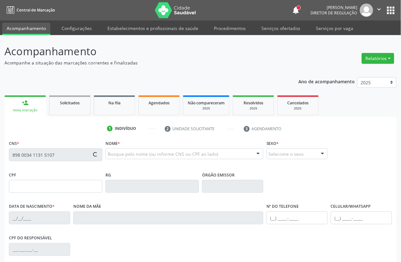
type input "[PERSON_NAME]"
type input "[PHONE_NUMBER]"
type input "791"
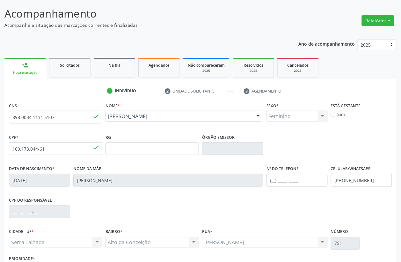
scroll to position [84, 0]
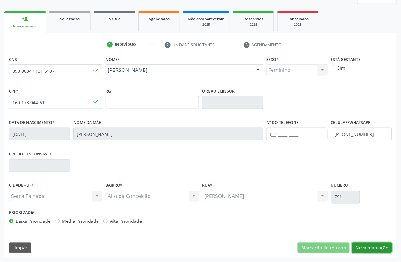
click at [359, 244] on button "Nova marcação" at bounding box center [372, 247] width 40 height 11
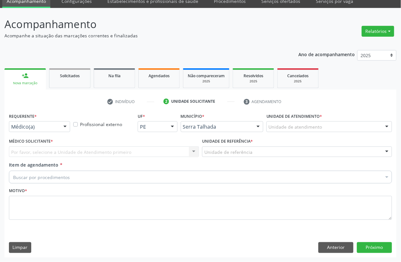
scroll to position [27, 0]
click at [324, 242] on button "Anterior" at bounding box center [335, 247] width 35 height 11
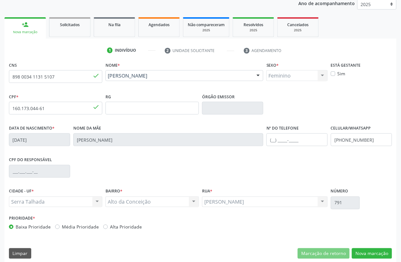
scroll to position [84, 0]
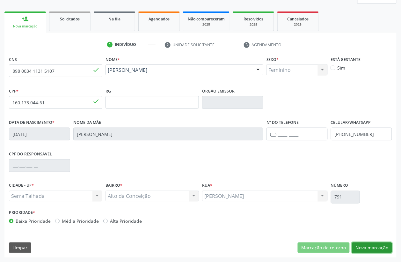
click at [388, 249] on button "Nova marcação" at bounding box center [372, 247] width 40 height 11
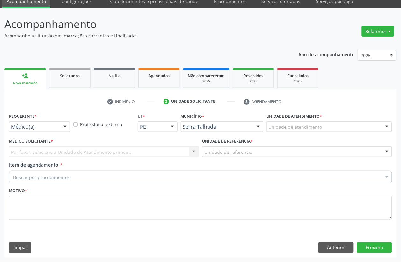
scroll to position [27, 0]
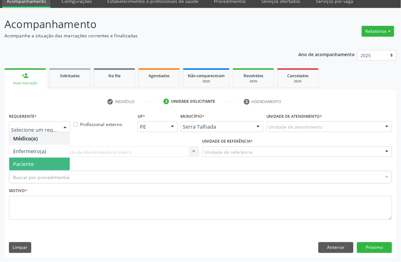
click at [25, 163] on span "Paciente" at bounding box center [23, 163] width 21 height 7
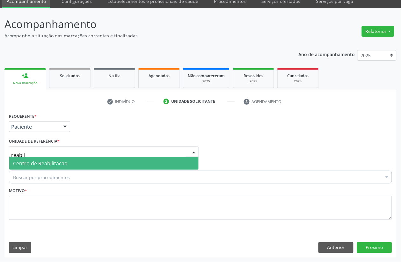
type input "reabili"
click at [66, 166] on span "Centro de Reabilitacao" at bounding box center [40, 163] width 54 height 7
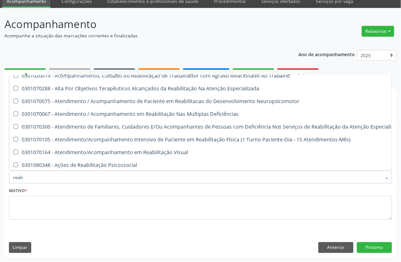
scroll to position [0, 0]
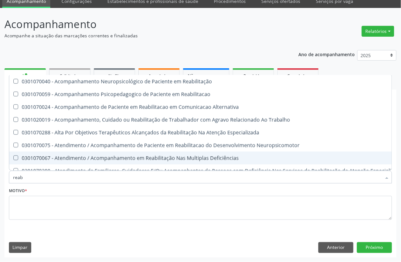
click at [31, 178] on input "reab" at bounding box center [197, 176] width 368 height 13
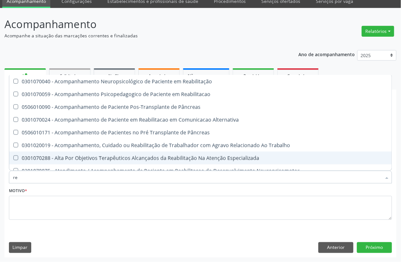
type input "r"
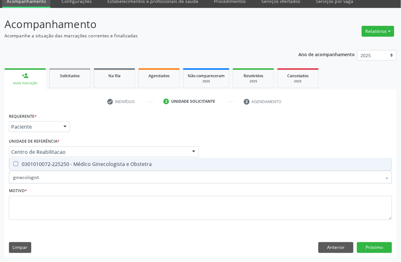
type input "ginecologista"
click at [37, 164] on div "0301010072-225250 - Médico Ginecologista e Obstetra" at bounding box center [200, 163] width 375 height 5
checkbox Obstetra "true"
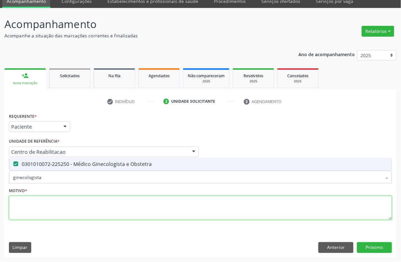
click at [28, 211] on textarea at bounding box center [200, 208] width 383 height 24
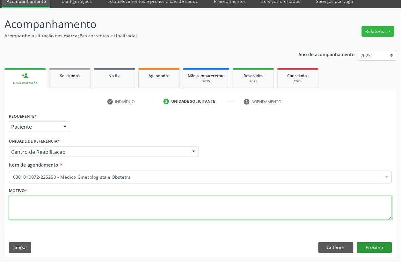
type textarea "."
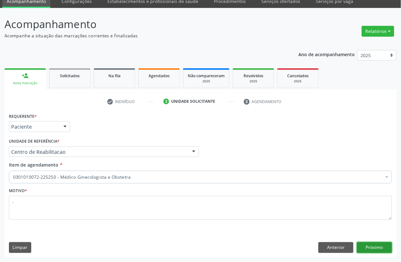
click at [378, 250] on button "Próximo" at bounding box center [374, 247] width 35 height 11
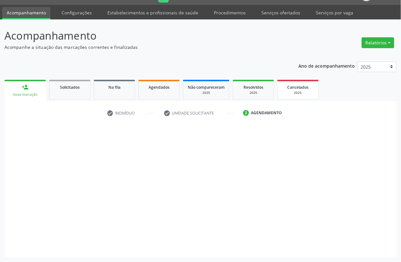
scroll to position [16, 0]
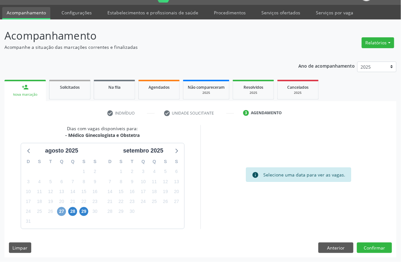
click at [64, 213] on span "27" at bounding box center [61, 211] width 9 height 9
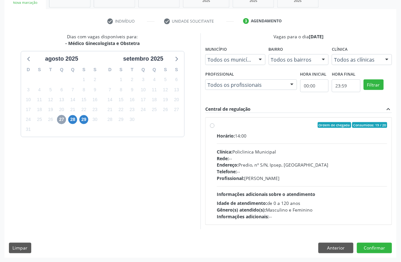
scroll to position [108, 0]
click at [249, 159] on div "Rede: --" at bounding box center [302, 158] width 170 height 7
click at [214, 127] on input "Ordem de chegada Consumidos: 19 / 20 Horário: 14:00 Clínica: Policlinica Munici…" at bounding box center [212, 125] width 4 height 6
radio input "true"
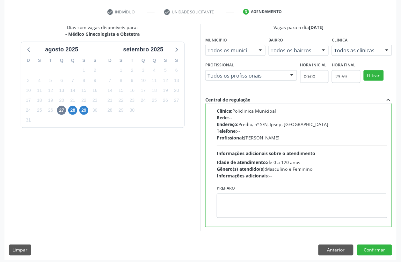
scroll to position [119, 0]
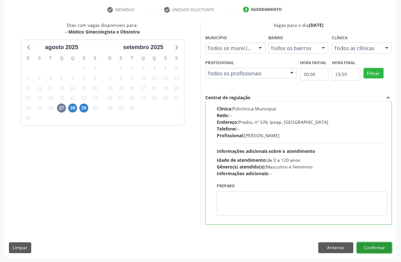
click at [373, 246] on button "Confirmar" at bounding box center [374, 247] width 35 height 11
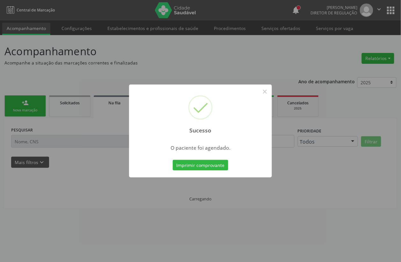
scroll to position [0, 0]
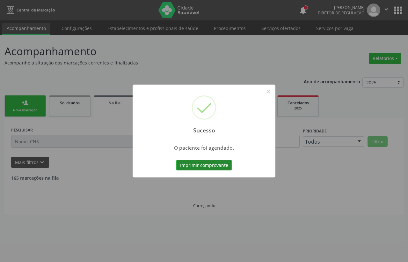
click at [208, 164] on button "Imprimir comprovante" at bounding box center [203, 165] width 55 height 11
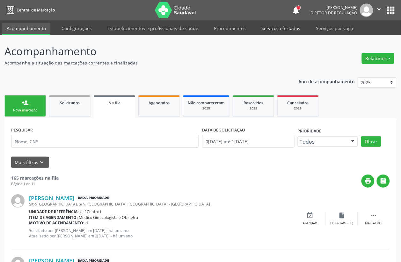
click at [265, 29] on link "Serviços ofertados" at bounding box center [281, 28] width 48 height 11
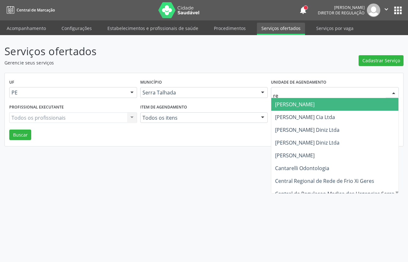
type input "r"
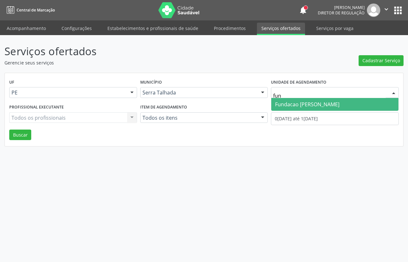
type input "fund"
click at [296, 101] on span "Fundacao [PERSON_NAME]" at bounding box center [307, 104] width 64 height 7
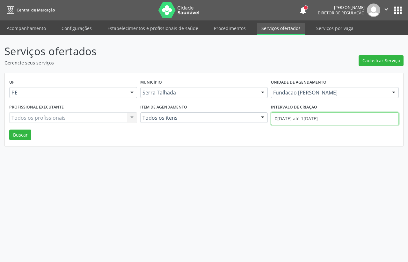
click at [297, 117] on input "0[DATE] até 1[DATE]" at bounding box center [335, 118] width 128 height 13
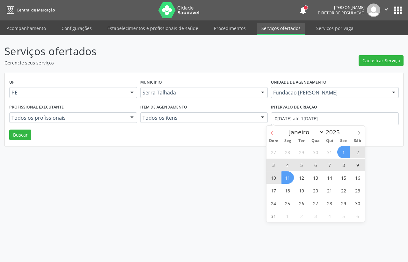
click at [268, 133] on span at bounding box center [271, 131] width 11 height 11
select select "6"
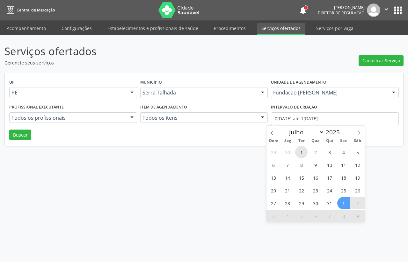
click at [304, 152] on span "1" at bounding box center [301, 152] width 12 height 12
type input "01/07/2025"
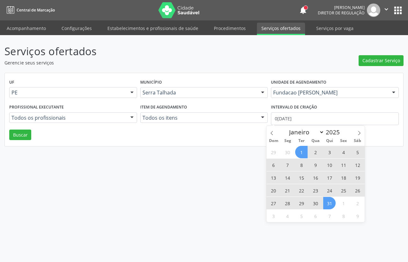
click at [327, 203] on span "31" at bounding box center [329, 203] width 12 height 12
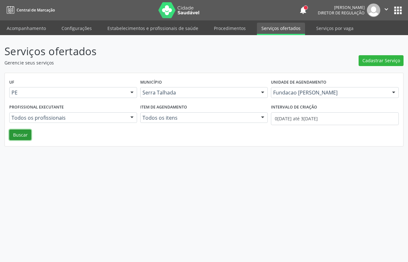
click at [26, 137] on button "Buscar" at bounding box center [20, 134] width 22 height 11
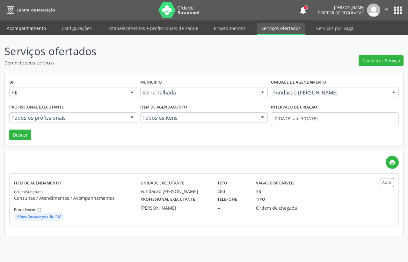
click at [23, 26] on link "Acompanhamento" at bounding box center [26, 28] width 48 height 11
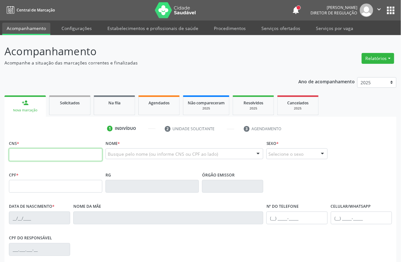
click at [22, 153] on input "text" at bounding box center [55, 154] width 93 height 13
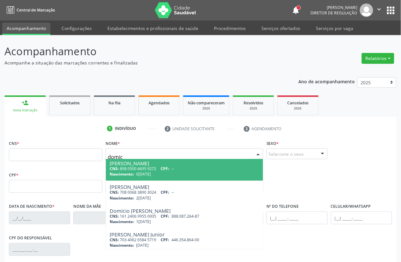
scroll to position [40, 0]
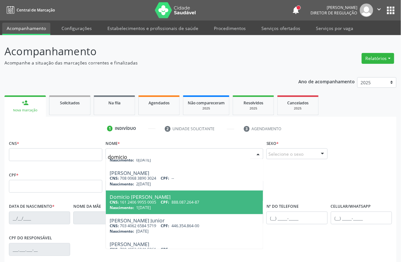
type input "domicio j"
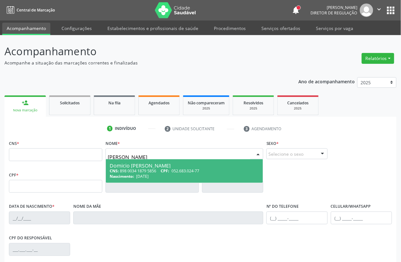
click at [199, 174] on div "Nascimento: 08/12/1949" at bounding box center [184, 175] width 149 height 5
type input "898 0034 1879 5856"
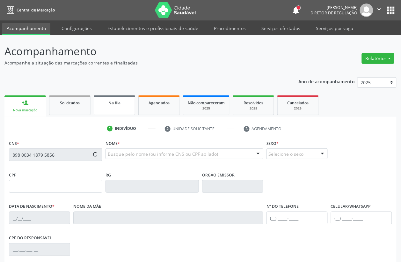
type input "052.683.024-77"
type input "08/12/1949"
type input "Valentina Maria Aguida da Conceicao"
type input "[PHONE_NUMBER]"
type input "S/N"
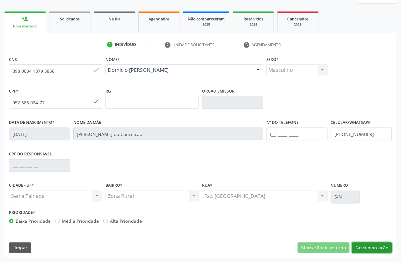
click at [365, 248] on button "Nova marcação" at bounding box center [372, 247] width 40 height 11
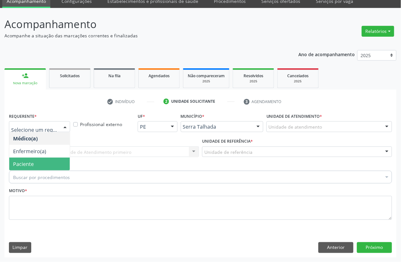
click at [37, 163] on span "Paciente" at bounding box center [39, 163] width 61 height 13
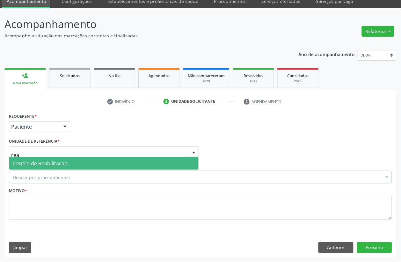
type input "reab"
click at [42, 166] on span "Centro de Reabilitacao" at bounding box center [40, 163] width 54 height 7
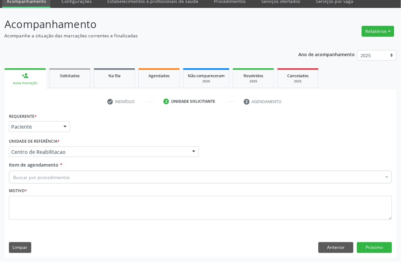
click at [39, 180] on div "Buscar por procedimentos" at bounding box center [200, 176] width 383 height 13
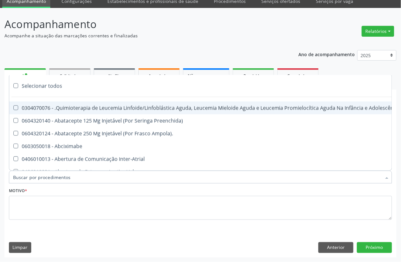
click at [38, 180] on input "Item de agendamento *" at bounding box center [197, 176] width 368 height 13
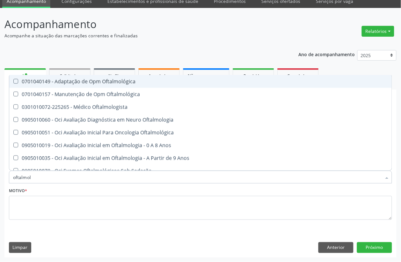
type input "oftalmolo"
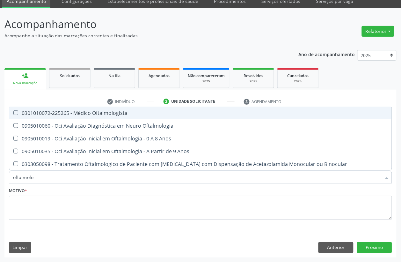
click at [77, 112] on div "0301010072-225265 - Médico Oftalmologista" at bounding box center [200, 112] width 375 height 5
checkbox Oftalmologista "true"
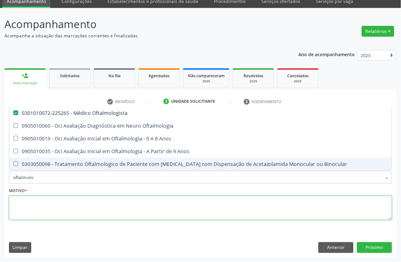
click at [19, 218] on textarea at bounding box center [200, 208] width 383 height 24
checkbox Oftalmologia "true"
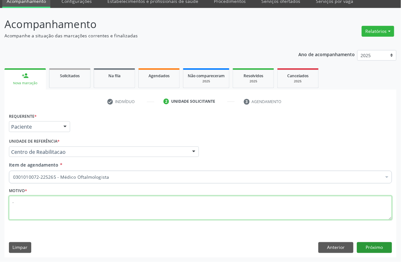
type textarea "."
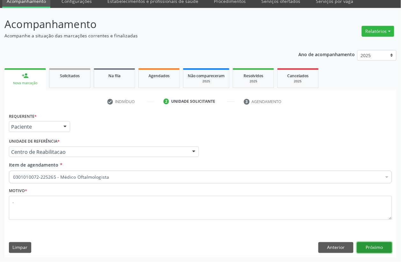
click at [370, 248] on button "Próximo" at bounding box center [374, 247] width 35 height 11
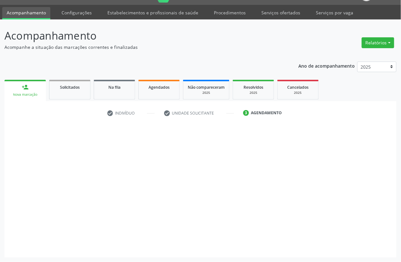
scroll to position [16, 0]
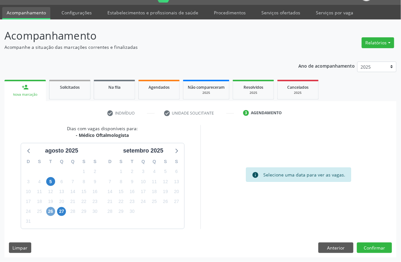
click at [48, 214] on span "26" at bounding box center [50, 211] width 9 height 9
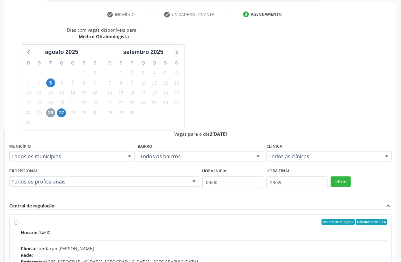
scroll to position [119, 0]
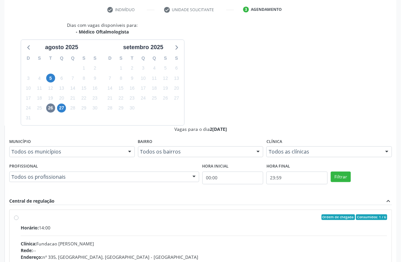
click at [207, 210] on div "Ordem de chegada Consumidos: 1 / 6 Horário: 14:00 Clínica: Fundacao Altino Vent…" at bounding box center [201, 263] width 382 height 107
radio input "true"
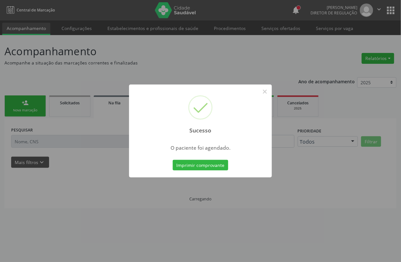
scroll to position [0, 0]
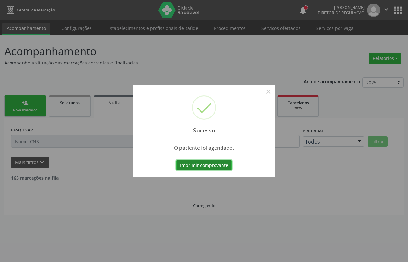
click at [197, 166] on button "Imprimir comprovante" at bounding box center [203, 165] width 55 height 11
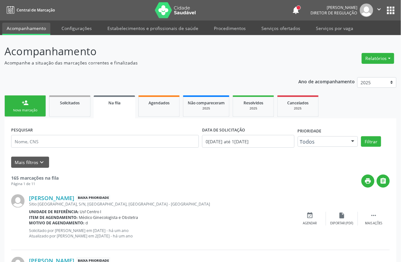
click at [39, 105] on link "person_add Nova marcação" at bounding box center [24, 105] width 41 height 21
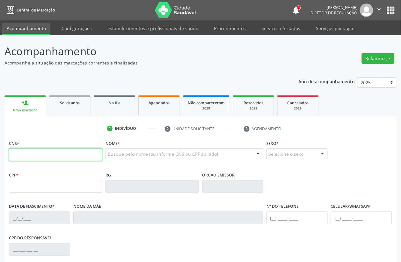
click at [33, 158] on input "text" at bounding box center [55, 154] width 93 height 13
type input "708 2061 2902 9843"
type input "11/03/1989"
type input "S/N"
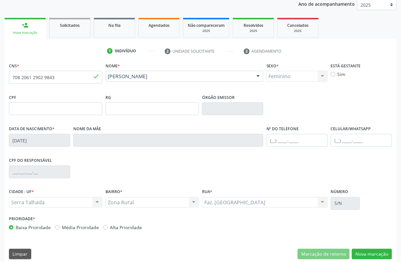
scroll to position [84, 0]
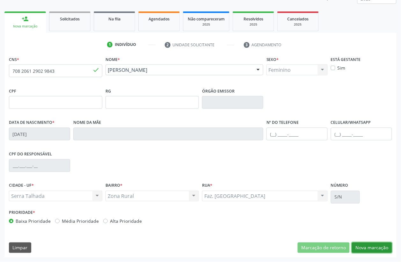
click at [366, 247] on button "Nova marcação" at bounding box center [372, 247] width 40 height 11
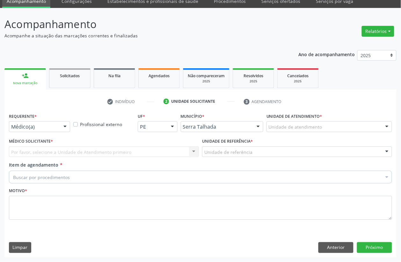
scroll to position [27, 0]
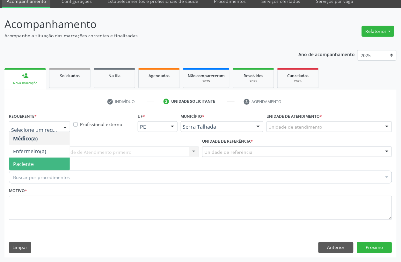
click at [35, 161] on span "Paciente" at bounding box center [39, 163] width 61 height 13
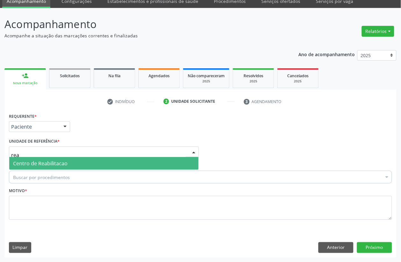
type input "reab"
click at [47, 164] on span "Centro de Reabilitacao" at bounding box center [40, 163] width 54 height 7
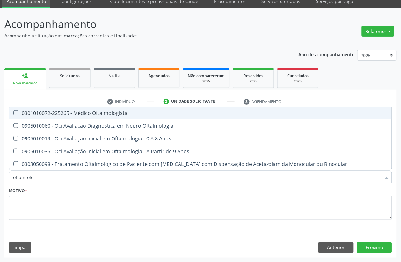
type input "oftalmolog"
click at [110, 114] on div "0301010072-225265 - Médico Oftalmologista" at bounding box center [200, 112] width 375 height 5
checkbox Oftalmologista "true"
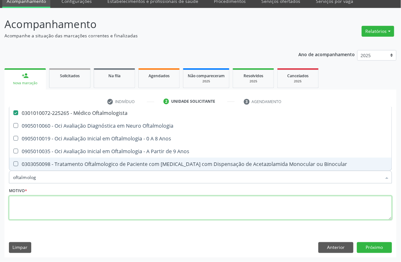
click at [29, 204] on textarea at bounding box center [200, 208] width 383 height 24
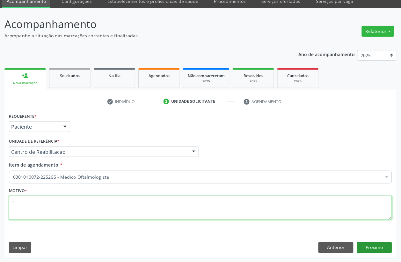
type textarea "s"
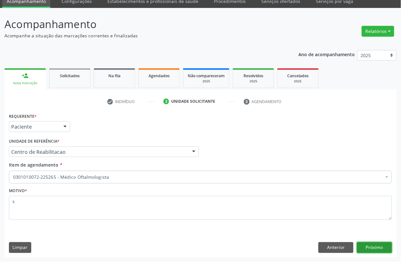
click at [377, 252] on button "Próximo" at bounding box center [374, 247] width 35 height 11
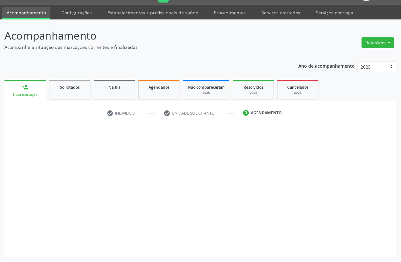
scroll to position [16, 0]
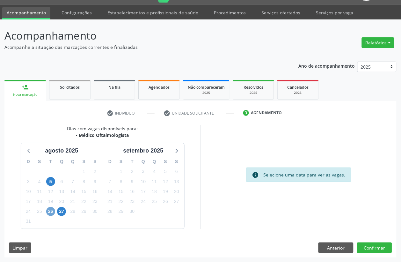
click at [51, 211] on span "26" at bounding box center [50, 211] width 9 height 9
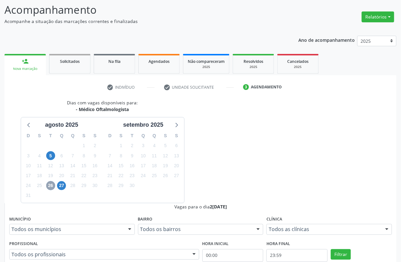
scroll to position [56, 0]
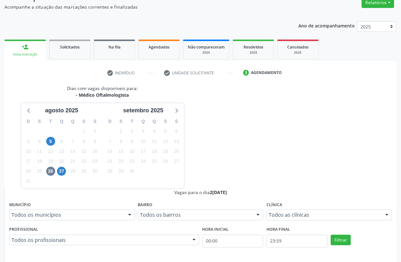
radio input "true"
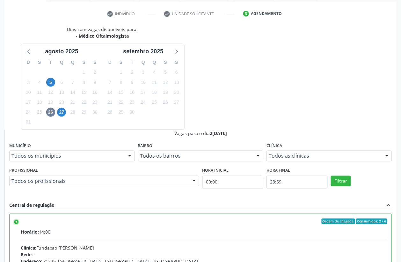
scroll to position [119, 0]
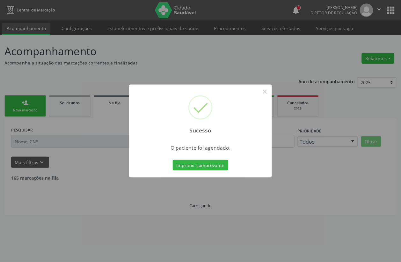
scroll to position [0, 0]
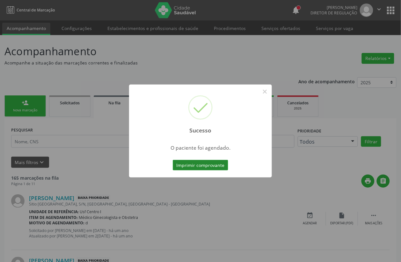
click at [189, 163] on button "Imprimir comprovante" at bounding box center [200, 165] width 55 height 11
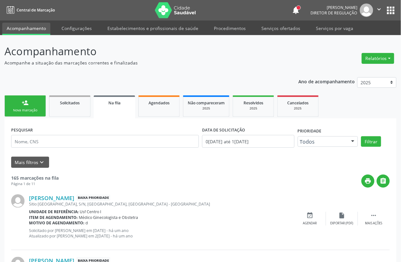
click at [33, 109] on div "Nova marcação" at bounding box center [25, 110] width 32 height 5
drag, startPoint x: 33, startPoint y: 109, endPoint x: 35, endPoint y: 102, distance: 7.4
click at [33, 109] on div "Nova marcação" at bounding box center [25, 110] width 32 height 5
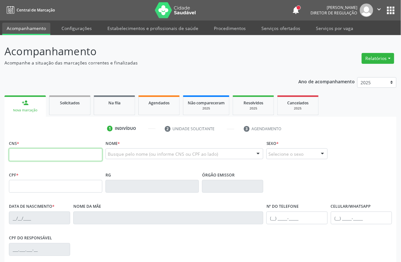
click at [42, 152] on input "text" at bounding box center [55, 154] width 93 height 13
click at [42, 156] on input "text" at bounding box center [55, 154] width 93 height 13
type input "161 2406 4368 0000"
type input "692.609.904-91"
type input "26/05/1964"
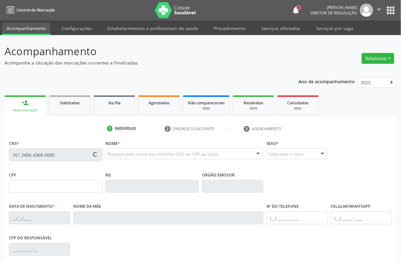
type input "Rita Estevao da Silva"
type input "(87) 99999-9999"
type input "095.256.004-67"
type input "S/N"
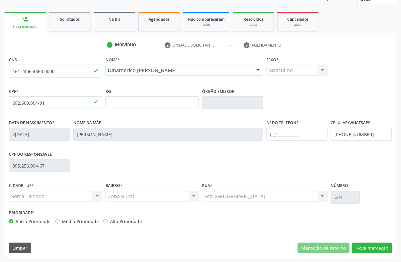
scroll to position [84, 0]
click at [377, 242] on button "Nova marcação" at bounding box center [372, 247] width 40 height 11
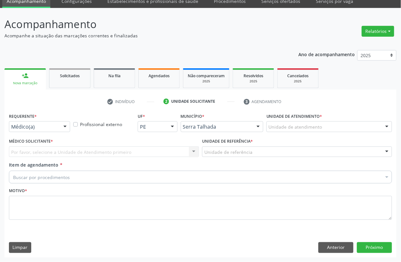
scroll to position [27, 0]
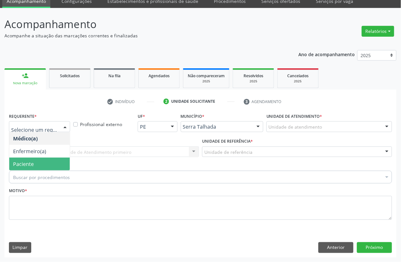
click at [28, 163] on span "Paciente" at bounding box center [23, 163] width 21 height 7
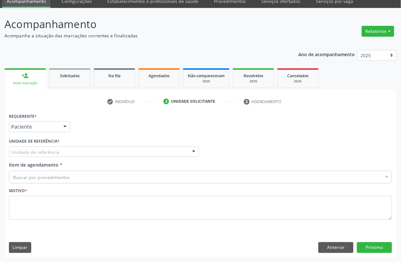
click at [29, 148] on div "Unidade de referência" at bounding box center [104, 151] width 190 height 11
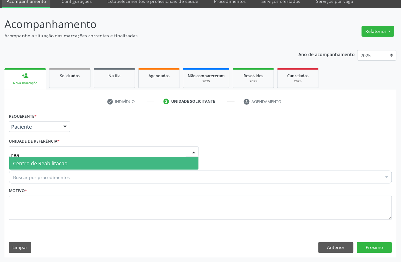
type input "reab"
click at [45, 163] on span "Centro de Reabilitacao" at bounding box center [40, 163] width 54 height 7
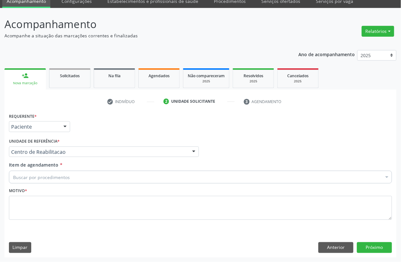
drag, startPoint x: 45, startPoint y: 172, endPoint x: 42, endPoint y: 184, distance: 11.8
click at [43, 180] on div "Buscar por procedimentos" at bounding box center [200, 176] width 383 height 13
click at [42, 184] on div "Item de agendamento * Buscar por procedimentos Selecionar todos 0304070076 - .Q…" at bounding box center [200, 173] width 386 height 25
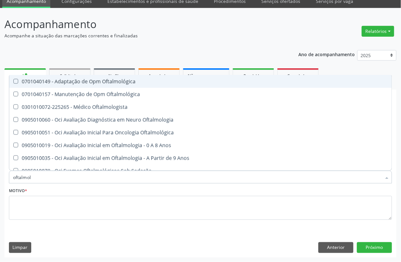
type input "oftalmolo"
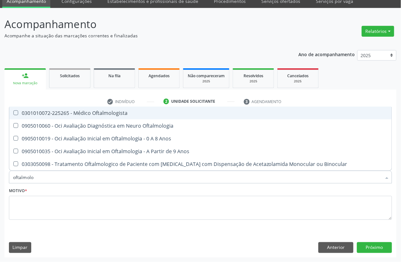
click at [71, 107] on span "0301010072-225265 - Médico Oftalmologista" at bounding box center [200, 112] width 382 height 13
checkbox Oftalmologista "true"
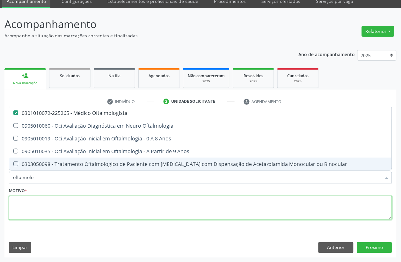
click at [34, 208] on textarea at bounding box center [200, 208] width 383 height 24
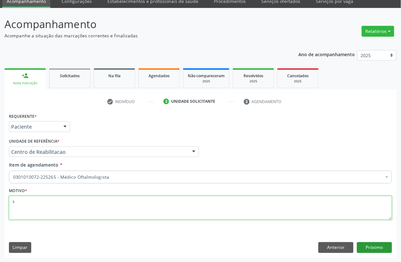
type textarea "s"
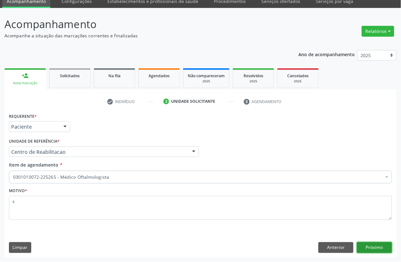
click at [381, 248] on button "Próximo" at bounding box center [374, 247] width 35 height 11
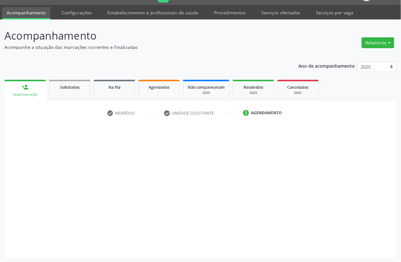
scroll to position [16, 0]
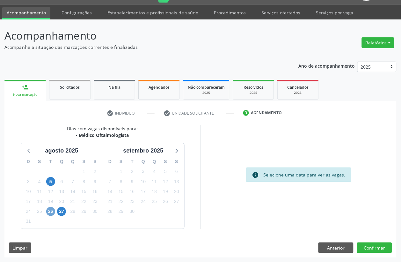
click at [51, 213] on span "26" at bounding box center [50, 211] width 9 height 9
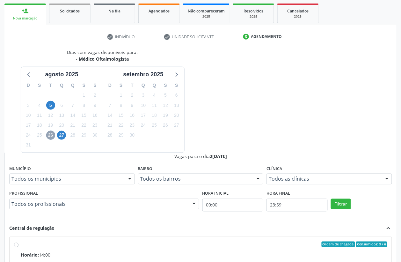
scroll to position [96, 0]
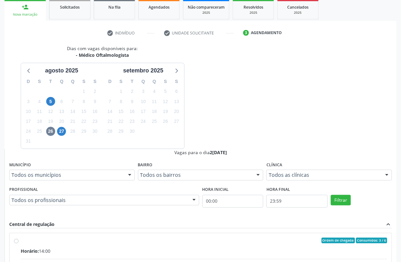
click at [18, 237] on input "Ordem de chegada Consumidos: 3 / 6 Horário: 14:00 Clínica: Fundacao Altino Vent…" at bounding box center [16, 240] width 4 height 6
radio input "true"
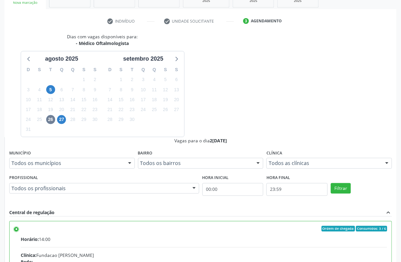
scroll to position [119, 0]
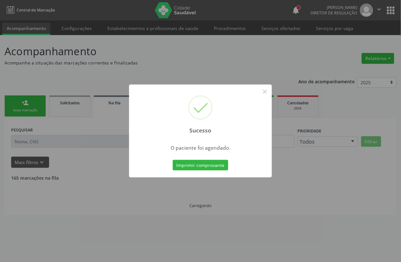
scroll to position [0, 0]
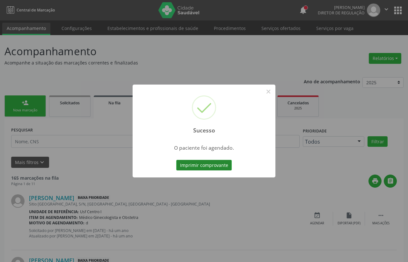
click at [207, 170] on button "Imprimir comprovante" at bounding box center [203, 165] width 55 height 11
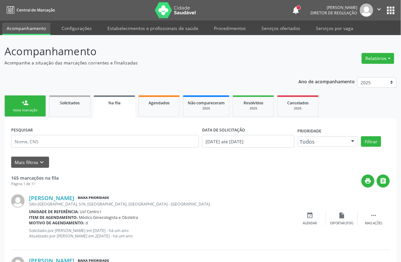
click at [33, 106] on link "person_add Nova marcação" at bounding box center [24, 105] width 41 height 21
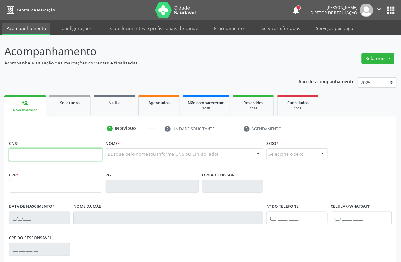
click at [33, 156] on input "text" at bounding box center [55, 154] width 93 height 13
type input "161 2406 4368 0000"
type input "692.609.904-91"
type input "[DATE]"
type input "[PERSON_NAME]"
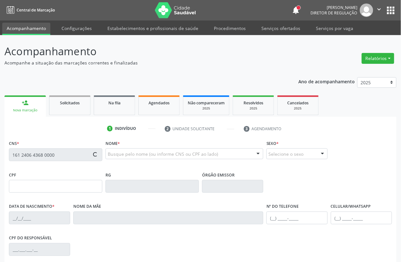
type input "[PHONE_NUMBER]"
type input "095.256.004-67"
type input "S/N"
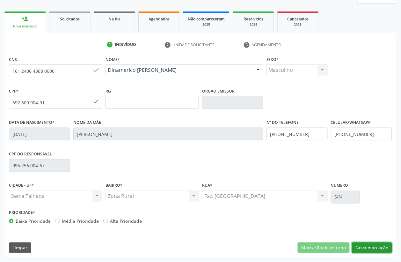
click at [363, 245] on button "Nova marcação" at bounding box center [372, 247] width 40 height 11
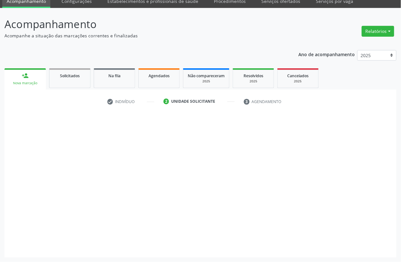
scroll to position [27, 0]
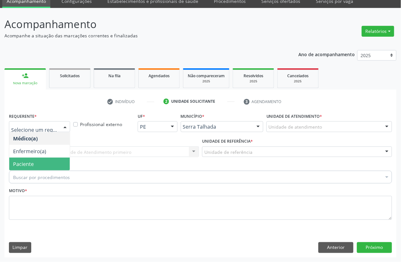
click at [37, 161] on span "Paciente" at bounding box center [39, 163] width 61 height 13
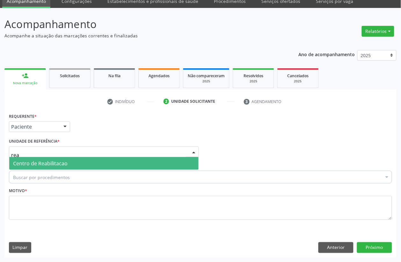
type input "reab"
click at [41, 158] on span "Centro de Reabilitacao" at bounding box center [103, 163] width 189 height 13
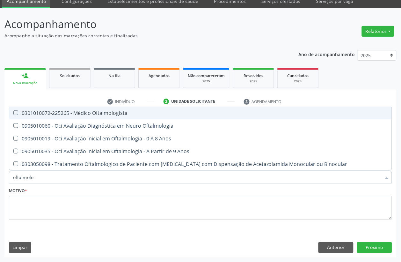
type input "oftalmolog"
click at [90, 114] on div "0301010072-225265 - Médico Oftalmologista" at bounding box center [200, 112] width 375 height 5
checkbox Oftalmologista "true"
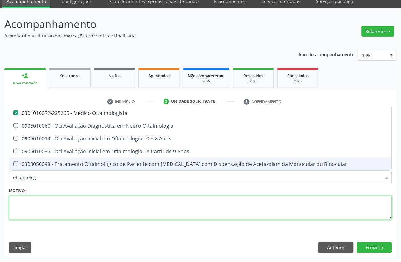
click at [47, 196] on textarea at bounding box center [200, 208] width 383 height 24
checkbox Oftalmologia "true"
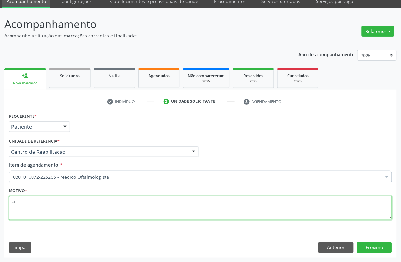
type textarea "a"
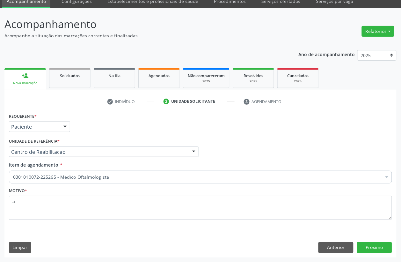
click at [362, 253] on div "Requerente * Paciente Médico(a) Enfermeiro(a) Paciente Nenhum resultado encontr…" at bounding box center [200, 184] width 392 height 146
click at [362, 251] on button "Próximo" at bounding box center [374, 247] width 35 height 11
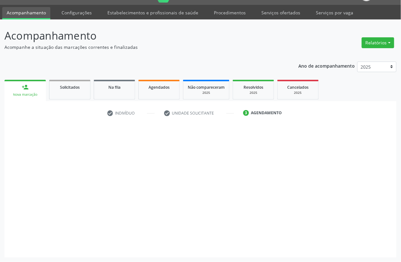
scroll to position [16, 0]
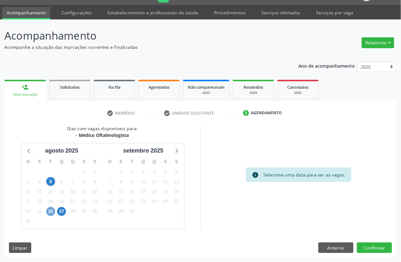
click at [49, 208] on span "26" at bounding box center [50, 211] width 9 height 9
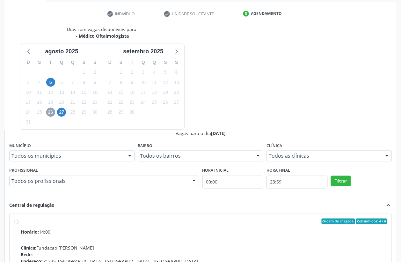
scroll to position [119, 0]
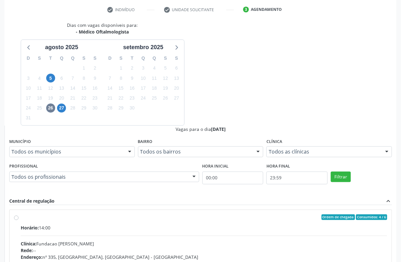
click at [18, 214] on input "Ordem de chegada Consumidos: 4 / 6 Horário: 14:00 Clínica: Fundacao [PERSON_NAM…" at bounding box center [16, 217] width 4 height 6
radio input "true"
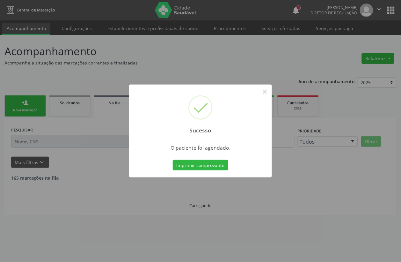
scroll to position [0, 0]
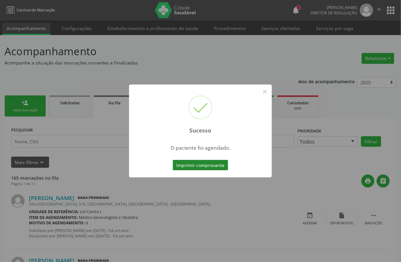
click at [208, 163] on button "Imprimir comprovante" at bounding box center [200, 165] width 55 height 11
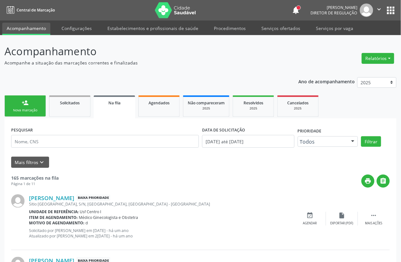
click at [33, 109] on div "Nova marcação" at bounding box center [25, 110] width 32 height 5
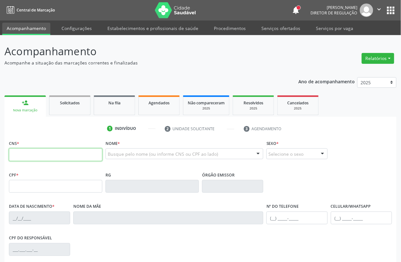
click at [59, 158] on input "text" at bounding box center [55, 154] width 93 height 13
click at [21, 148] on input "text" at bounding box center [55, 154] width 93 height 13
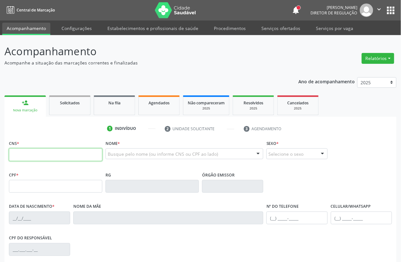
type input "700 5015 3585 5452"
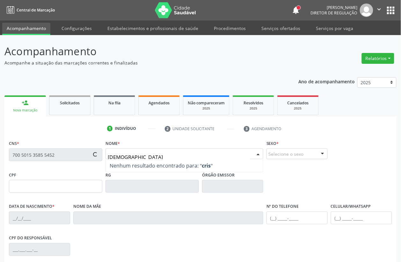
type input "cristi"
type input "024.337.264-76"
type input "23/01/1963"
type input "Maria de Souza Ferraz Silva"
type input "(87) 99999-9999"
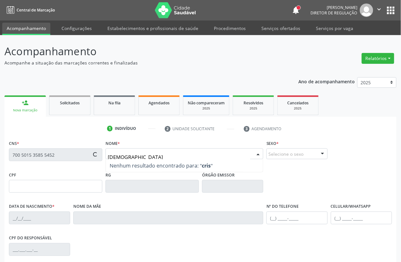
type input "(87) 99999-9999"
type input "S/N"
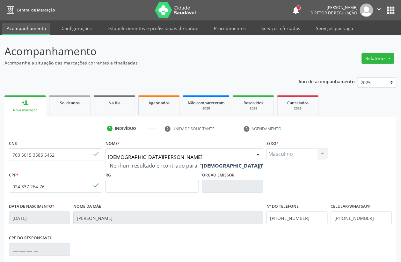
drag, startPoint x: 178, startPoint y: 70, endPoint x: 131, endPoint y: 73, distance: 47.6
click at [131, 150] on input "cristiane gomes de lemos" at bounding box center [179, 156] width 142 height 13
type input "cristiane gomes l"
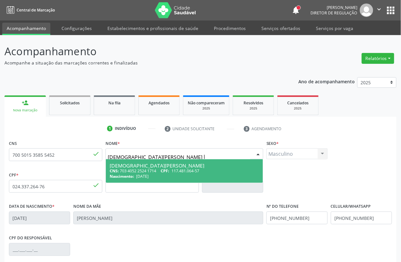
click at [167, 168] on span "CPF:" at bounding box center [165, 170] width 9 height 5
type input "703 4052 2524 1714"
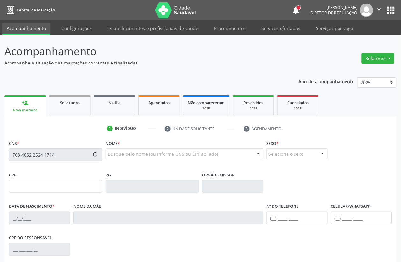
type input "117.481.064-57"
type input "31/01/1996"
type input "Lucia Gomes da Silva"
type input "(87) 99911-3460"
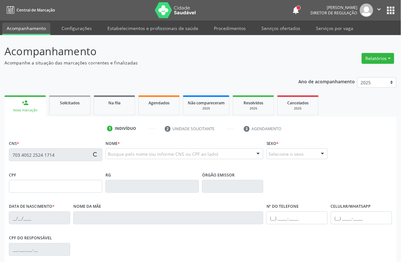
type input "350"
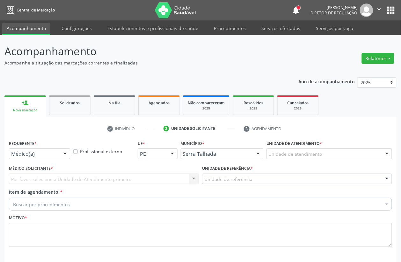
click at [37, 148] on div "Médico(a)" at bounding box center [39, 153] width 61 height 11
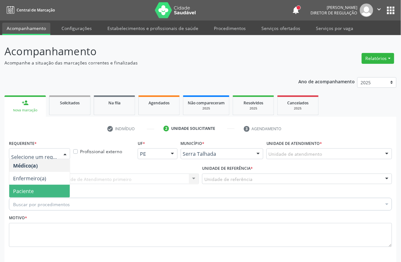
click at [35, 185] on span "Paciente" at bounding box center [39, 191] width 61 height 13
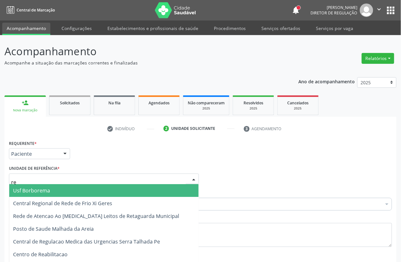
type input "rea"
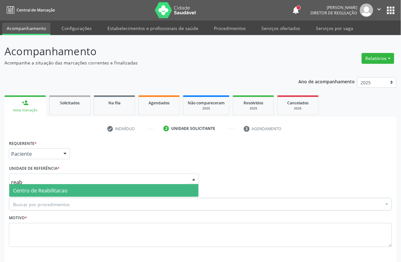
click at [67, 184] on span "Centro de Reabilitacao" at bounding box center [103, 190] width 189 height 13
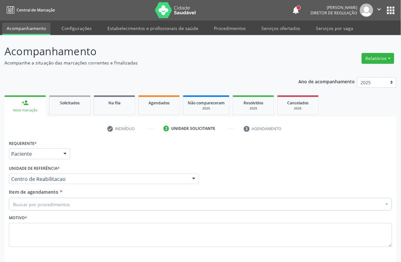
click at [6, 176] on div "Requerente * Paciente Médico(a) Enfermeiro(a) Paciente Nenhum resultado encontr…" at bounding box center [200, 211] width 392 height 146
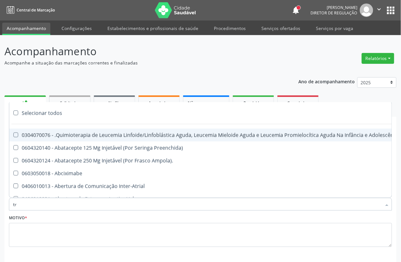
type input "tra"
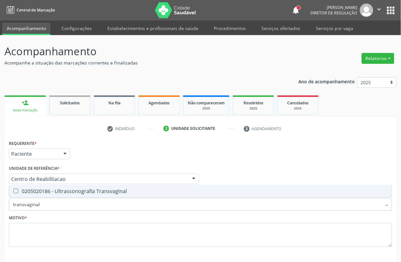
click at [79, 185] on span "0205020186 - Ultrassonografia Transvaginal" at bounding box center [200, 191] width 382 height 13
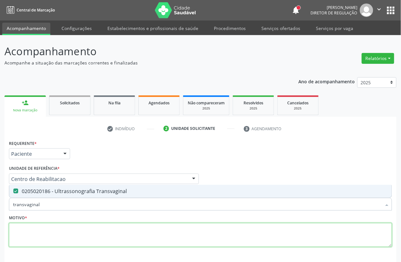
click at [26, 223] on textarea at bounding box center [200, 235] width 383 height 24
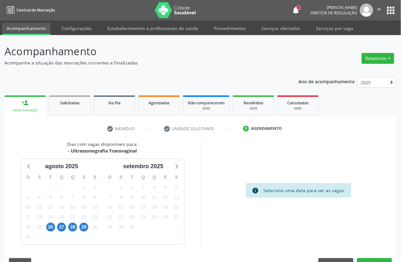
click at [44, 222] on div "25" at bounding box center [39, 227] width 9 height 10
click at [46, 222] on span "26" at bounding box center [50, 226] width 9 height 9
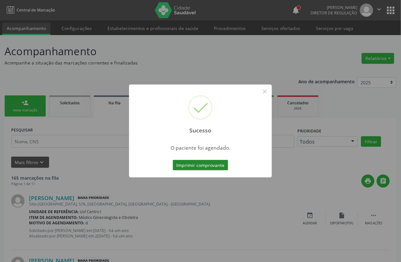
click at [214, 169] on button "Imprimir comprovante" at bounding box center [200, 165] width 55 height 11
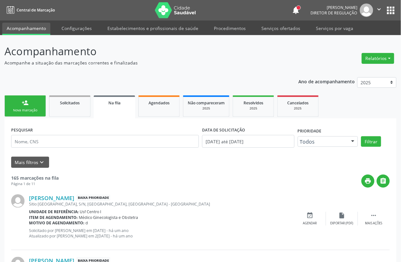
click at [23, 104] on div "person_add" at bounding box center [25, 102] width 7 height 7
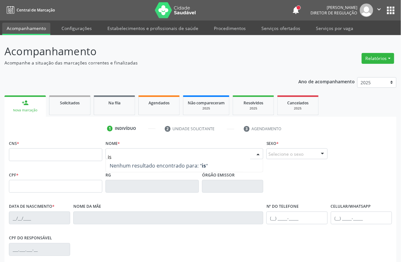
type input "i"
type input "isaque de sou"
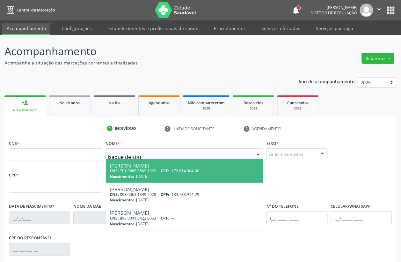
click at [151, 169] on div "CNS: 701 0088 9509 1992 CPF: 179.614.004-00" at bounding box center [184, 170] width 149 height 5
type input "701 0088 9509 1992"
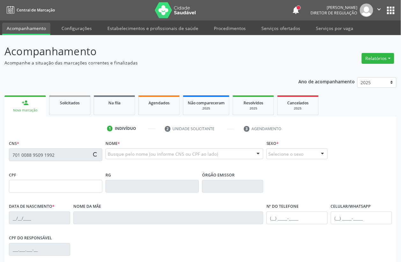
type input "179.614.004-00"
type input "14/12/2021"
type input "Cristiane Gomes Lemos"
type input "(99) 99999-9999"
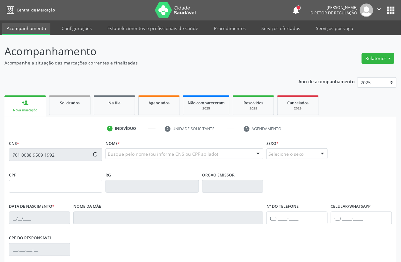
type input "117.481.064-57"
type input "350"
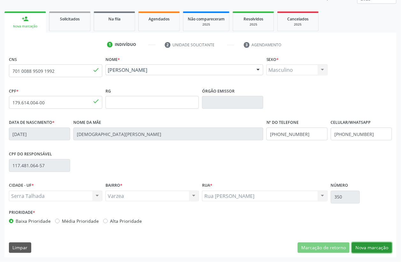
click at [378, 244] on button "Nova marcação" at bounding box center [372, 247] width 40 height 11
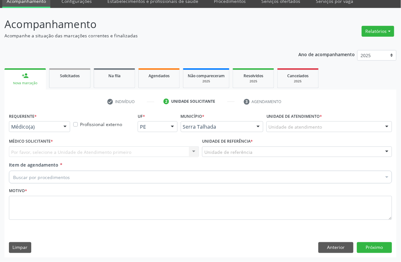
scroll to position [27, 0]
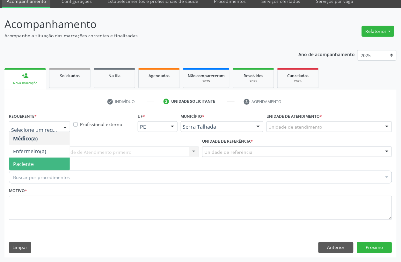
click at [25, 158] on span "Paciente" at bounding box center [39, 163] width 61 height 13
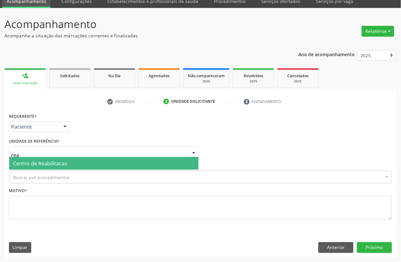
type input "reab"
click at [33, 164] on span "Centro de Reabilitacao" at bounding box center [40, 163] width 54 height 7
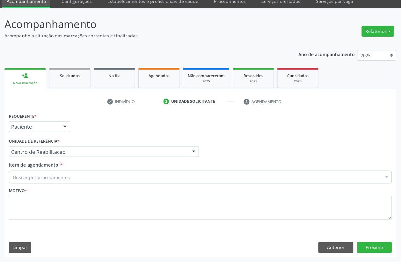
click at [34, 172] on div "Buscar por procedimentos" at bounding box center [200, 176] width 383 height 13
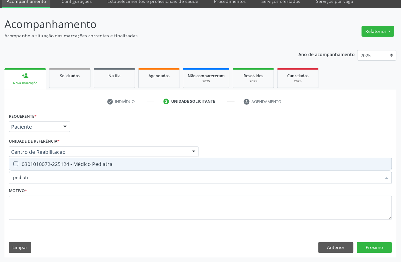
type input "pediatra"
click at [45, 165] on div "0301010072-225124 - Médico Pediatra" at bounding box center [200, 163] width 375 height 5
checkbox Pediatra "true"
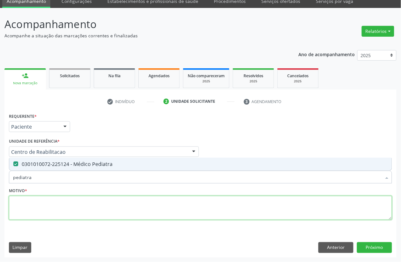
click at [31, 213] on textarea at bounding box center [200, 208] width 383 height 24
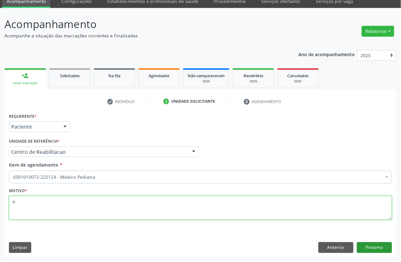
type textarea "a"
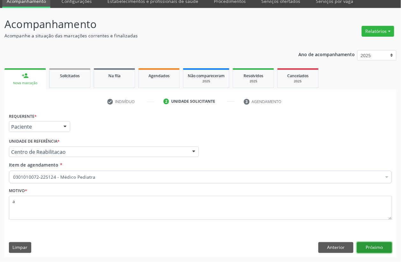
click at [371, 249] on button "Próximo" at bounding box center [374, 247] width 35 height 11
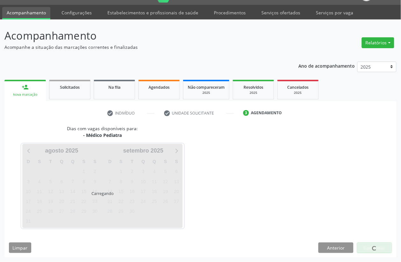
scroll to position [16, 0]
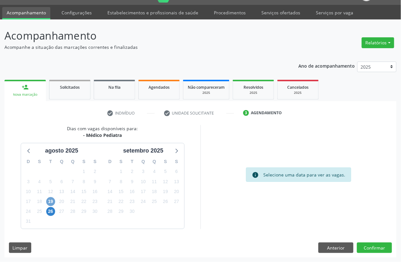
click at [53, 198] on span "19" at bounding box center [50, 201] width 9 height 9
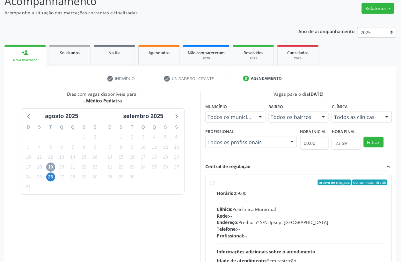
scroll to position [96, 0]
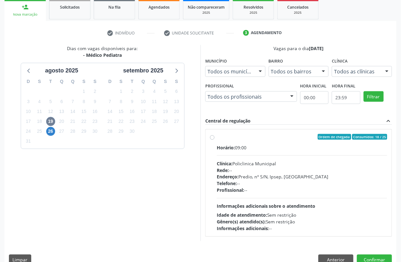
click at [215, 162] on div "Ordem de chegada Consumidos: 18 / 25 Horário: 09:00 Clínica: Policlinica Munici…" at bounding box center [298, 183] width 177 height 98
radio input "true"
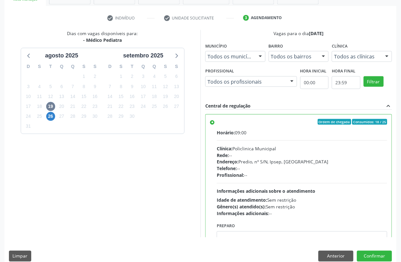
scroll to position [119, 0]
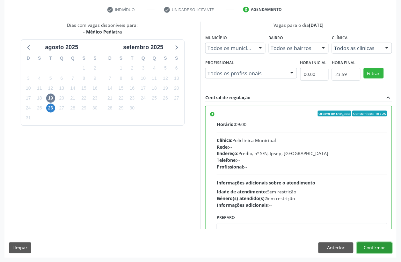
click at [375, 244] on button "Confirmar" at bounding box center [374, 247] width 35 height 11
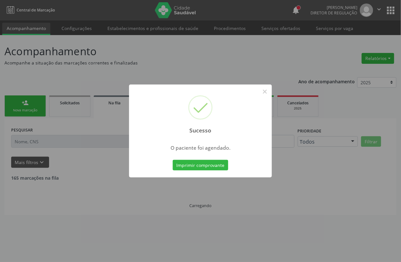
scroll to position [0, 0]
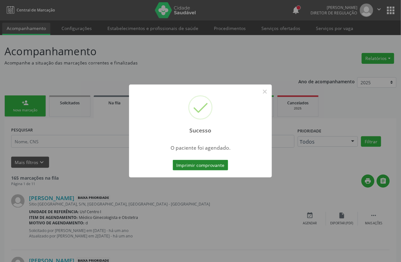
click at [198, 164] on button "Imprimir comprovante" at bounding box center [200, 165] width 55 height 11
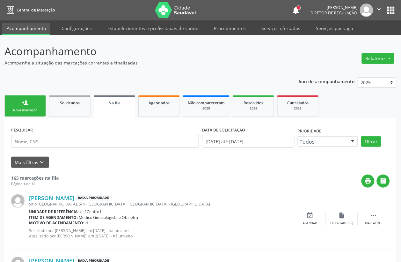
click at [40, 106] on link "person_add Nova marcação" at bounding box center [24, 105] width 41 height 21
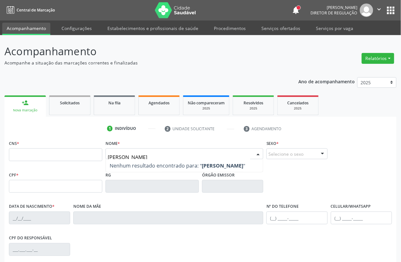
type input "joao miguel de souza"
drag, startPoint x: 183, startPoint y: 157, endPoint x: 10, endPoint y: 158, distance: 172.7
click at [10, 158] on div "CNS * Nome * joao miguel de souza Nenhum resultado encontrado para: " joao migu…" at bounding box center [200, 154] width 386 height 32
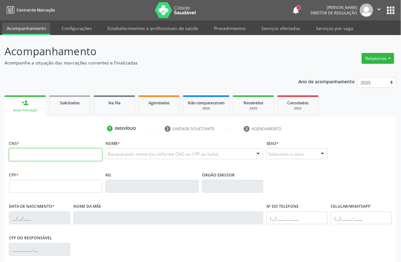
click at [17, 158] on input "text" at bounding box center [55, 154] width 93 height 13
type input "898 0051 4955 8968"
type input "142.623.544-58"
type input "01/01/2017"
type input "Cristiane Gomes Lemos"
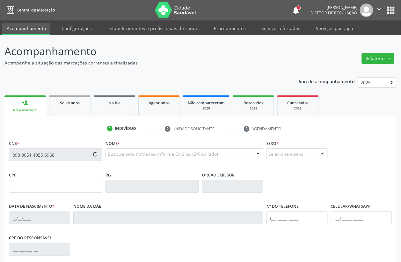
type input "(87) 99999-9999"
type input "(87) 99911-3460"
type input "117.481.064-57"
type input "350"
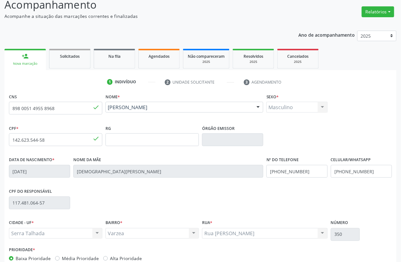
scroll to position [84, 0]
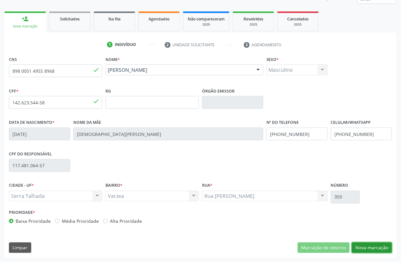
click at [379, 250] on button "Nova marcação" at bounding box center [372, 247] width 40 height 11
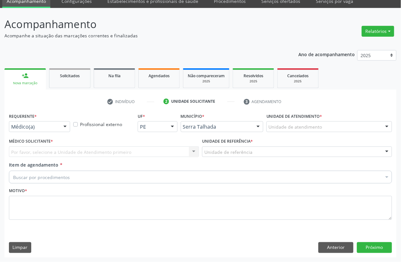
scroll to position [27, 0]
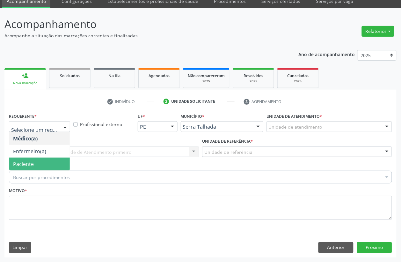
click at [35, 163] on span "Paciente" at bounding box center [39, 163] width 61 height 13
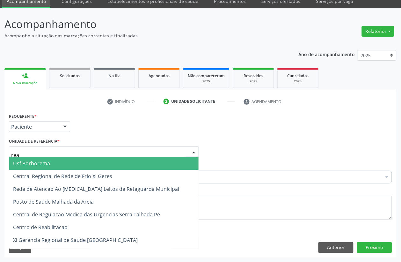
type input "reab"
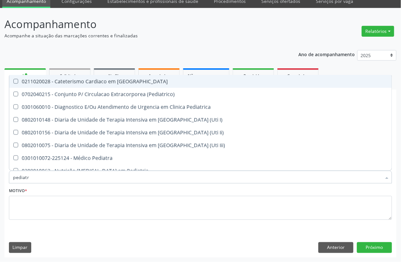
type input "pediatra"
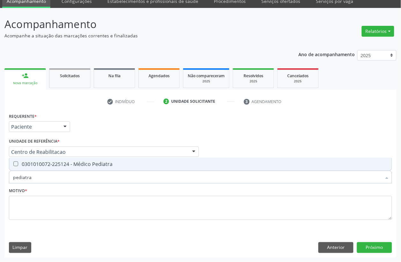
click at [69, 171] on input "pediatra" at bounding box center [197, 176] width 368 height 13
click at [69, 169] on span "0301010072-225124 - Médico Pediatra" at bounding box center [200, 163] width 382 height 13
checkbox Pediatra "true"
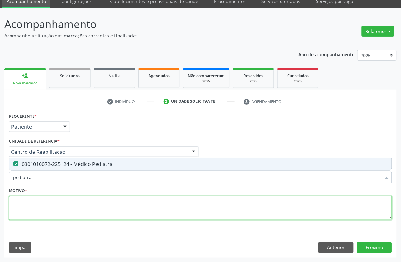
click at [53, 202] on textarea at bounding box center [200, 208] width 383 height 24
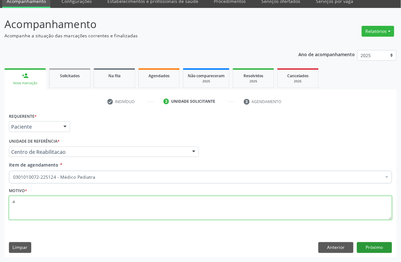
type textarea "a"
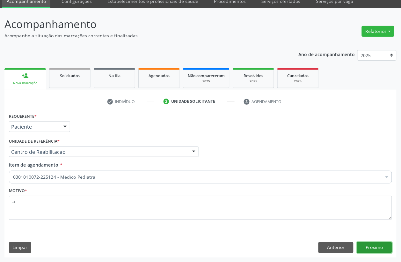
click at [372, 250] on button "Próximo" at bounding box center [374, 247] width 35 height 11
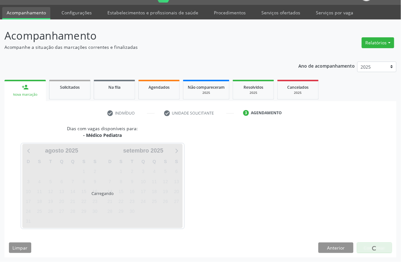
scroll to position [16, 0]
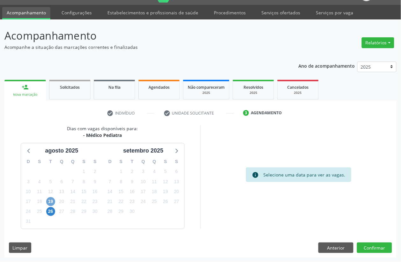
click at [51, 199] on span "19" at bounding box center [50, 201] width 9 height 9
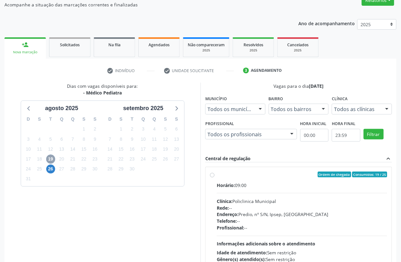
scroll to position [96, 0]
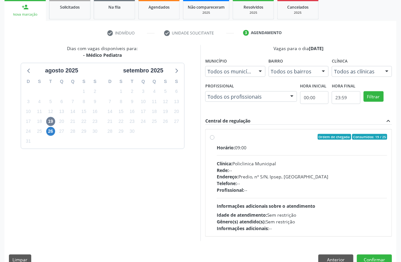
click at [244, 160] on div "Clínica: Policlinica Municipal" at bounding box center [302, 163] width 170 height 7
click at [214, 140] on input "Ordem de chegada Consumidos: 19 / 25 Horário: 09:00 Clínica: Policlinica Munici…" at bounding box center [212, 137] width 4 height 6
radio input "true"
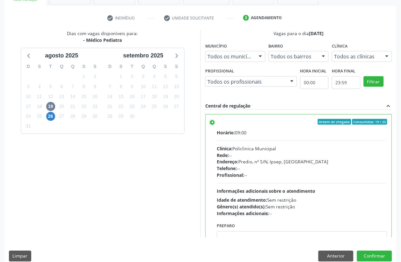
scroll to position [119, 0]
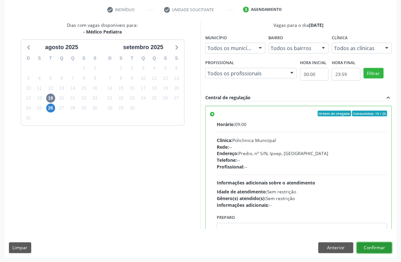
click at [386, 249] on button "Confirmar" at bounding box center [374, 247] width 35 height 11
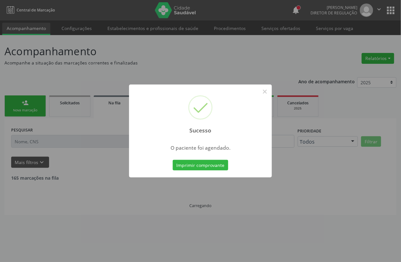
scroll to position [0, 0]
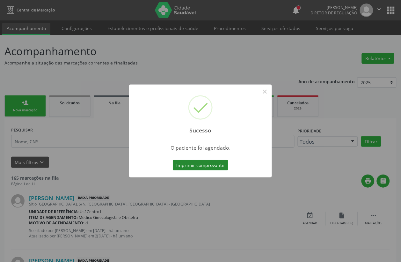
click at [200, 165] on button "Imprimir comprovante" at bounding box center [200, 165] width 55 height 11
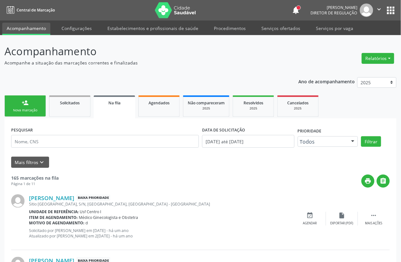
click at [34, 103] on link "person_add Nova marcação" at bounding box center [24, 105] width 41 height 21
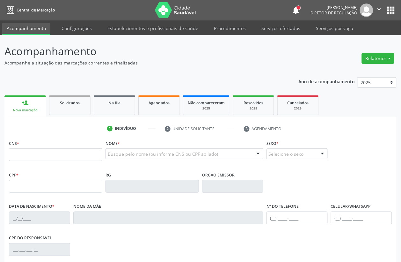
click at [21, 112] on link "person_add Nova marcação" at bounding box center [24, 105] width 41 height 21
click at [54, 154] on input "text" at bounding box center [55, 154] width 93 height 13
click at [143, 159] on div "Nenhum resultado encontrado para: " " Digite o nome" at bounding box center [184, 153] width 158 height 11
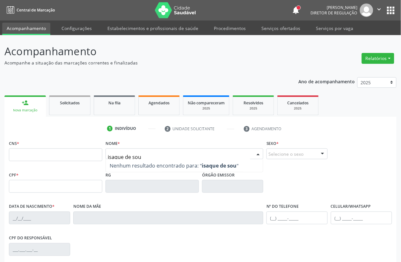
type input "isaque de souz"
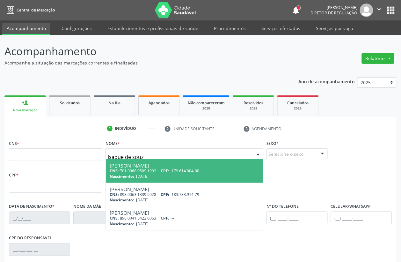
click at [149, 174] on span "14/12/2021" at bounding box center [142, 175] width 12 height 5
type input "701 0088 9509 1992"
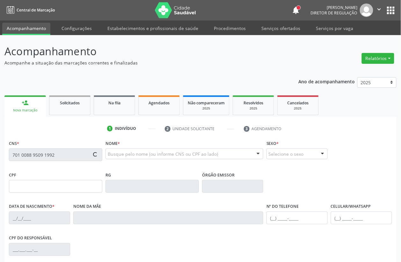
type input "179.614.004-00"
type input "14/12/2021"
type input "Cristiane Gomes Lemos"
type input "(99) 99999-9999"
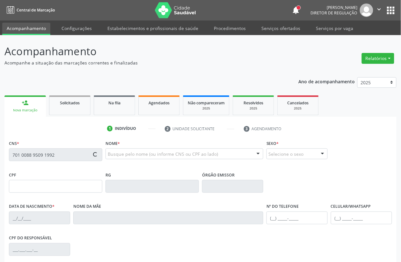
type input "117.481.064-57"
type input "350"
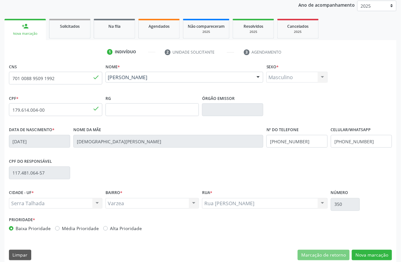
scroll to position [84, 0]
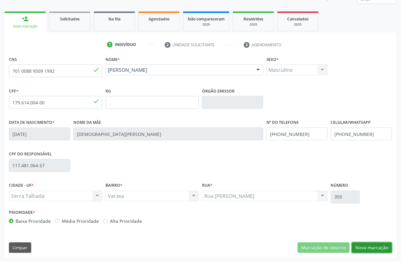
click at [372, 244] on button "Nova marcação" at bounding box center [372, 247] width 40 height 11
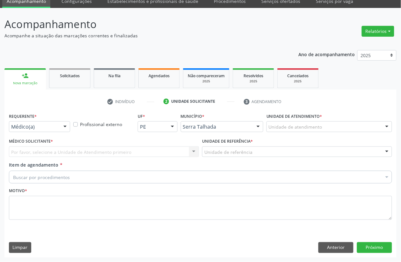
click at [18, 122] on div "Médico(a)" at bounding box center [39, 126] width 61 height 11
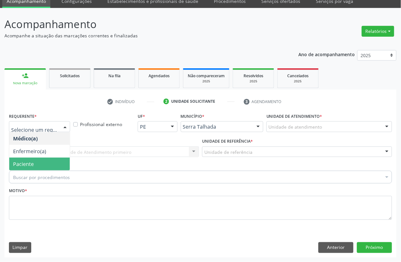
click at [28, 163] on span "Paciente" at bounding box center [23, 163] width 21 height 7
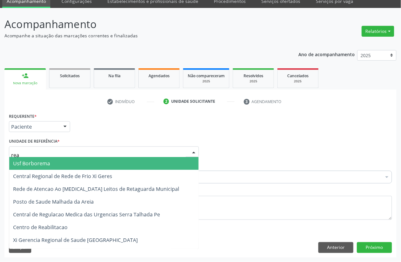
type input "reab"
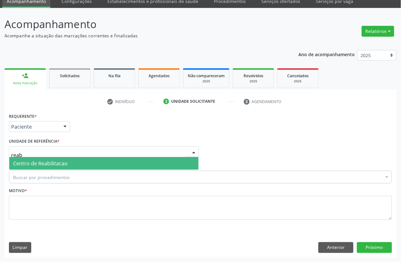
click at [54, 160] on span "Centro de Reabilitacao" at bounding box center [40, 163] width 54 height 7
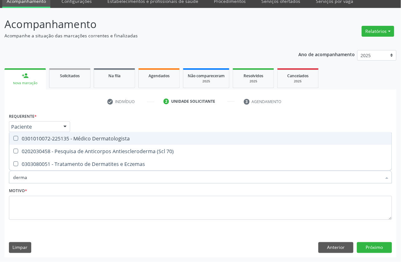
type input "dermat"
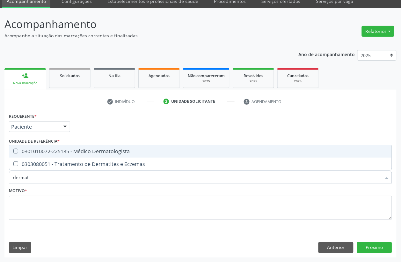
click at [68, 149] on div "0301010072-225135 - Médico Dermatologista" at bounding box center [200, 151] width 375 height 5
checkbox Dermatologista "true"
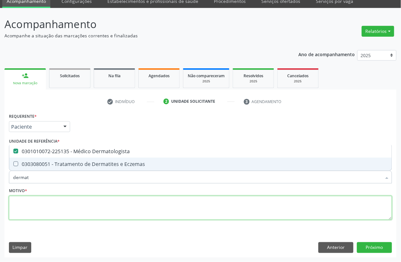
click at [41, 202] on textarea at bounding box center [200, 208] width 383 height 24
checkbox Eczemas "true"
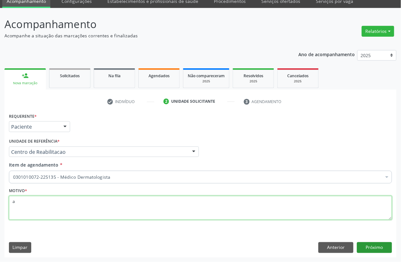
type textarea "a"
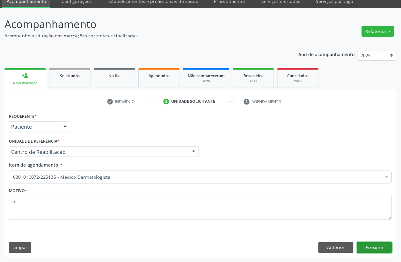
click at [373, 246] on button "Próximo" at bounding box center [374, 247] width 35 height 11
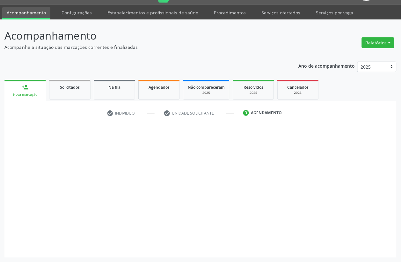
scroll to position [16, 0]
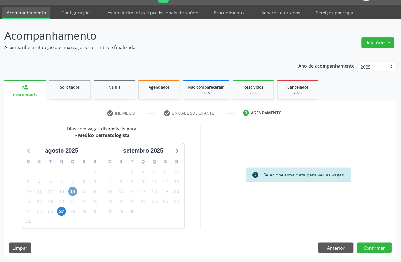
click at [76, 192] on span "14" at bounding box center [72, 191] width 9 height 9
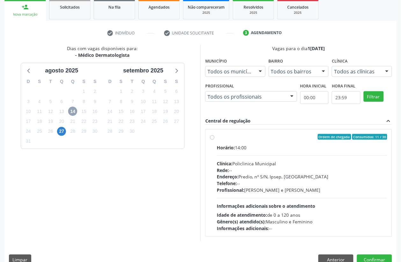
scroll to position [108, 0]
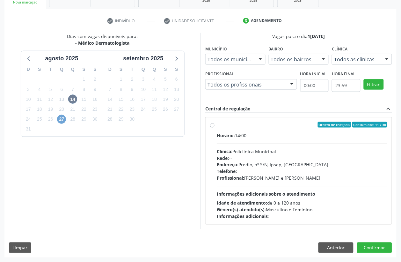
click at [64, 120] on span "27" at bounding box center [61, 119] width 9 height 9
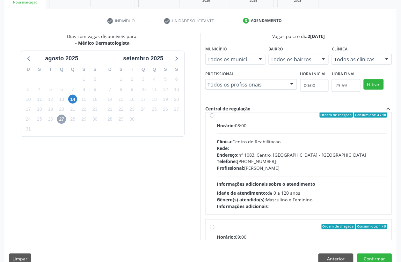
scroll to position [0, 0]
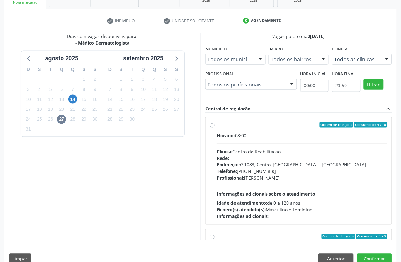
click at [268, 158] on div "Rede: --" at bounding box center [302, 158] width 170 height 7
click at [214, 127] on input "Ordem de chegada Consumidos: 4 / 10 Horário: 08:00 Clínica: Centro de Reabilita…" at bounding box center [212, 125] width 4 height 6
radio input "true"
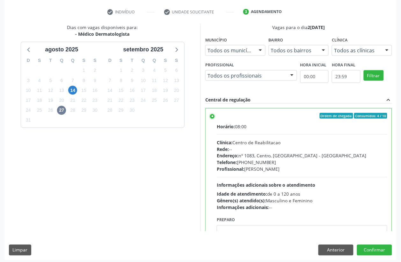
scroll to position [119, 0]
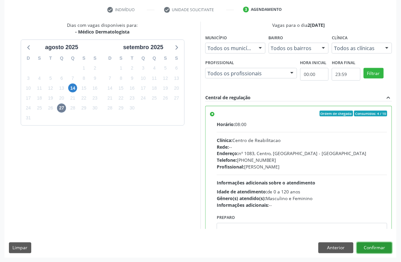
click at [364, 244] on button "Confirmar" at bounding box center [374, 247] width 35 height 11
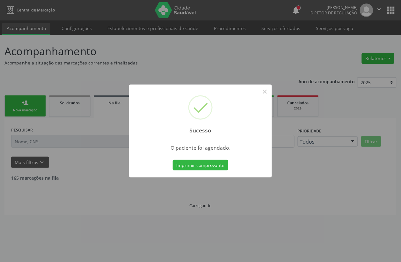
scroll to position [0, 0]
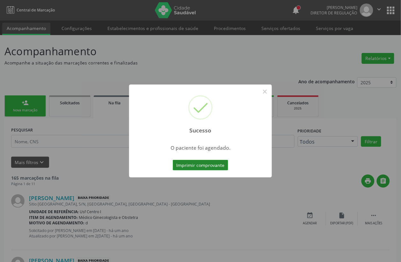
click at [214, 163] on button "Imprimir comprovante" at bounding box center [200, 165] width 55 height 11
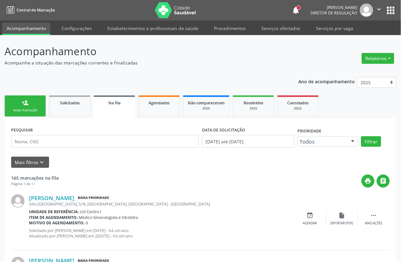
click at [32, 99] on link "person_add Nova marcação" at bounding box center [24, 105] width 41 height 21
click at [37, 109] on div "Nova marcação" at bounding box center [25, 110] width 32 height 5
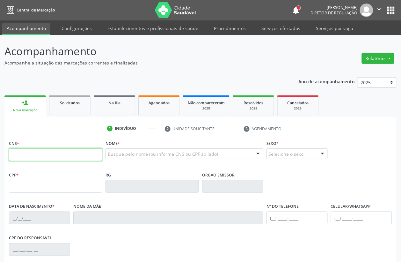
click at [50, 155] on input "text" at bounding box center [55, 154] width 93 height 13
type input "700 6084 6288 1462"
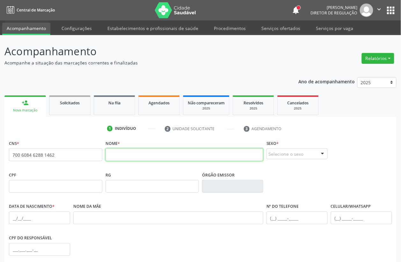
click at [123, 158] on input "text" at bounding box center [184, 154] width 158 height 13
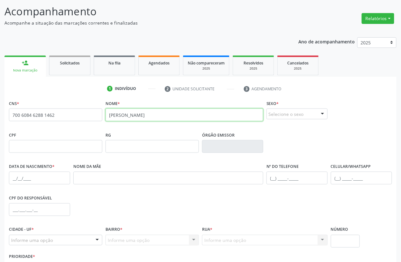
type input "[PERSON_NAME]"
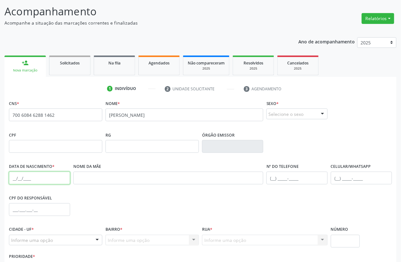
click at [17, 174] on input "text" at bounding box center [39, 177] width 61 height 13
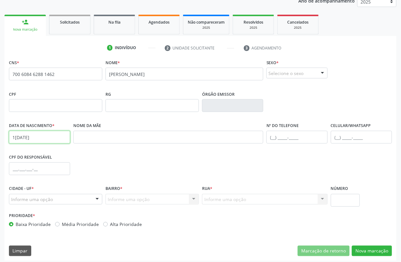
scroll to position [84, 0]
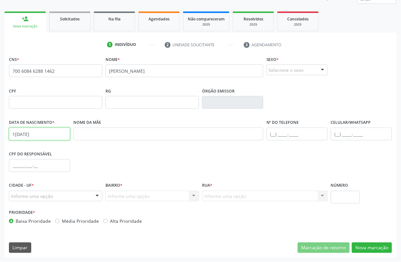
type input "1[DATE]"
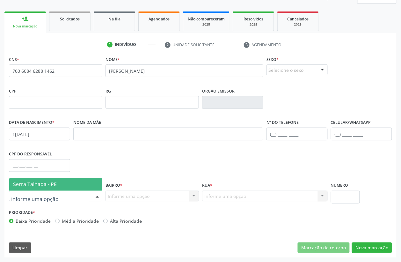
click at [49, 188] on span "Serra Talhada - PE" at bounding box center [55, 184] width 93 height 13
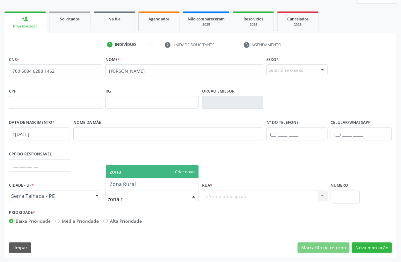
type input "zona ru"
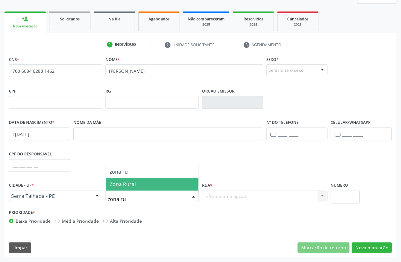
click at [129, 188] on span "Zona Rural" at bounding box center [152, 184] width 93 height 13
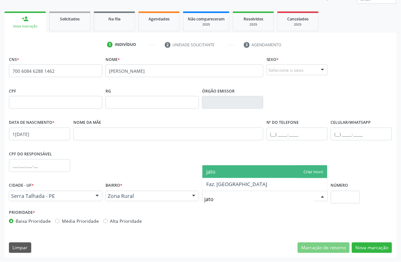
type input "jatob"
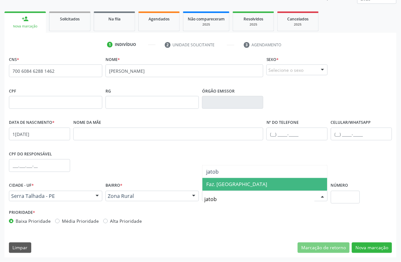
click at [223, 186] on span "Faz. [GEOGRAPHIC_DATA]" at bounding box center [236, 184] width 61 height 7
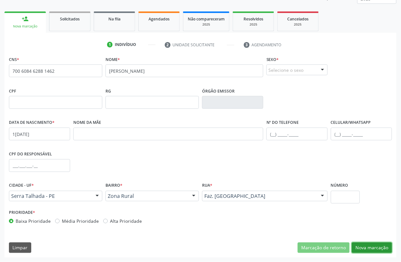
click at [377, 251] on button "Nova marcação" at bounding box center [372, 247] width 40 height 11
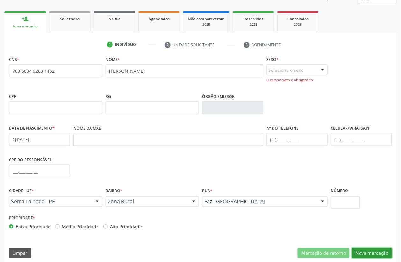
scroll to position [89, 0]
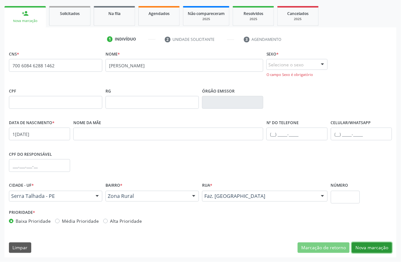
click at [372, 247] on button "Nova marcação" at bounding box center [372, 247] width 40 height 11
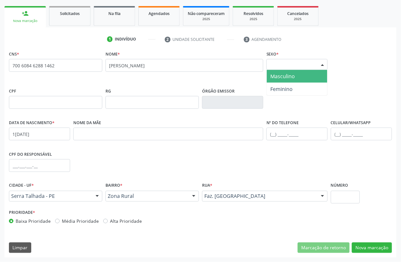
click at [286, 66] on div "Selecione o sexo" at bounding box center [296, 64] width 61 height 11
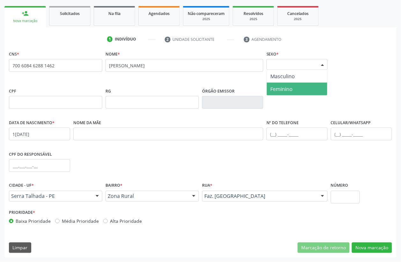
click at [287, 87] on span "Feminino" at bounding box center [282, 88] width 22 height 7
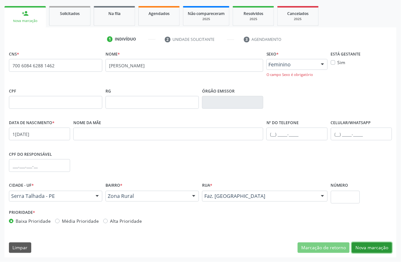
click at [375, 249] on button "Nova marcação" at bounding box center [372, 247] width 40 height 11
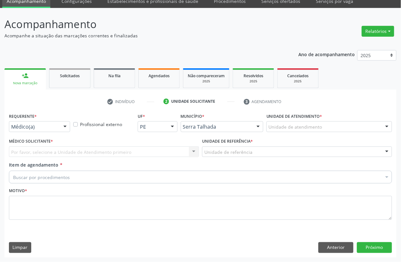
scroll to position [27, 0]
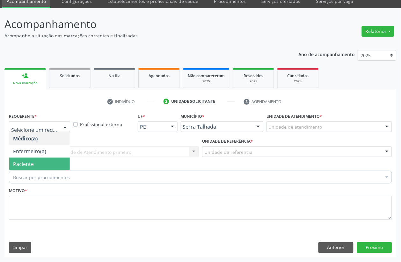
click at [34, 163] on span "Paciente" at bounding box center [39, 163] width 61 height 13
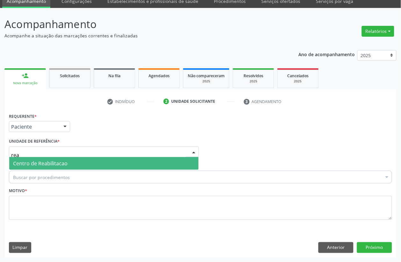
type input "reab"
click at [40, 166] on span "Centro de Reabilitacao" at bounding box center [40, 163] width 54 height 7
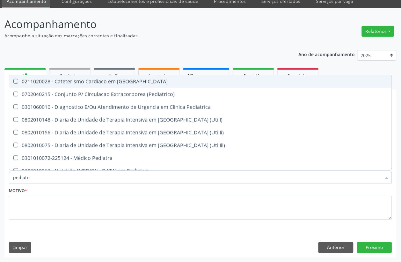
type input "pediatra"
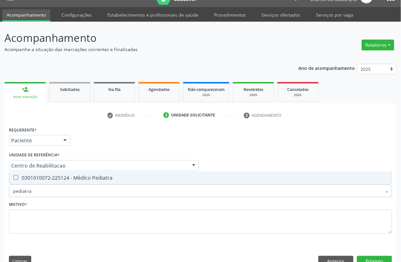
scroll to position [0, 0]
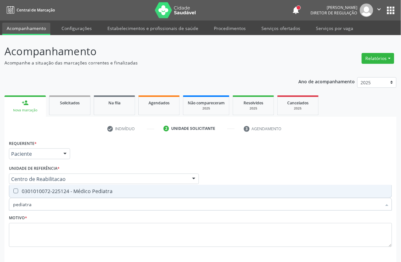
click at [69, 188] on div "0301010072-225124 - Médico Pediatra" at bounding box center [200, 190] width 375 height 5
checkbox Pediatra "true"
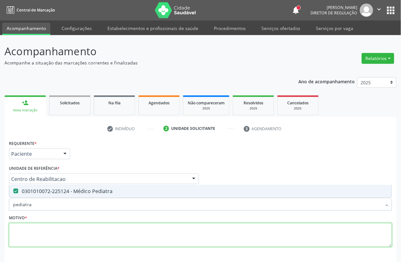
click at [55, 245] on textarea at bounding box center [200, 235] width 383 height 24
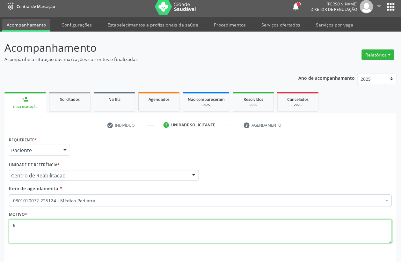
scroll to position [27, 0]
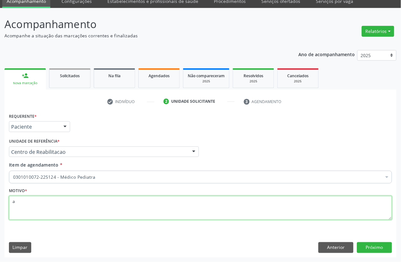
type textarea "a"
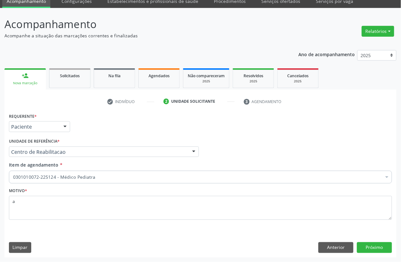
click at [374, 253] on div "Requerente * Paciente Médico(a) Enfermeiro(a) Paciente Nenhum resultado encontr…" at bounding box center [200, 184] width 392 height 146
click at [374, 250] on button "Próximo" at bounding box center [374, 247] width 35 height 11
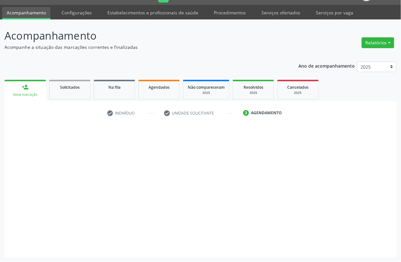
scroll to position [16, 0]
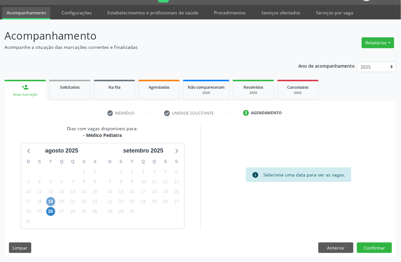
click at [53, 201] on span "19" at bounding box center [50, 201] width 9 height 9
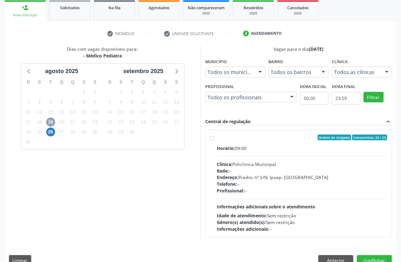
scroll to position [96, 0]
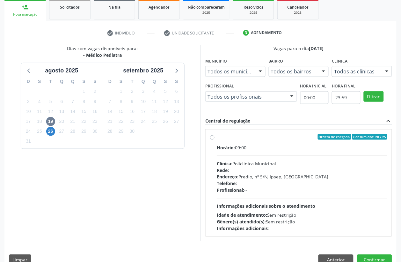
click at [256, 172] on div "Rede: --" at bounding box center [302, 170] width 170 height 7
click at [214, 140] on input "Ordem de chegada Consumidos: 20 / 25 Horário: 09:00 Clínica: Policlinica Munici…" at bounding box center [212, 137] width 4 height 6
radio input "true"
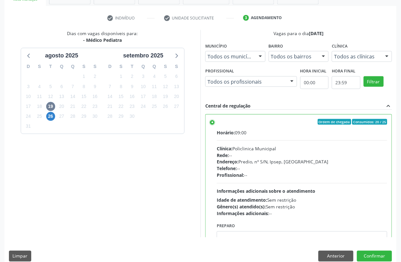
scroll to position [119, 0]
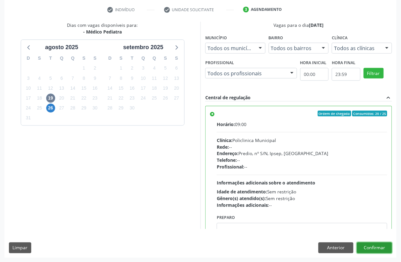
click at [382, 246] on button "Confirmar" at bounding box center [374, 247] width 35 height 11
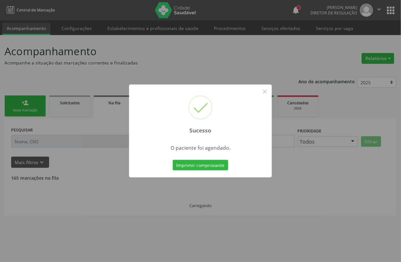
scroll to position [0, 0]
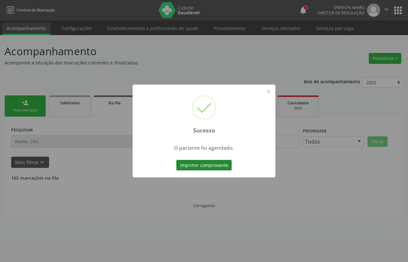
click at [203, 168] on button "Imprimir comprovante" at bounding box center [203, 165] width 55 height 11
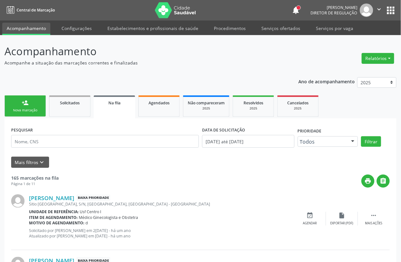
click at [26, 111] on div "Nova marcação" at bounding box center [25, 110] width 32 height 5
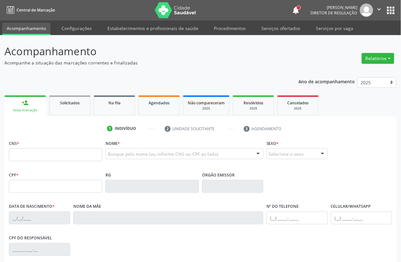
click at [24, 108] on div "Nova marcação" at bounding box center [25, 110] width 33 height 5
click at [47, 150] on input "text" at bounding box center [55, 154] width 93 height 13
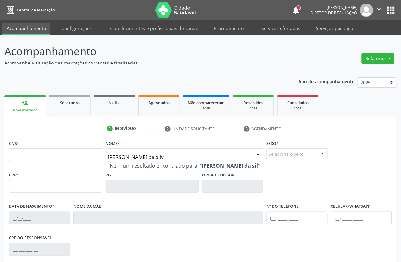
type input "[PERSON_NAME]"
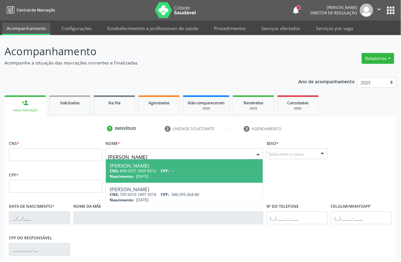
click at [163, 169] on div "CNS: 898 0037 2809 8312 CPF: --" at bounding box center [184, 170] width 149 height 5
type input "898 0037 2809 8312"
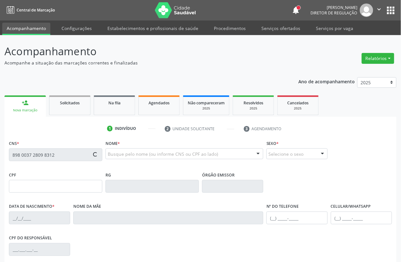
type input "[DATE]"
type input "[PERSON_NAME]"
type input "[PHONE_NUMBER]"
type input "40"
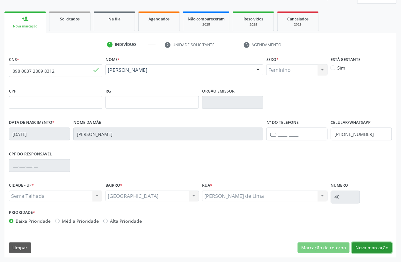
click at [377, 245] on button "Nova marcação" at bounding box center [372, 247] width 40 height 11
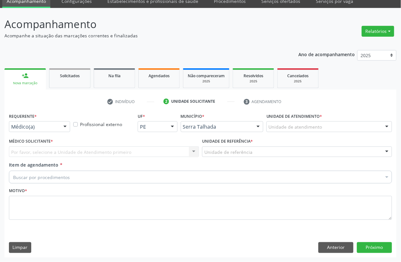
scroll to position [27, 0]
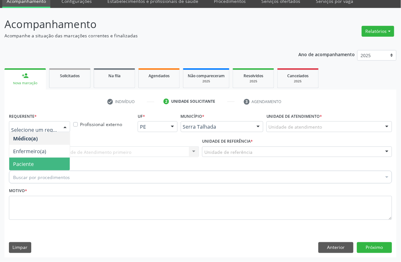
click at [32, 160] on span "Paciente" at bounding box center [23, 163] width 21 height 7
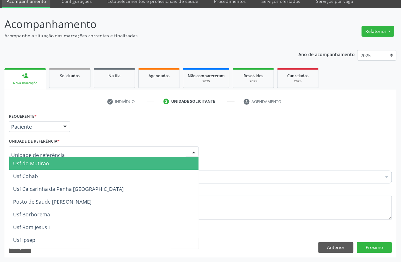
click at [32, 156] on div at bounding box center [104, 151] width 190 height 11
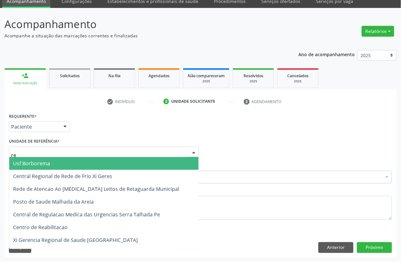
type input "rea"
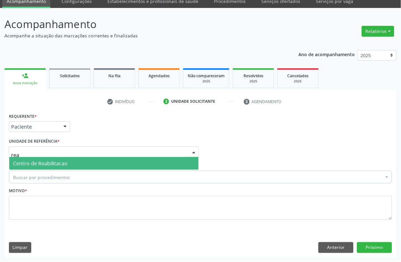
click at [130, 160] on span "Centro de Reabilitacao" at bounding box center [103, 163] width 189 height 13
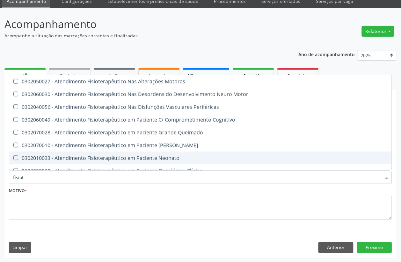
type input "fisiote"
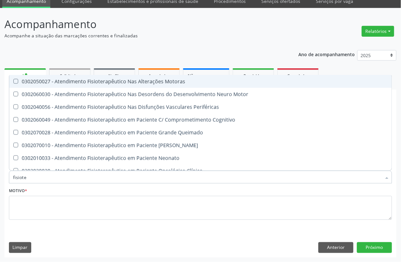
click at [87, 82] on div "0302050027 - Atendimento Fisioterapêutico Nas Alterações Motoras" at bounding box center [200, 81] width 375 height 5
checkbox Motoras "true"
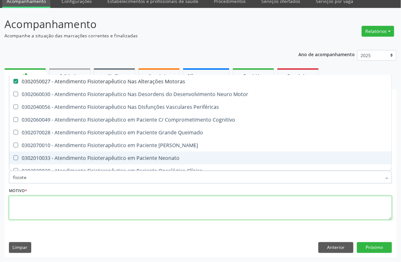
click at [41, 212] on textarea at bounding box center [200, 208] width 383 height 24
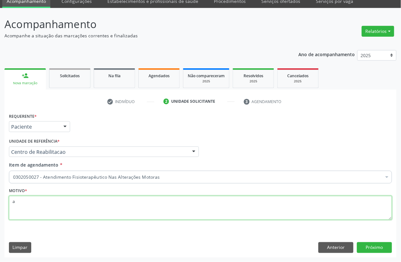
type textarea "a"
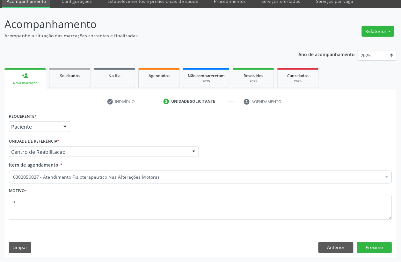
click at [367, 253] on div "Requerente * Paciente Médico(a) Enfermeiro(a) Paciente Nenhum resultado encontr…" at bounding box center [200, 184] width 392 height 146
click at [367, 240] on div "Requerente * Paciente Médico(a) Enfermeiro(a) Paciente Nenhum resultado encontr…" at bounding box center [200, 184] width 392 height 146
click at [367, 244] on button "Próximo" at bounding box center [374, 247] width 35 height 11
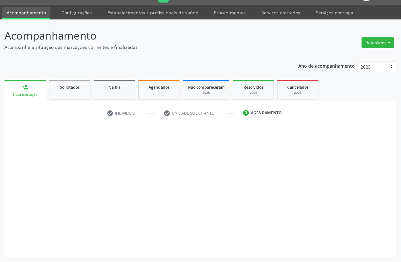
scroll to position [16, 0]
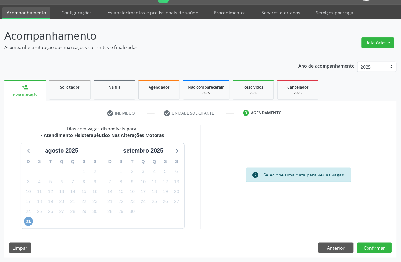
click at [29, 220] on span "31" at bounding box center [28, 221] width 9 height 9
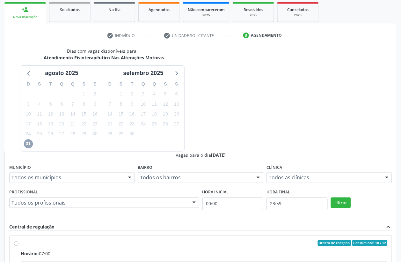
scroll to position [96, 0]
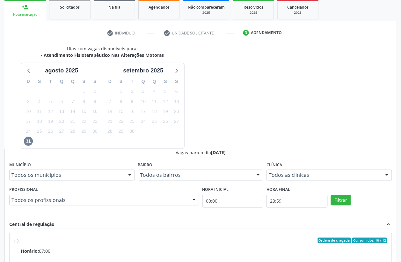
click at [18, 237] on input "Ordem de chegada Consumidos: 10 / 12 Horário: 07:00 Clínica: Abfisio Rede: -- E…" at bounding box center [16, 240] width 4 height 6
radio input "true"
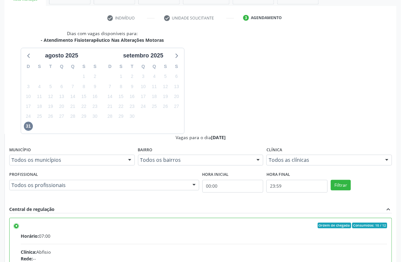
scroll to position [119, 0]
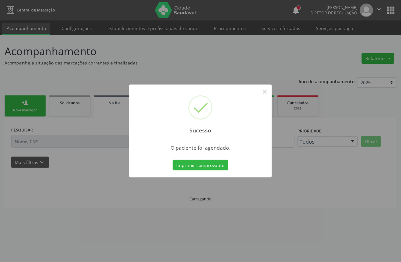
scroll to position [0, 0]
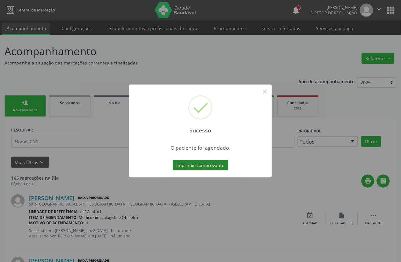
click at [192, 168] on button "Imprimir comprovante" at bounding box center [200, 165] width 55 height 11
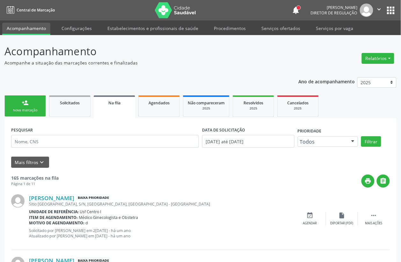
click at [26, 107] on link "person_add Nova marcação" at bounding box center [24, 105] width 41 height 21
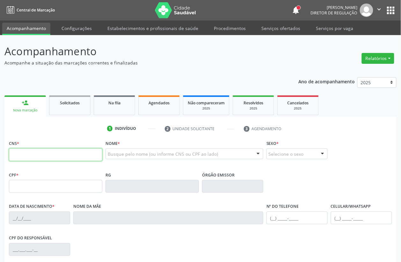
click at [50, 156] on input "text" at bounding box center [55, 154] width 93 height 13
type input "700 4049 4429 9940"
type input "020.127.304-77"
type input "12/12/1970"
type input "Lindaura de Souza Lima"
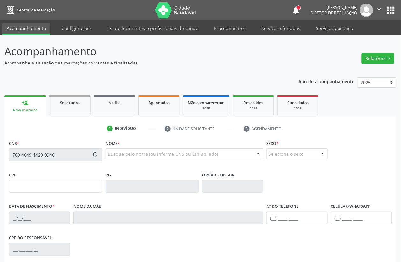
type input "(87) 98824-9404"
type input "106"
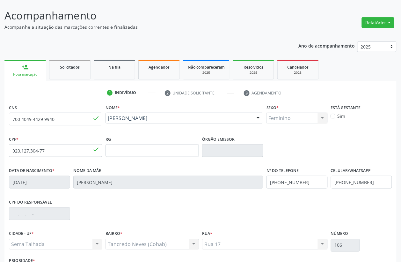
scroll to position [84, 0]
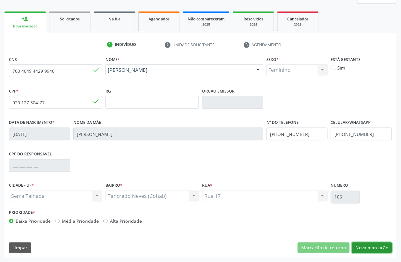
click at [372, 244] on button "Nova marcação" at bounding box center [372, 247] width 40 height 11
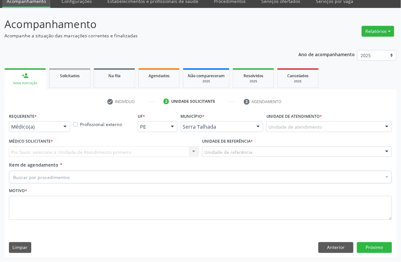
scroll to position [27, 0]
click at [29, 119] on label "Requerente *" at bounding box center [23, 116] width 28 height 10
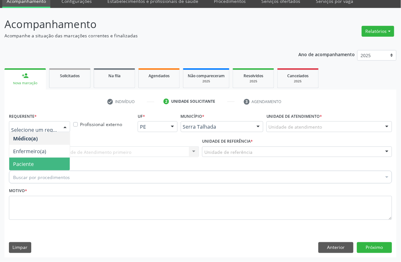
click at [32, 163] on span "Paciente" at bounding box center [23, 163] width 21 height 7
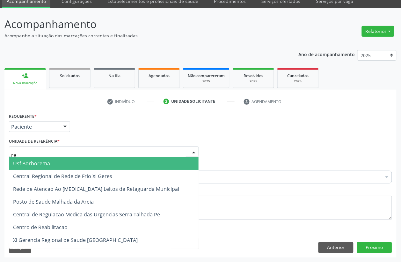
type input "rea"
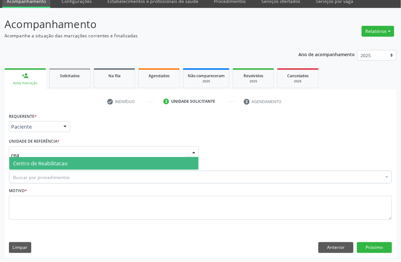
click at [38, 163] on span "Centro de Reabilitacao" at bounding box center [40, 163] width 54 height 7
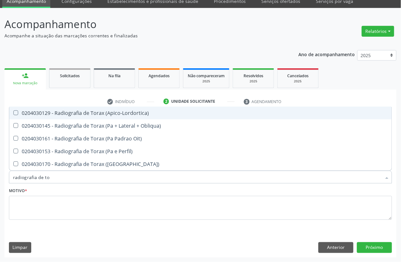
type input "radiografia de tor"
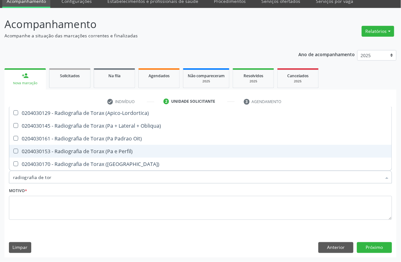
click at [97, 149] on div "0204030153 - Radiografia de Torax (Pa e Perfil)" at bounding box center [200, 151] width 375 height 5
checkbox Perfil\) "true"
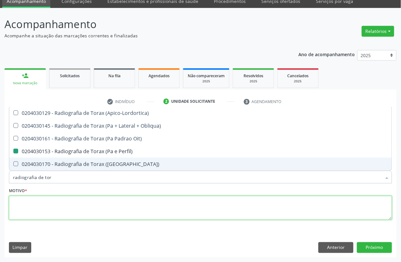
click at [45, 207] on textarea at bounding box center [200, 208] width 383 height 24
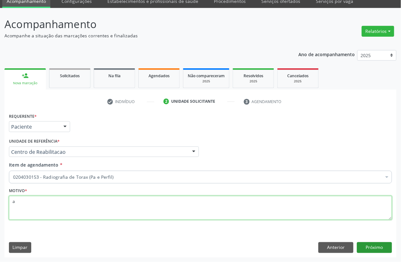
type textarea "a"
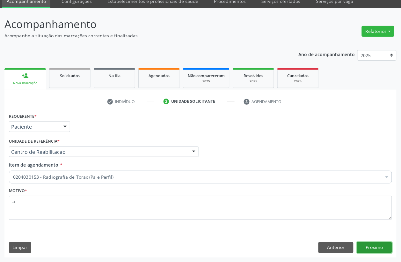
click at [377, 248] on button "Próximo" at bounding box center [374, 247] width 35 height 11
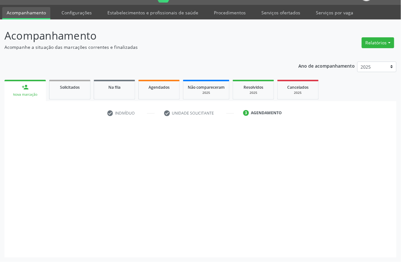
scroll to position [16, 0]
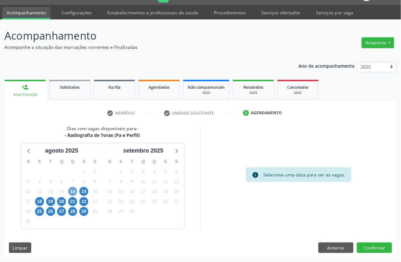
click at [73, 190] on span "14" at bounding box center [72, 191] width 9 height 9
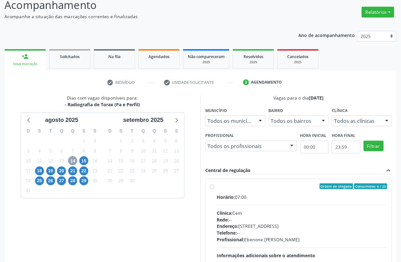
scroll to position [96, 0]
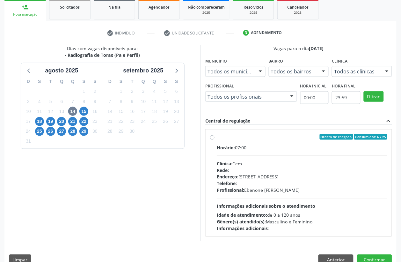
click at [268, 176] on div "Endereço: Casa, nº 393, Nossa Senhora da Pen, Serra Talhada - PE" at bounding box center [302, 176] width 170 height 7
click at [214, 140] on input "Ordem de chegada Consumidos: 6 / 25 Horário: 07:00 Clínica: Cem Rede: -- Endere…" at bounding box center [212, 137] width 4 height 6
radio input "true"
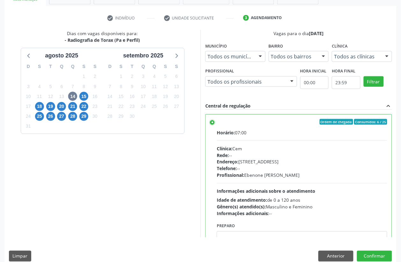
scroll to position [119, 0]
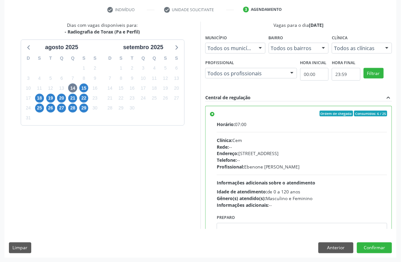
click at [377, 258] on div "Acompanhamento Acompanhe a situação das marcações correntes e finalizadas Relat…" at bounding box center [200, 89] width 401 height 346
click at [377, 253] on div "Dias com vagas disponíveis para: - Radiografia de Torax (Pa e Perfil) agosto 20…" at bounding box center [200, 139] width 392 height 235
click at [377, 245] on button "Confirmar" at bounding box center [374, 247] width 35 height 11
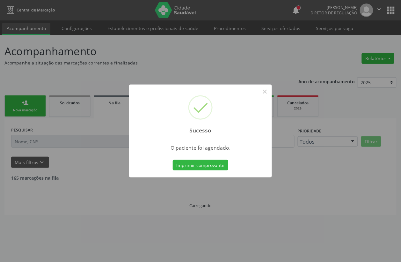
scroll to position [0, 0]
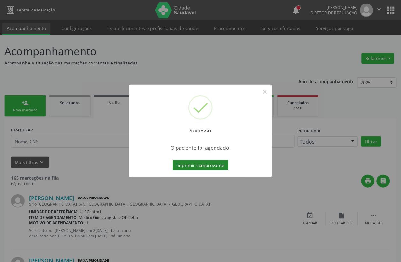
click at [195, 161] on button "Imprimir comprovante" at bounding box center [200, 165] width 55 height 11
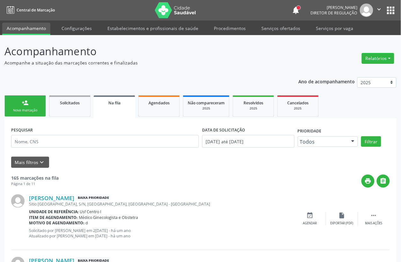
click at [34, 108] on div "Nova marcação" at bounding box center [25, 110] width 32 height 5
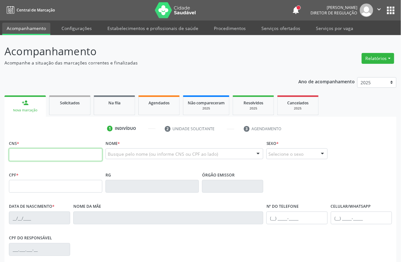
click at [59, 152] on input "text" at bounding box center [55, 154] width 93 height 13
click at [93, 155] on input "text" at bounding box center [55, 154] width 93 height 13
click at [23, 156] on input "text" at bounding box center [55, 154] width 93 height 13
type input "704 5093 7254 0512"
click at [51, 152] on input "text" at bounding box center [55, 154] width 93 height 13
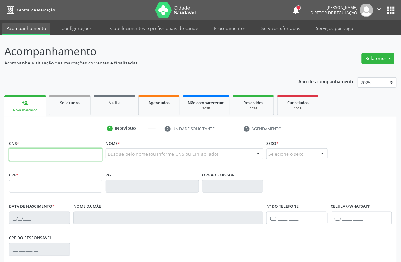
click at [42, 153] on input "text" at bounding box center [55, 154] width 93 height 13
click at [75, 156] on input "text" at bounding box center [55, 154] width 93 height 13
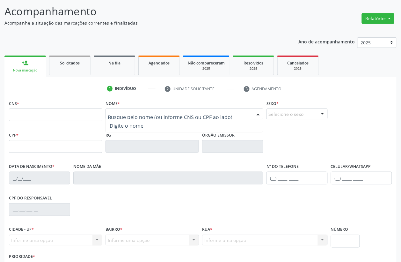
click at [128, 109] on div at bounding box center [184, 113] width 158 height 11
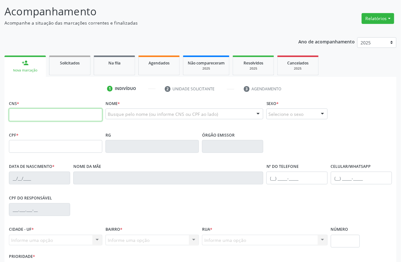
click at [70, 112] on input "text" at bounding box center [55, 114] width 93 height 13
click at [26, 115] on input "text" at bounding box center [55, 114] width 93 height 13
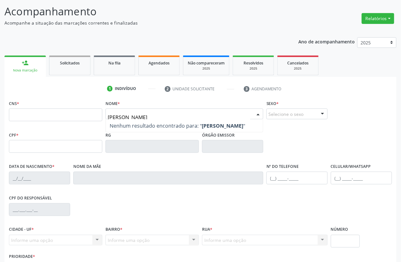
type input "edna lima lopes"
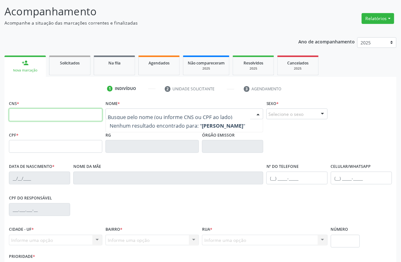
click at [92, 111] on input "text" at bounding box center [55, 114] width 93 height 13
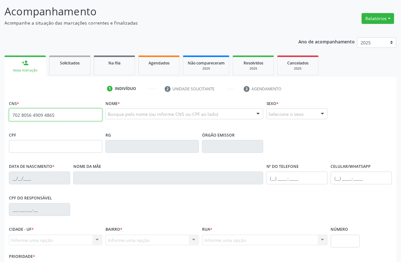
type input "702 8056 4909 4865"
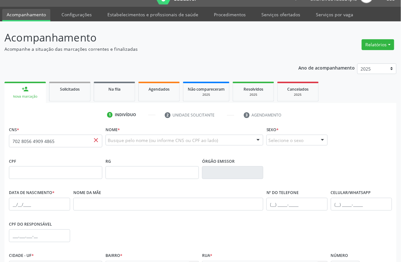
scroll to position [0, 0]
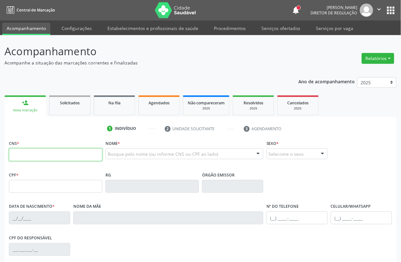
click at [88, 154] on input "text" at bounding box center [55, 154] width 93 height 13
type input "704 5093 7254 0512"
click at [52, 158] on input "text" at bounding box center [55, 154] width 93 height 13
type input "161 2406 4368 0000"
type input "692.609.904-91"
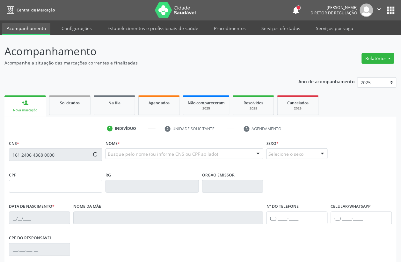
type input "26/05/1964"
type input "Rita Estevao da Silva"
type input "(87) 99999-9999"
type input "095.256.004-67"
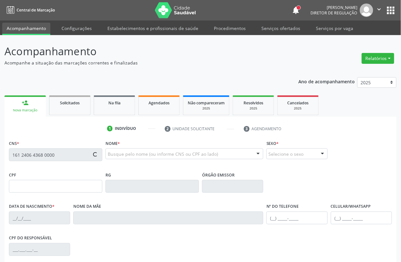
type input "S/N"
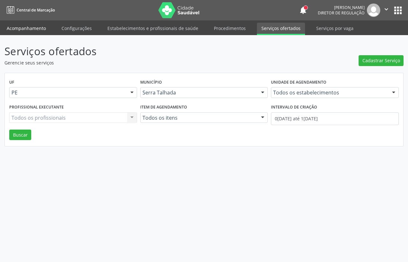
click at [27, 25] on link "Acompanhamento" at bounding box center [26, 28] width 48 height 11
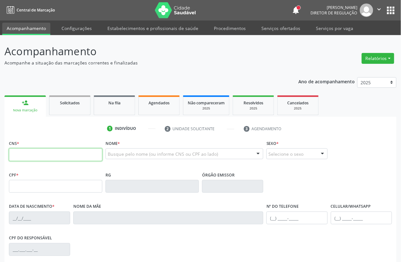
click at [58, 158] on input "text" at bounding box center [55, 154] width 93 height 13
type input "898 0049 8963 5851"
type input "156.226.054-58"
type input "08/12/2014"
type input "Maria Vanuza da Silva"
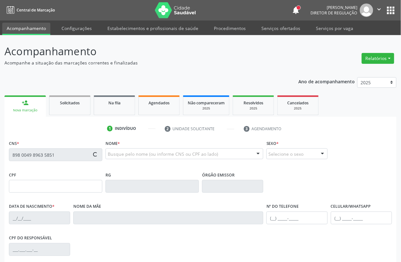
type input "(87) 99999-9999"
type input "095.256.004-67"
type input "S/N"
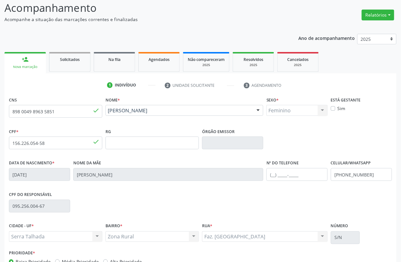
scroll to position [84, 0]
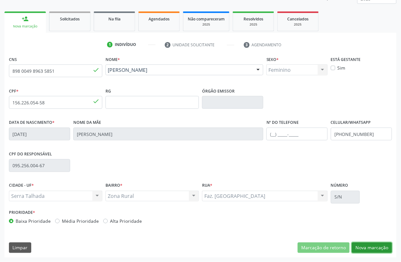
click at [375, 248] on button "Nova marcação" at bounding box center [372, 247] width 40 height 11
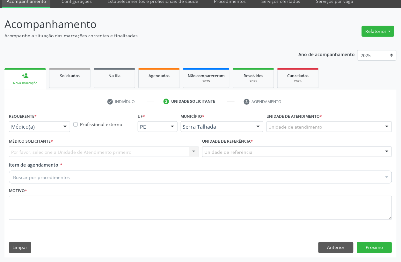
scroll to position [27, 0]
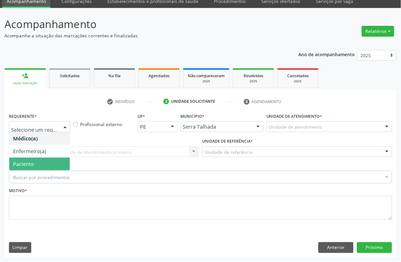
click at [25, 160] on span "Paciente" at bounding box center [23, 163] width 21 height 7
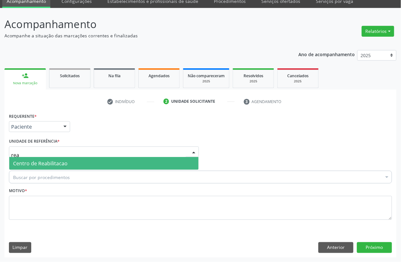
type input "reab"
click at [26, 166] on span "Centro de Reabilitacao" at bounding box center [40, 163] width 54 height 7
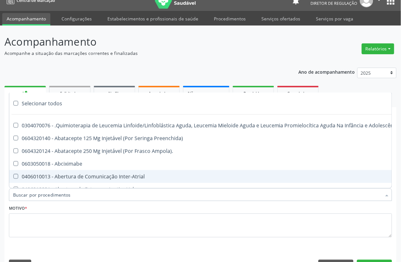
scroll to position [0, 0]
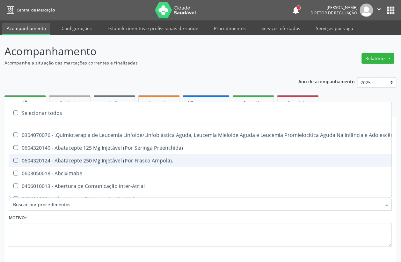
click at [46, 209] on input "Item de agendamento *" at bounding box center [197, 204] width 368 height 13
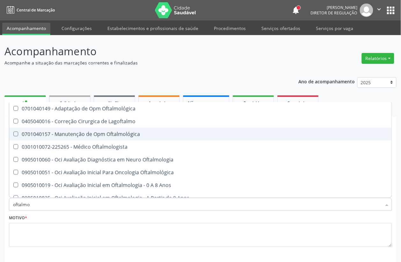
type input "oftalmol"
click at [110, 132] on div "0301010072-225265 - Médico Oftalmologista" at bounding box center [200, 133] width 375 height 5
checkbox Oftalmologista "true"
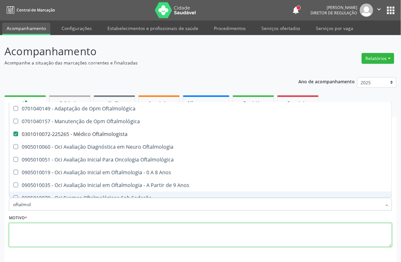
click at [26, 228] on textarea at bounding box center [200, 235] width 383 height 24
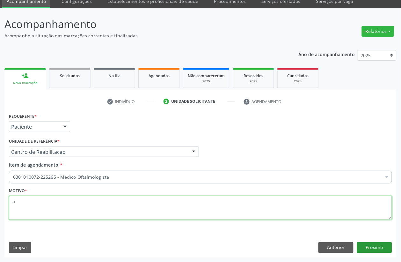
type textarea "a"
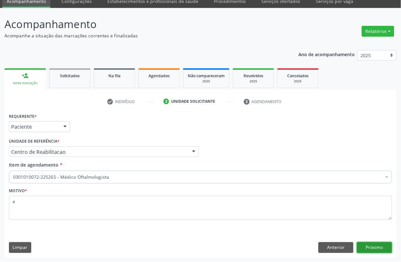
click at [377, 249] on button "Próximo" at bounding box center [374, 247] width 35 height 11
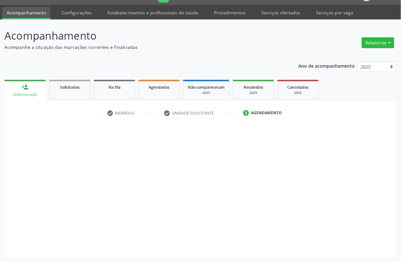
scroll to position [16, 0]
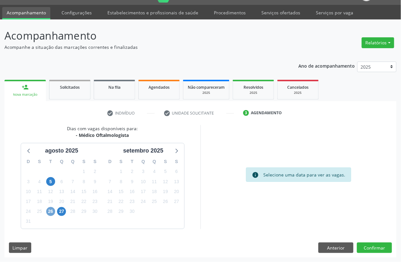
click at [48, 213] on span "26" at bounding box center [50, 211] width 9 height 9
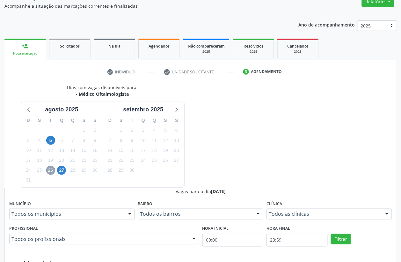
scroll to position [96, 0]
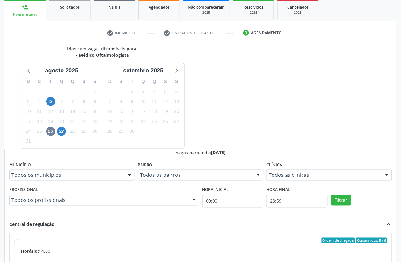
click at [18, 237] on input "Ordem de chegada Consumidos: 5 / 6 Horário: 14:00 Clínica: Fundacao Altino Vent…" at bounding box center [16, 240] width 4 height 6
radio input "true"
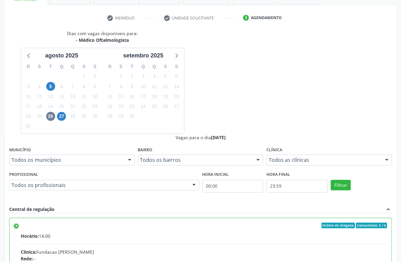
scroll to position [119, 0]
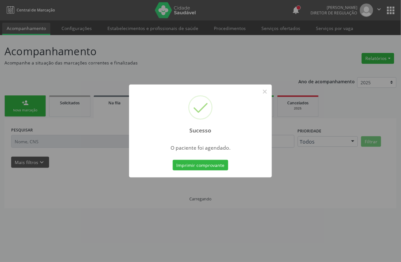
scroll to position [0, 0]
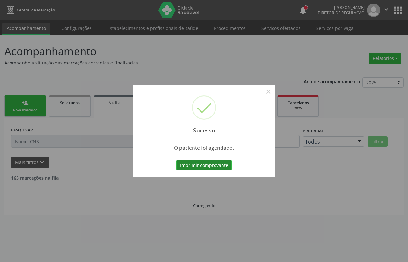
click at [201, 165] on button "Imprimir comprovante" at bounding box center [203, 165] width 55 height 11
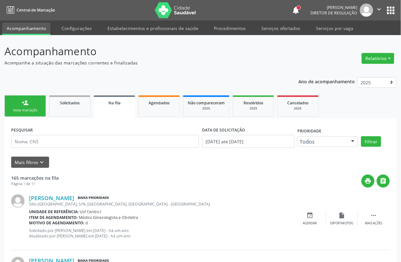
click at [26, 107] on link "person_add Nova marcação" at bounding box center [24, 105] width 41 height 21
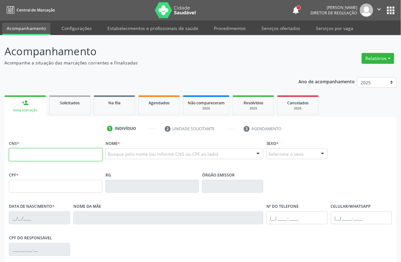
click at [30, 155] on input "text" at bounding box center [55, 154] width 93 height 13
type input "700 5011 4296 2954"
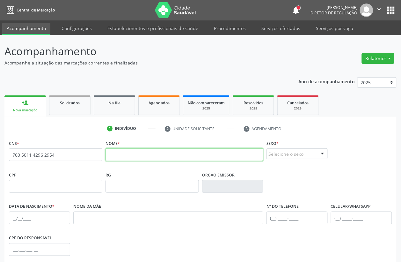
click at [130, 150] on input "text" at bounding box center [184, 154] width 158 height 13
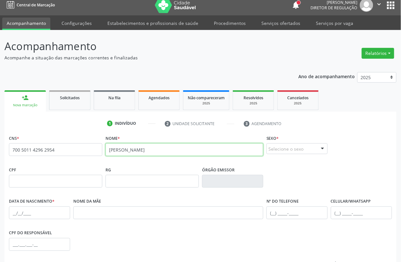
scroll to position [80, 0]
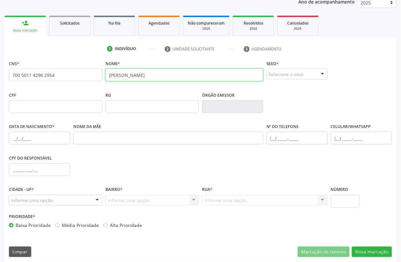
type input "luzia marina da silva"
click at [281, 67] on div "Sexo * Selecione o sexo Masculino Feminino Nenhum resultado encontrado para: " …" at bounding box center [296, 69] width 61 height 20
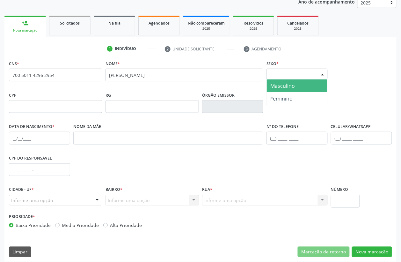
click at [284, 71] on div "Selecione o sexo" at bounding box center [296, 74] width 61 height 11
click at [275, 90] on span "Masculino" at bounding box center [297, 85] width 61 height 13
click at [278, 75] on span "Masculino" at bounding box center [292, 74] width 46 height 6
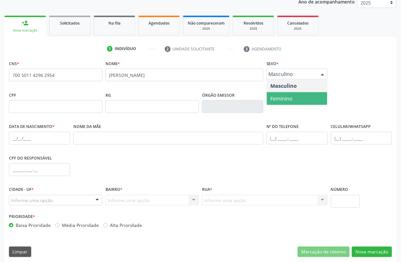
click at [279, 96] on span "Feminino" at bounding box center [282, 98] width 22 height 7
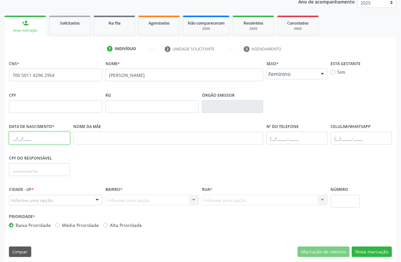
click at [16, 139] on input "text" at bounding box center [39, 138] width 61 height 13
type input "13/12/1965"
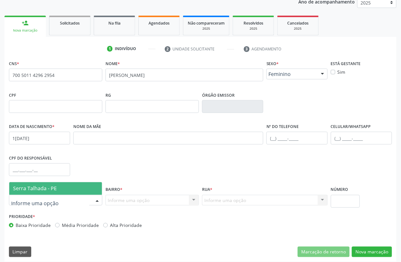
click at [43, 191] on span "Serra Talhada - PE" at bounding box center [35, 188] width 44 height 7
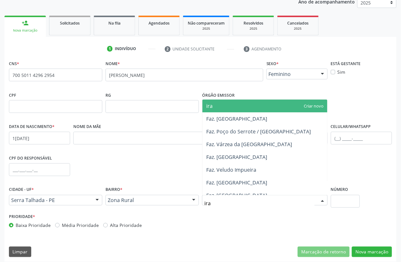
type input "iraj"
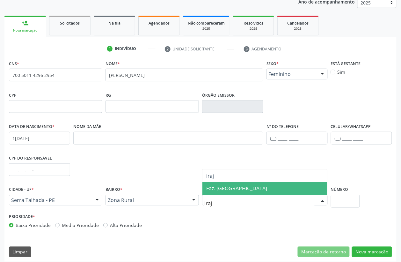
click at [225, 191] on span "Faz. Irajá" at bounding box center [236, 188] width 61 height 7
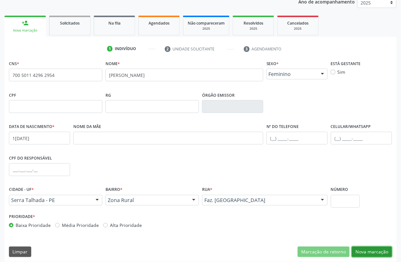
click at [382, 254] on button "Nova marcação" at bounding box center [372, 251] width 40 height 11
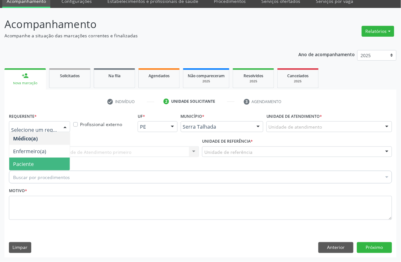
click at [22, 162] on span "Paciente" at bounding box center [23, 163] width 21 height 7
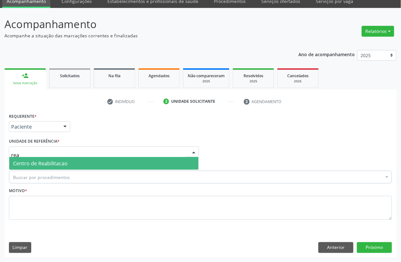
type input "reab"
click at [27, 166] on span "Centro de Reabilitacao" at bounding box center [40, 163] width 54 height 7
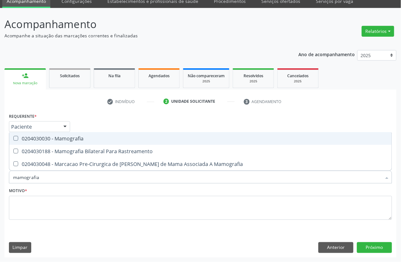
type input "mamografia b"
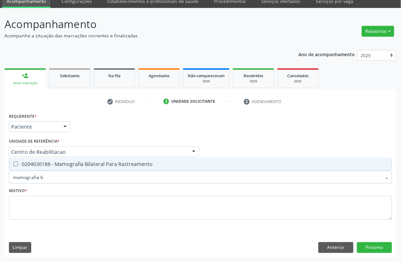
click at [54, 166] on div "0204030188 - Mamografia Bilateral Para Rastreamento" at bounding box center [200, 163] width 375 height 5
checkbox Rastreamento "true"
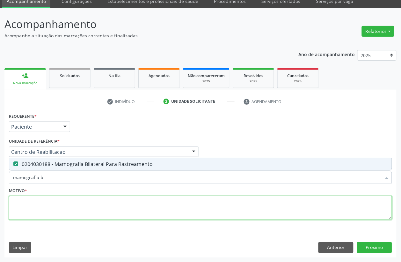
click at [45, 199] on textarea at bounding box center [200, 208] width 383 height 24
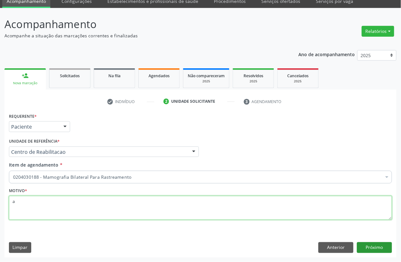
type textarea "a"
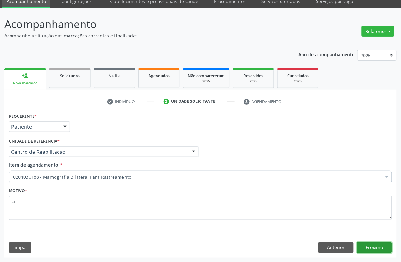
click at [371, 250] on button "Próximo" at bounding box center [374, 247] width 35 height 11
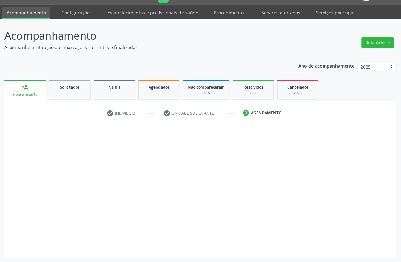
scroll to position [16, 0]
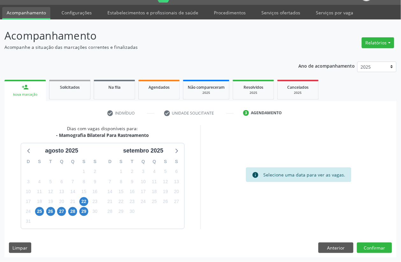
click at [88, 200] on div "22" at bounding box center [83, 201] width 11 height 10
click at [82, 199] on span "22" at bounding box center [83, 201] width 9 height 9
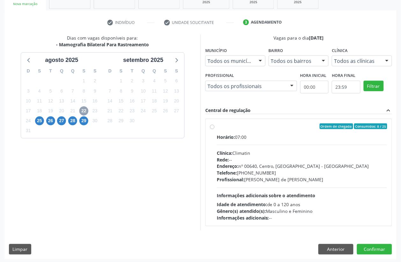
scroll to position [108, 0]
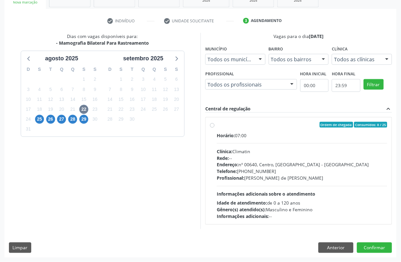
click at [261, 126] on div "Ordem de chegada Consumidos: 8 / 25" at bounding box center [302, 125] width 170 height 6
click at [214, 126] on input "Ordem de chegada Consumidos: 8 / 25 Horário: 07:00 Clínica: Climatin Rede: -- E…" at bounding box center [212, 125] width 4 height 6
radio input "true"
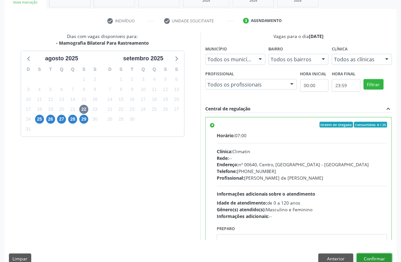
click at [388, 260] on button "Confirmar" at bounding box center [374, 258] width 35 height 11
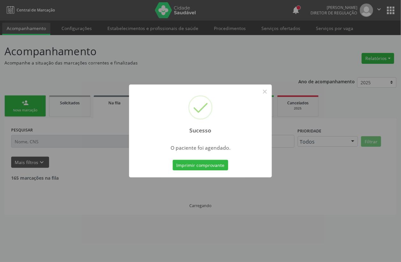
scroll to position [0, 0]
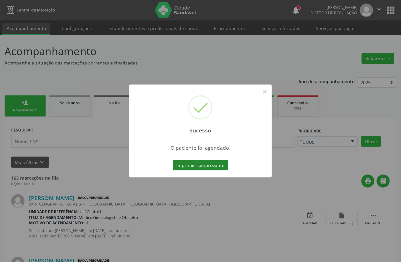
click at [203, 163] on button "Imprimir comprovante" at bounding box center [200, 165] width 55 height 11
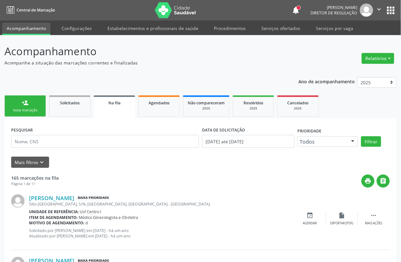
click at [28, 110] on div "Nova marcação" at bounding box center [25, 110] width 32 height 5
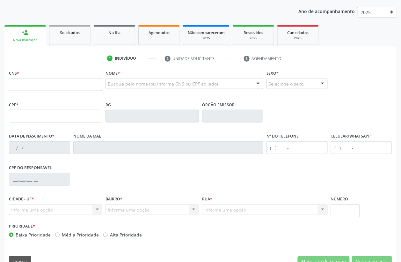
scroll to position [80, 0]
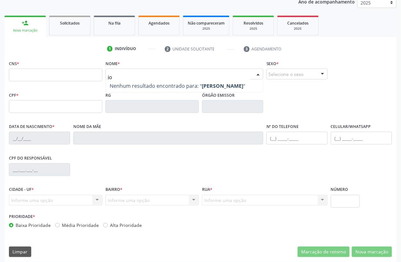
type input "j"
click at [150, 129] on div "Nome da mãe" at bounding box center [168, 133] width 190 height 23
type input "jose cicero aq"
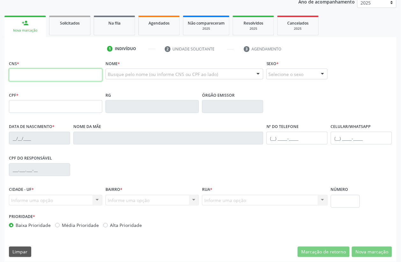
click at [82, 72] on input "text" at bounding box center [55, 75] width 93 height 13
click at [60, 73] on input "text" at bounding box center [55, 75] width 93 height 13
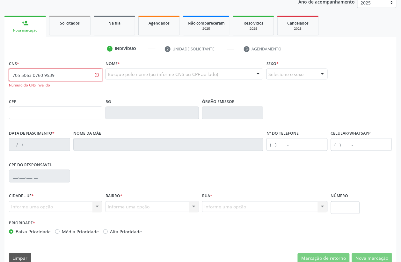
click at [55, 76] on input "705 5063 0760 9539" at bounding box center [55, 75] width 93 height 13
type input "702 5063 0760 9539"
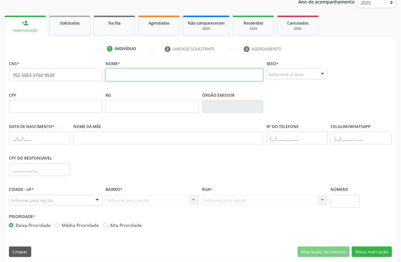
click at [139, 74] on input "text" at bounding box center [184, 75] width 158 height 13
type input "m"
type input "MARILUCE ALVES DE SOUZA SILVA"
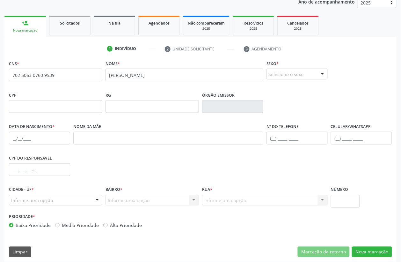
click at [289, 68] on div "Sexo * Selecione o sexo Masculino Feminino Nenhum resultado encontrado para: " …" at bounding box center [296, 69] width 61 height 20
click at [289, 71] on div "Selecione o sexo" at bounding box center [296, 74] width 61 height 11
click at [284, 101] on span "Feminino" at bounding box center [282, 98] width 22 height 7
click at [10, 139] on input "text" at bounding box center [39, 138] width 61 height 13
type input "21/05/1971"
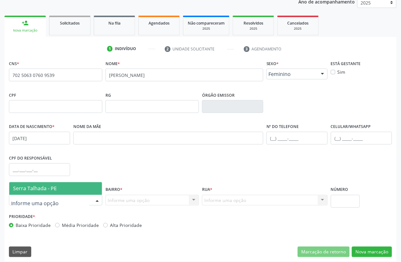
click at [42, 185] on span "Serra Talhada - PE" at bounding box center [35, 188] width 44 height 7
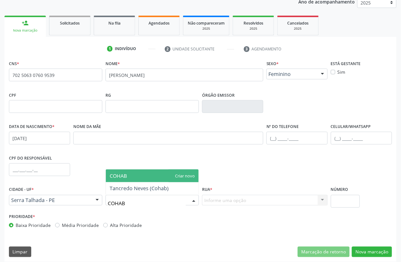
type input "COHAB"
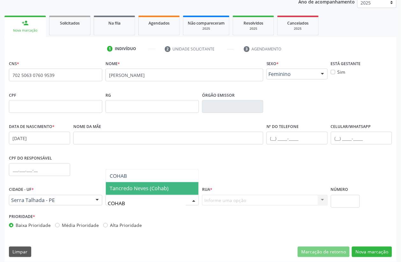
click at [132, 191] on span "Tancredo Neves (Cohab)" at bounding box center [139, 188] width 59 height 7
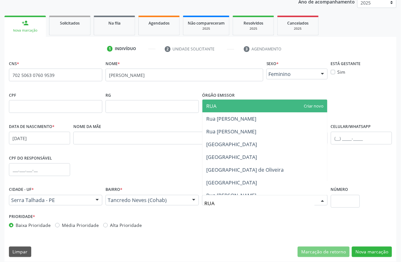
type input "RUA 1"
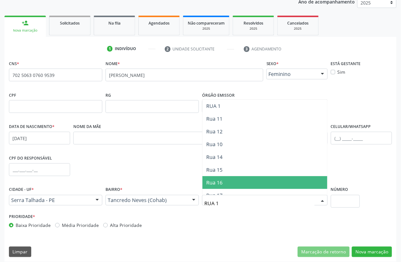
click at [215, 182] on span "Rua 16" at bounding box center [214, 182] width 16 height 7
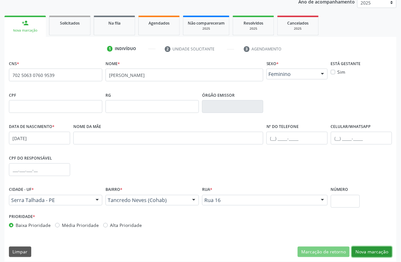
click at [377, 249] on button "Nova marcação" at bounding box center [372, 251] width 40 height 11
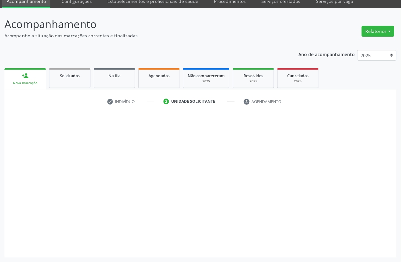
scroll to position [27, 0]
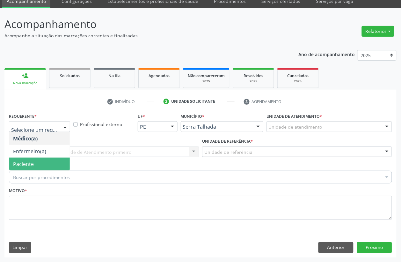
click at [26, 162] on span "Paciente" at bounding box center [23, 163] width 21 height 7
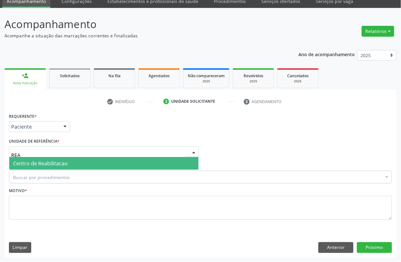
type input "REAB"
click at [23, 158] on span "Centro de Reabilitacao" at bounding box center [103, 163] width 189 height 13
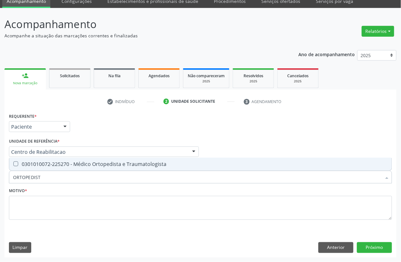
type input "ORTOPEDISTA"
click at [64, 166] on div "0301010072-225270 - Médico Ortopedista e Traumatologista" at bounding box center [200, 163] width 375 height 5
checkbox Traumatologista "true"
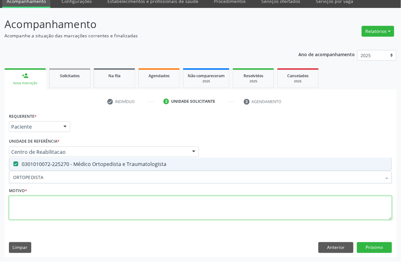
click at [54, 214] on textarea at bounding box center [200, 208] width 383 height 24
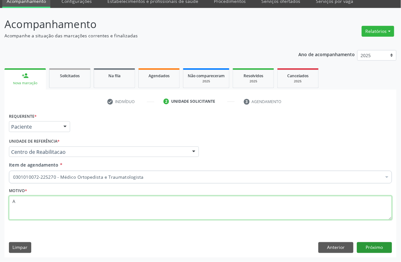
type textarea "A"
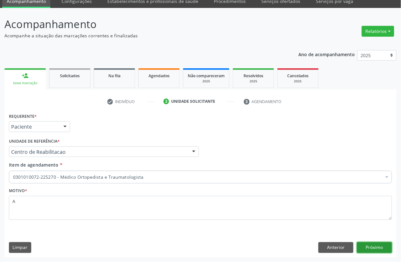
click at [384, 249] on button "Próximo" at bounding box center [374, 247] width 35 height 11
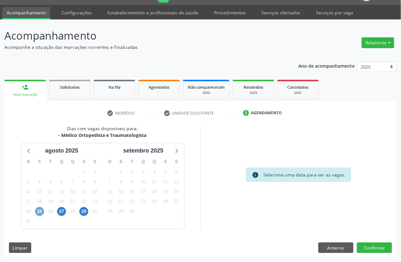
click at [38, 214] on span "25" at bounding box center [39, 211] width 9 height 9
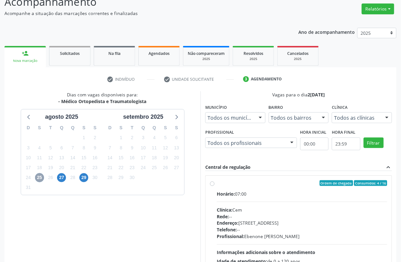
scroll to position [96, 0]
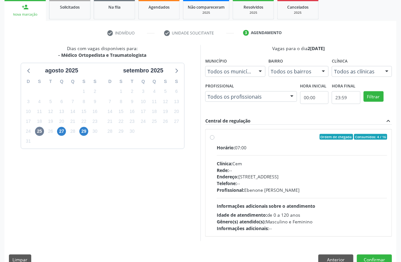
click at [235, 174] on span "Endereço:" at bounding box center [228, 177] width 22 height 6
click at [214, 140] on input "Ordem de chegada Consumidos: 4 / 16 Horário: 07:00 Clínica: Cem Rede: -- Endere…" at bounding box center [212, 137] width 4 height 6
radio input "true"
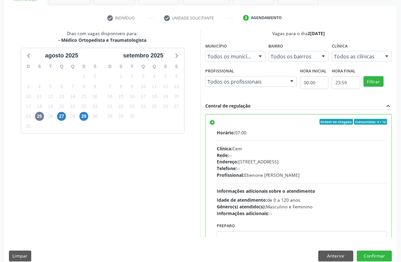
scroll to position [119, 0]
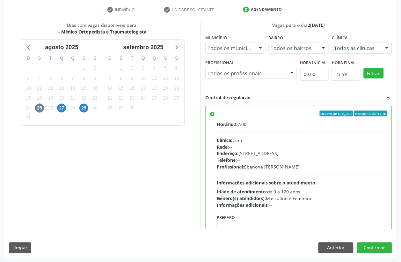
click at [381, 253] on div "Dias com vagas disponíveis para: - Médico Ortopedista e Traumatologista agosto …" at bounding box center [200, 139] width 392 height 235
click at [381, 246] on button "Confirmar" at bounding box center [374, 247] width 35 height 11
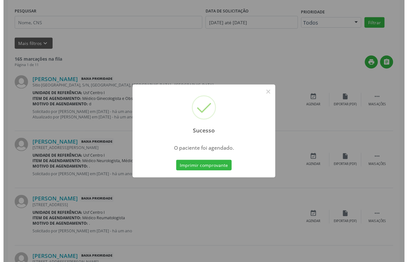
scroll to position [0, 0]
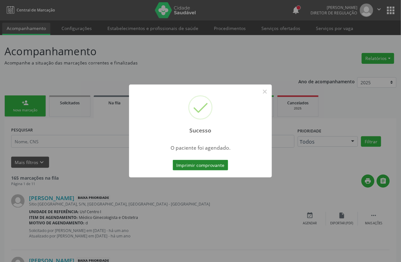
click at [196, 162] on button "Imprimir comprovante" at bounding box center [200, 165] width 55 height 11
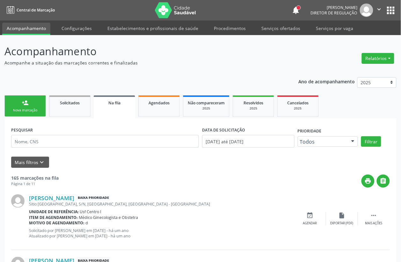
click at [18, 111] on div "Nova marcação" at bounding box center [25, 110] width 32 height 5
click at [40, 111] on div "Nova marcação" at bounding box center [25, 110] width 32 height 5
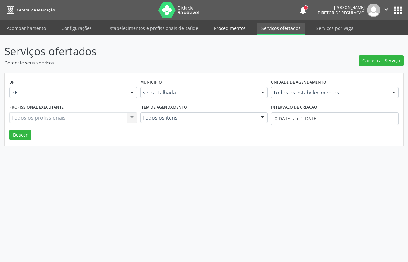
click at [223, 30] on link "Procedimentos" at bounding box center [229, 28] width 41 height 11
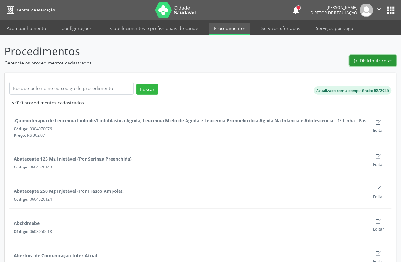
click at [367, 55] on button "Distribuir cotas" at bounding box center [373, 60] width 47 height 11
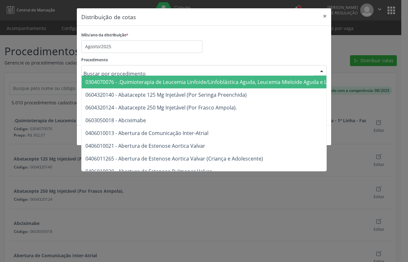
click at [279, 52] on div "Mês/ano da distribuição * Agosto/2025" at bounding box center [204, 41] width 249 height 23
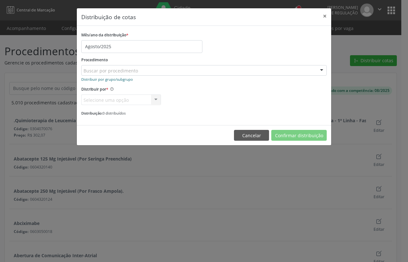
click at [106, 79] on small "Distribuir por grupo/subgrupo" at bounding box center [107, 79] width 52 height 5
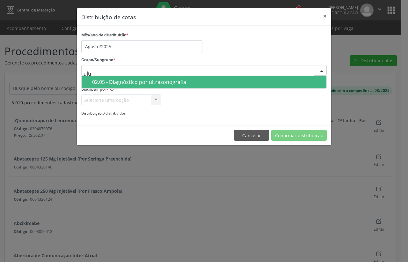
type input "ultra"
click at [106, 79] on div "02.05 - Diagnóstico por ultrasonografia" at bounding box center [207, 81] width 230 height 5
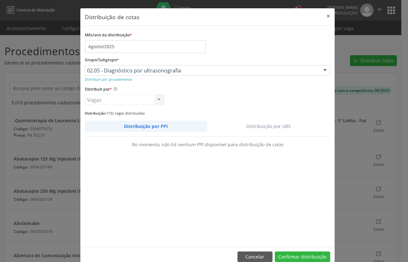
click at [260, 125] on link "Distribuição por UBS" at bounding box center [268, 125] width 123 height 11
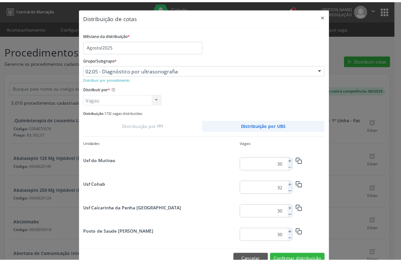
scroll to position [822, 0]
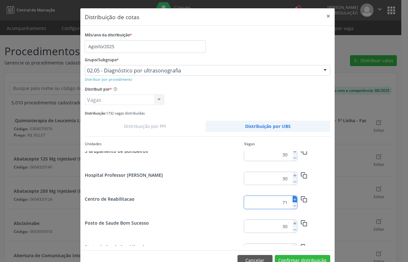
click at [293, 196] on button at bounding box center [295, 199] width 4 height 6
type input "73"
click at [303, 257] on button "Confirmar distribuição" at bounding box center [302, 260] width 55 height 11
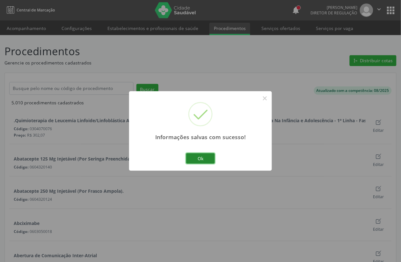
click at [198, 154] on button "Ok" at bounding box center [200, 158] width 29 height 11
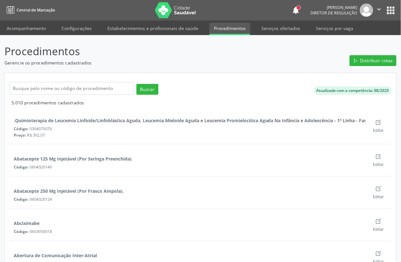
click at [388, 11] on button "apps" at bounding box center [390, 10] width 11 height 11
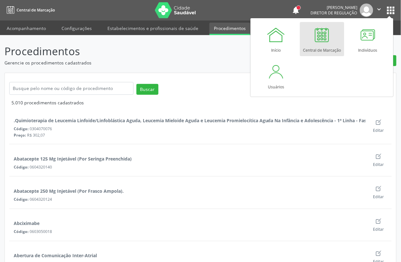
click at [325, 43] on div at bounding box center [321, 34] width 19 height 19
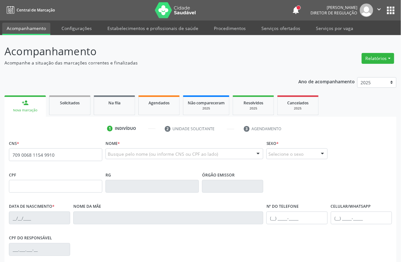
type input "709 0068 1154 9910"
type input "092.050.504-07"
type input "11[DATE]"
type input "[PERSON_NAME]"
type input "[PHONE_NUMBER]"
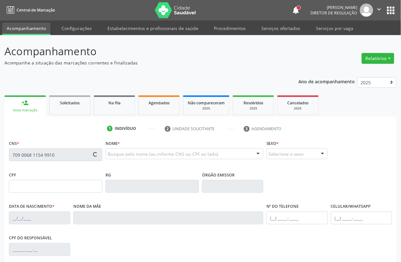
type input "S/N"
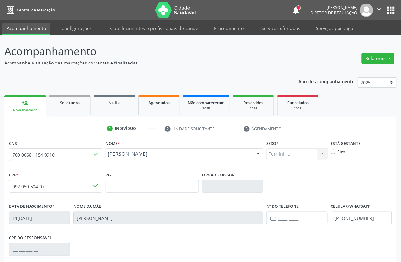
scroll to position [84, 0]
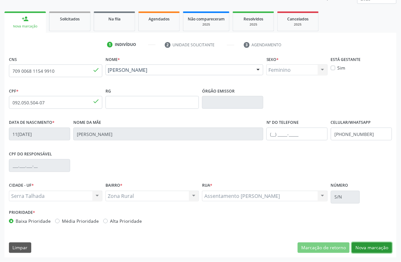
click at [367, 245] on button "Nova marcação" at bounding box center [372, 247] width 40 height 11
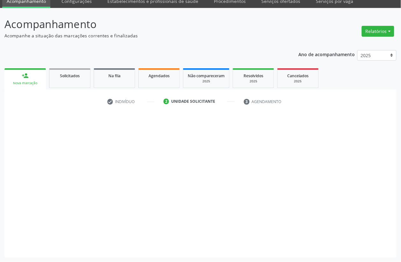
scroll to position [27, 0]
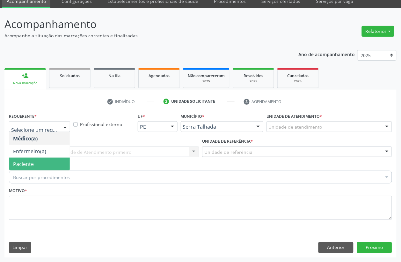
click at [33, 160] on span "Paciente" at bounding box center [23, 163] width 21 height 7
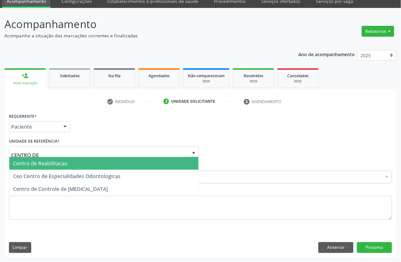
type input "CENTRO DE"
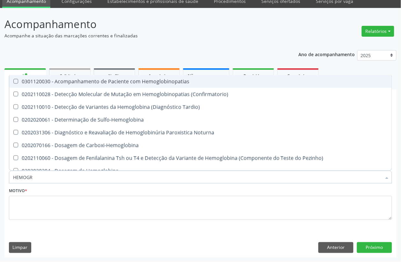
type input "HEMOGRA"
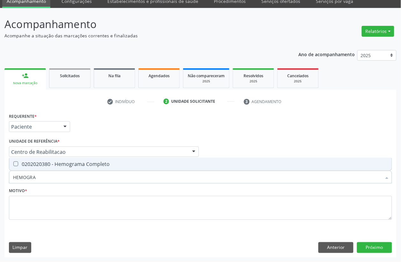
click at [49, 164] on div "0202020380 - Hemograma Completo" at bounding box center [200, 163] width 375 height 5
checkbox Completo "true"
click at [47, 176] on input "HEMOGRA" at bounding box center [197, 176] width 368 height 13
type input "HE"
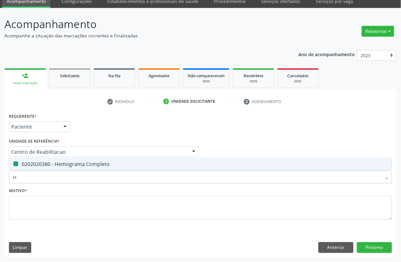
checkbox Completo "false"
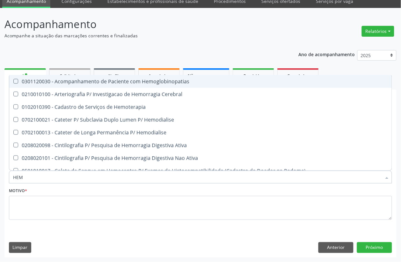
type input "HEMO"
checkbox Completo "true"
checkbox Elástica "false"
type input "HEMOG"
checkbox Carboxi-Hemoglobina "true"
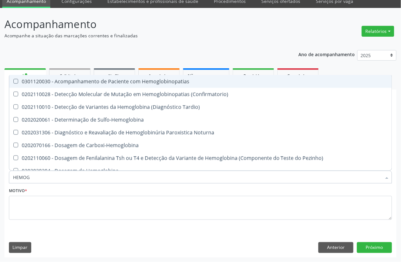
type input "HEMOGL"
checkbox Completo "false"
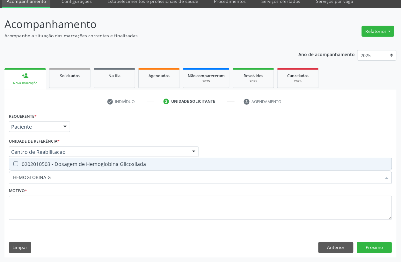
type input "HEMOGLOBINA G"
click at [58, 166] on div "0202010503 - Dosagem de Hemoglobina Glicosilada" at bounding box center [200, 163] width 375 height 5
checkbox Glicosilada "true"
drag, startPoint x: 53, startPoint y: 180, endPoint x: 0, endPoint y: 180, distance: 52.6
click at [0, 180] on div "Acompanhamento Acompanhe a situação das marcações correntes e finalizadas Relat…" at bounding box center [200, 135] width 401 height 254
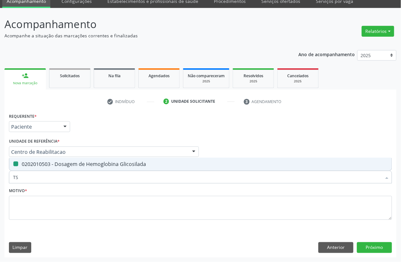
type input "TSH"
checkbox Glicosilada "false"
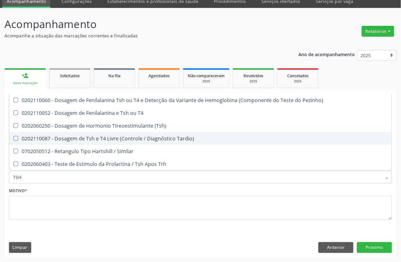
click at [49, 125] on div "0202060250 - Dosagem de Hormonio Tireoestimulante (Tsh)" at bounding box center [200, 125] width 375 height 5
checkbox \(Tsh\) "true"
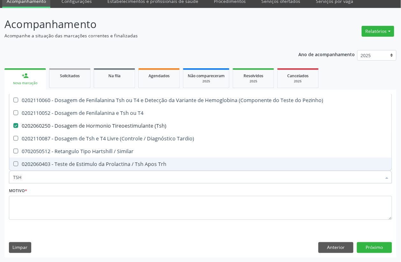
drag, startPoint x: 26, startPoint y: 178, endPoint x: 0, endPoint y: 178, distance: 26.5
click at [10, 178] on div "TSH" at bounding box center [200, 176] width 383 height 13
type input "T4"
checkbox \(Tsh\) "false"
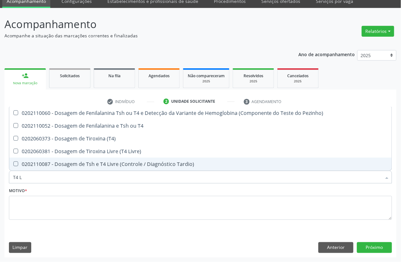
type input "T4 L"
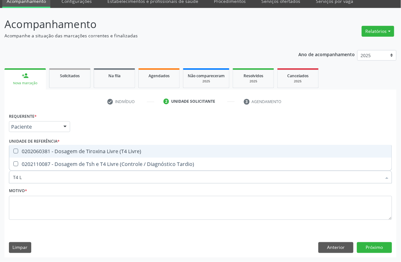
click at [52, 152] on div "0202060381 - Dosagem de Tiroxina Livre (T4 Livre)" at bounding box center [200, 151] width 375 height 5
checkbox Livre\) "true"
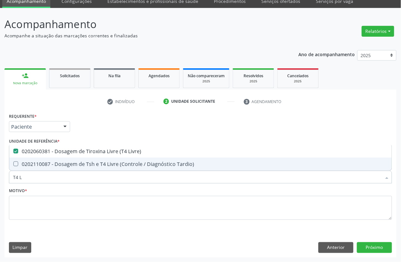
drag, startPoint x: 46, startPoint y: 173, endPoint x: 0, endPoint y: 186, distance: 48.1
click at [0, 185] on div "Acompanhamento Acompanhe a situação das marcações correntes e finalizadas Relat…" at bounding box center [200, 135] width 401 height 254
type input "TG"
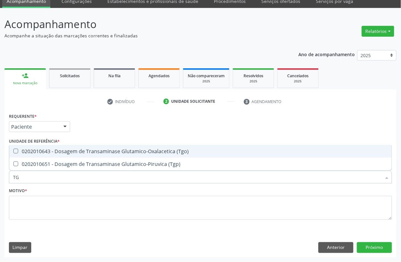
click at [28, 151] on div "0202010643 - Dosagem de Transaminase Glutamico-Oxalacetica (Tgo)" at bounding box center [200, 151] width 375 height 5
checkbox \(Tgo\) "true"
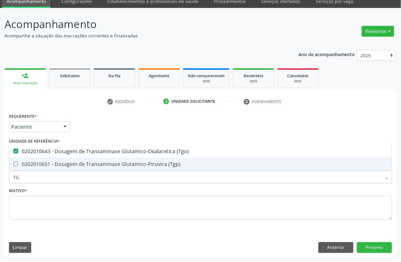
click at [28, 163] on div "0202010651 - Dosagem de Transaminase Glutamico-Piruvica (Tgp)" at bounding box center [200, 163] width 375 height 5
checkbox \(Tgp\) "true"
drag, startPoint x: 33, startPoint y: 176, endPoint x: 0, endPoint y: 178, distance: 32.6
click at [0, 178] on div "Acompanhamento Acompanhe a situação das marcações correntes e finalizadas Relat…" at bounding box center [200, 135] width 401 height 254
type input "URI"
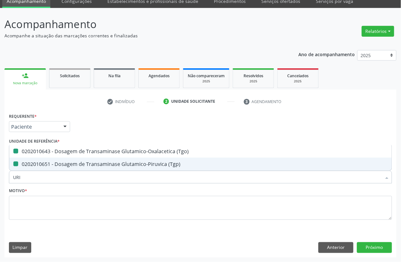
checkbox \(Tgo\) "false"
checkbox \(Tgp\) "false"
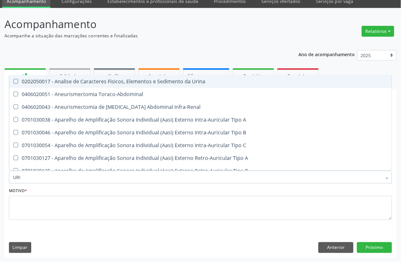
click at [75, 82] on div "0202050017 - Analise de Caracteres Fisicos, Elementos e Sedimento da Urina" at bounding box center [241, 81] width 456 height 5
checkbox Urina "true"
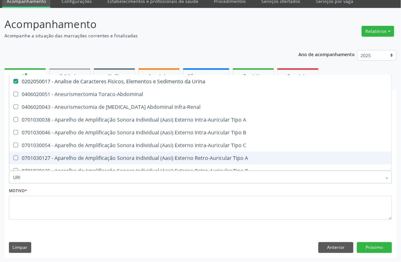
drag, startPoint x: 21, startPoint y: 178, endPoint x: 0, endPoint y: 174, distance: 21.6
click at [0, 175] on div "Acompanhamento Acompanhe a situação das marcações correntes e finalizadas Relat…" at bounding box center [200, 135] width 401 height 254
type input "GAMA"
checkbox Urina "false"
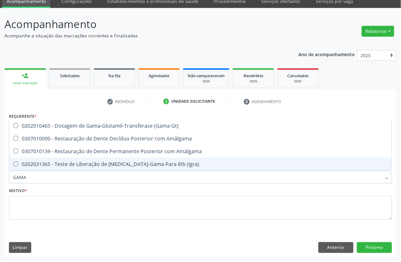
type input "GAMA"
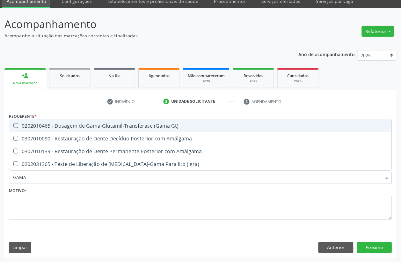
click at [39, 124] on div "0202010465 - Dosagem de Gama-Glutamil-Transferase (Gama Gt)" at bounding box center [200, 125] width 375 height 5
checkbox Gt\) "true"
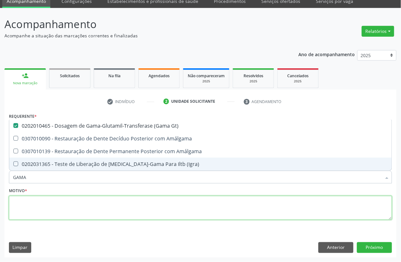
click at [30, 207] on textarea at bounding box center [200, 208] width 383 height 24
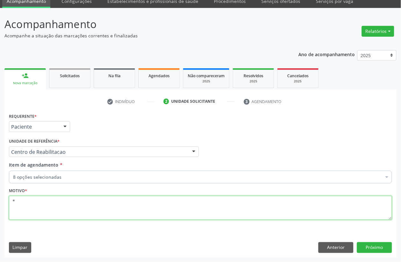
type textarea "*"
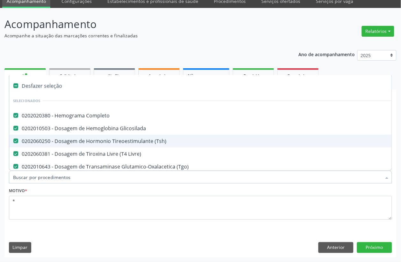
type input "C"
checkbox Urina "false"
checkbox Gt\) "false"
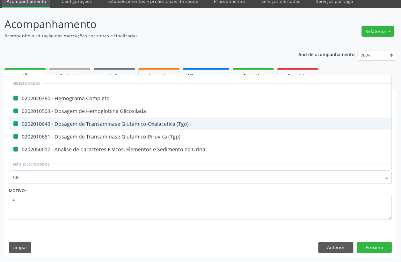
type input "CRE"
checkbox Completo "false"
checkbox Glicosilada "false"
checkbox \(Tgo\) "false"
checkbox \(Tgp\) "false"
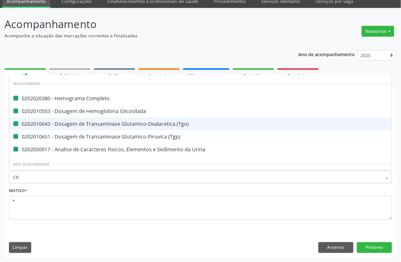
checkbox Urina "false"
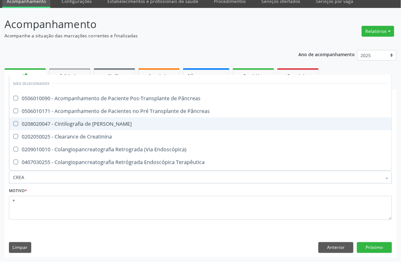
type input "CREAT"
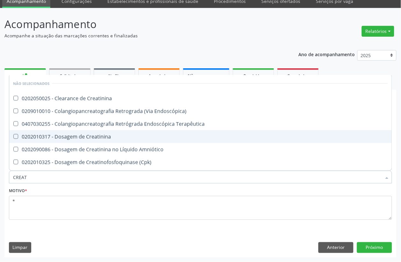
click at [91, 134] on div "0202010317 - Dosagem de Creatinina" at bounding box center [200, 136] width 375 height 5
checkbox Creatinina "true"
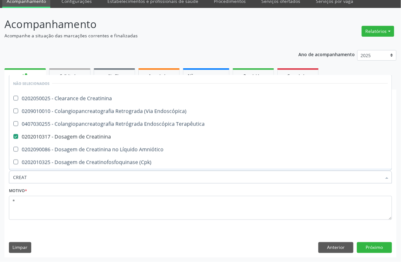
drag, startPoint x: 36, startPoint y: 177, endPoint x: 0, endPoint y: 177, distance: 36.0
click at [0, 177] on div "Acompanhamento Acompanhe a situação das marcações correntes e finalizadas Relat…" at bounding box center [200, 135] width 401 height 254
type input "AL"
checkbox Creatinina "true"
checkbox Endoscópica\) "true"
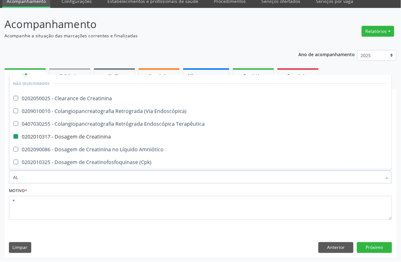
checkbox Creatinina "false"
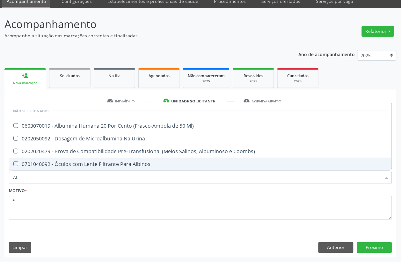
type input "ALB"
checkbox Ml\) "false"
checkbox Urina "false"
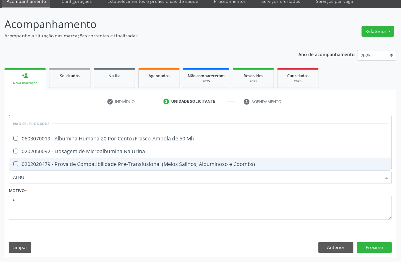
drag, startPoint x: 33, startPoint y: 180, endPoint x: 0, endPoint y: 180, distance: 33.5
click at [0, 180] on div "Acompanhamento Acompanhe a situação das marcações correntes e finalizadas Relat…" at bounding box center [200, 135] width 401 height 254
type input "UREI"
checkbox Ml\) "false"
checkbox Coombs\) "false"
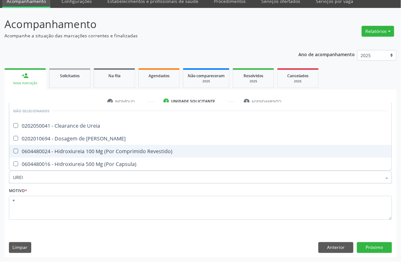
type input "UREIA"
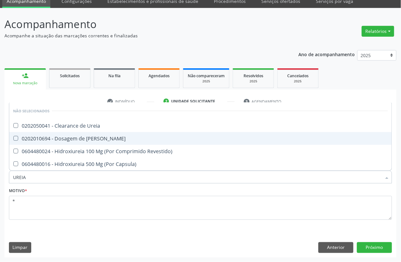
click at [25, 139] on div "0202010694 - Dosagem de [PERSON_NAME]" at bounding box center [200, 138] width 375 height 5
checkbox Ureia "true"
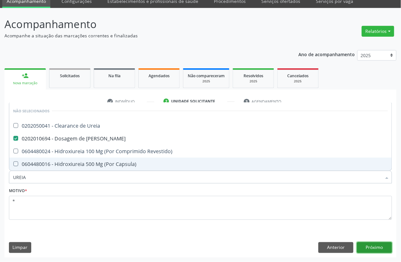
click at [364, 245] on button "Próximo" at bounding box center [374, 247] width 35 height 11
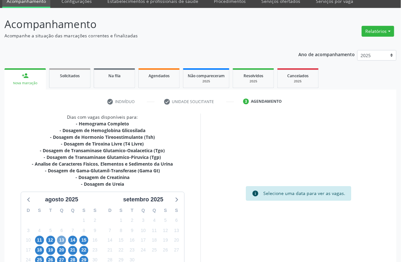
click at [62, 242] on span "13" at bounding box center [61, 239] width 9 height 9
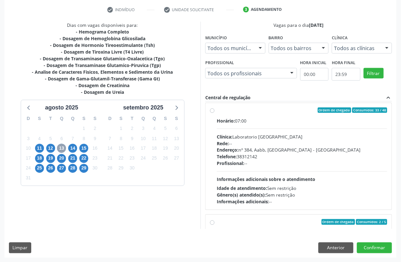
scroll to position [120, 0]
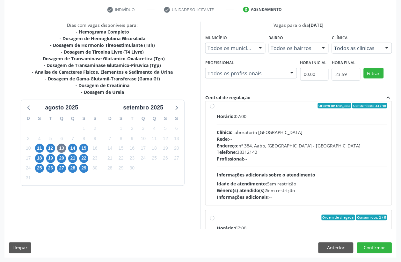
click at [217, 106] on label "Ordem de chegada Consumidos: 33 / 48 Horário: 07:00 Clínica: Laboratorio [GEOGR…" at bounding box center [302, 152] width 170 height 98
click at [214, 106] on input "Ordem de chegada Consumidos: 33 / 48 Horário: 07:00 Clínica: Laboratorio [GEOGR…" at bounding box center [212, 106] width 4 height 6
radio input "true"
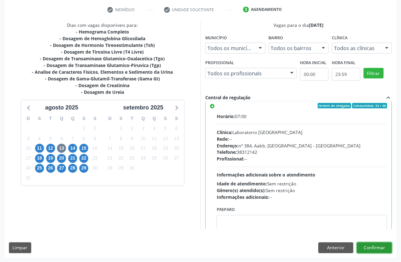
click at [370, 245] on button "Confirmar" at bounding box center [374, 247] width 35 height 11
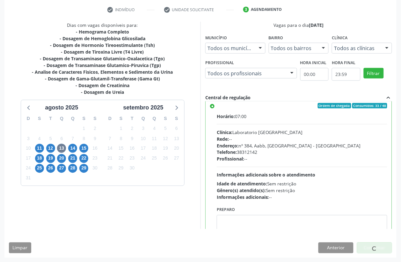
scroll to position [0, 0]
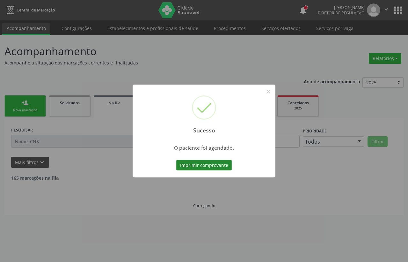
click at [191, 165] on button "Imprimir comprovante" at bounding box center [203, 165] width 55 height 11
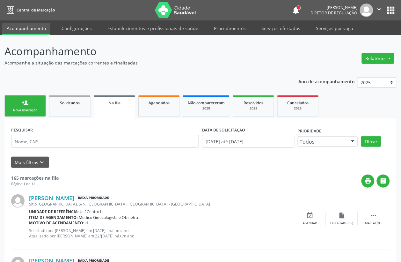
click at [178, 55] on p "Acompanhamento" at bounding box center [141, 51] width 274 height 16
click at [19, 101] on link "person_add Nova marcação" at bounding box center [24, 105] width 41 height 21
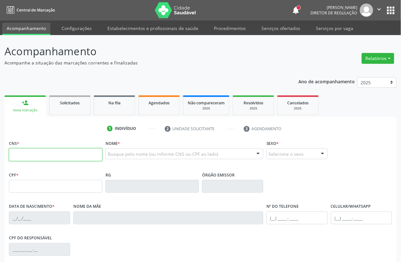
click at [31, 150] on input "text" at bounding box center [55, 154] width 93 height 13
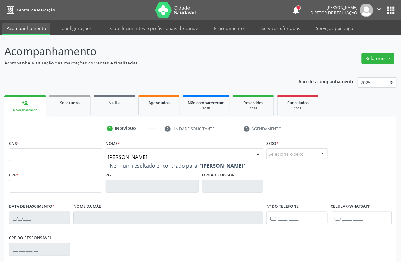
type input "[PERSON_NAME]"
drag, startPoint x: 154, startPoint y: 156, endPoint x: 0, endPoint y: 160, distance: 154.0
click at [0, 160] on div "Acompanhamento Acompanhe a situação das marcações correntes e finalizadas Relat…" at bounding box center [200, 190] width 401 height 310
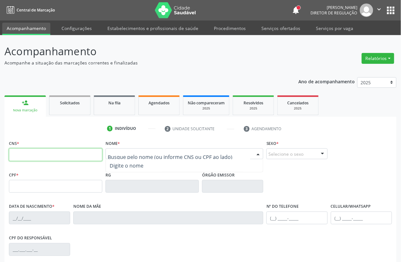
click at [42, 158] on input "text" at bounding box center [55, 154] width 93 height 13
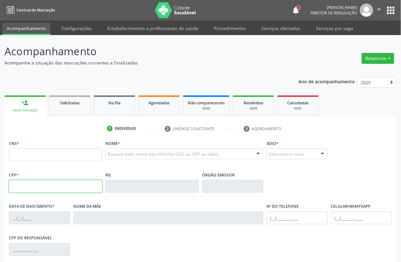
click at [18, 184] on input "text" at bounding box center [55, 186] width 93 height 13
click at [46, 184] on input "text" at bounding box center [55, 186] width 93 height 13
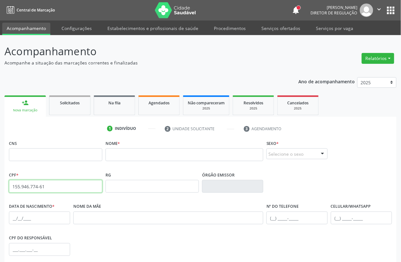
click at [47, 188] on input "155.946.774-61" at bounding box center [55, 186] width 93 height 13
type input "155.946.774-61"
drag, startPoint x: 54, startPoint y: 190, endPoint x: 0, endPoint y: 172, distance: 56.8
click at [4, 182] on div "Acompanhamento Acompanhe a situação das marcações correntes e finalizadas Relat…" at bounding box center [200, 190] width 401 height 310
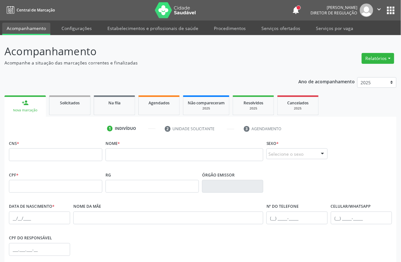
click at [392, 13] on button "apps" at bounding box center [390, 10] width 11 height 11
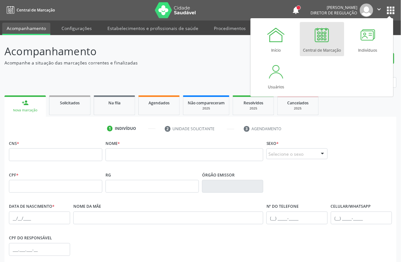
click at [204, 52] on p "Acompanhamento" at bounding box center [141, 51] width 274 height 16
